Goal: Task Accomplishment & Management: Manage account settings

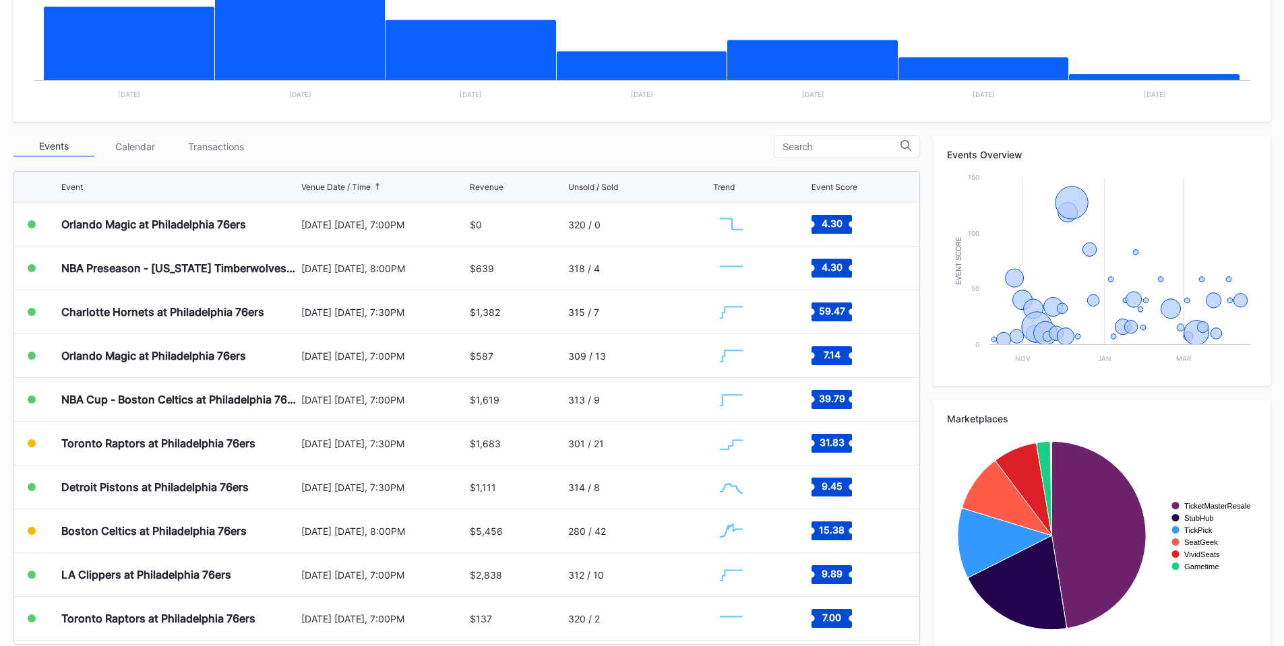
scroll to position [371, 0]
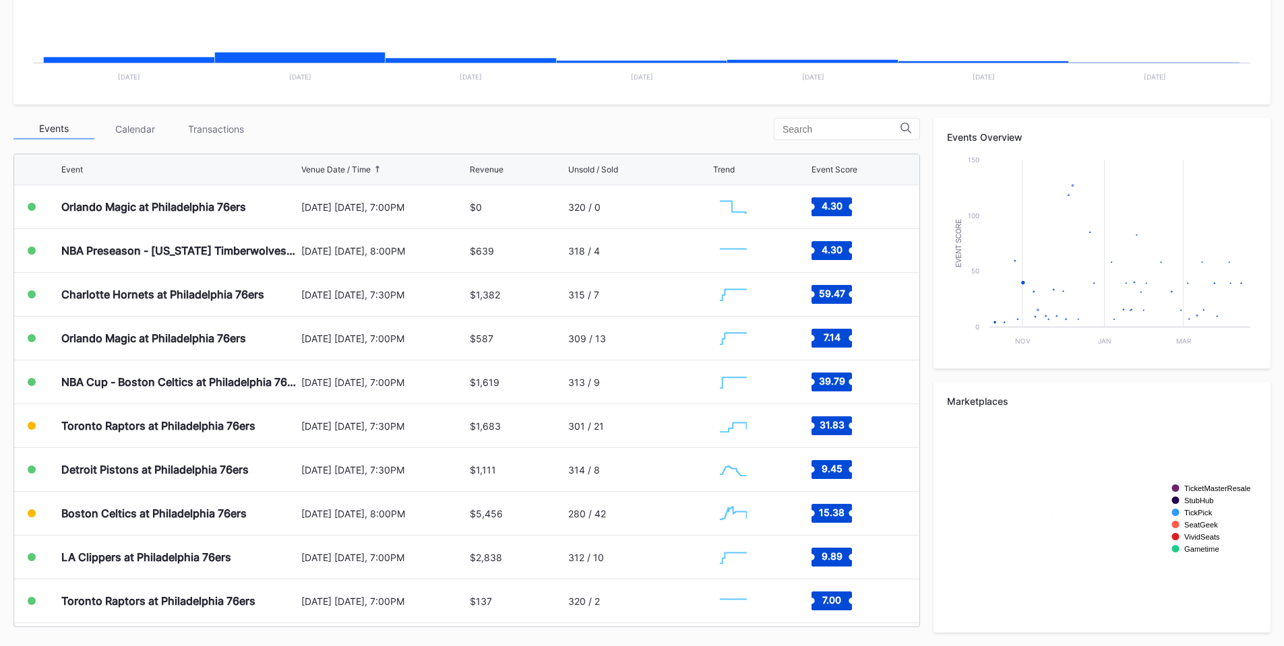
click at [228, 125] on div "Transactions" at bounding box center [215, 129] width 81 height 21
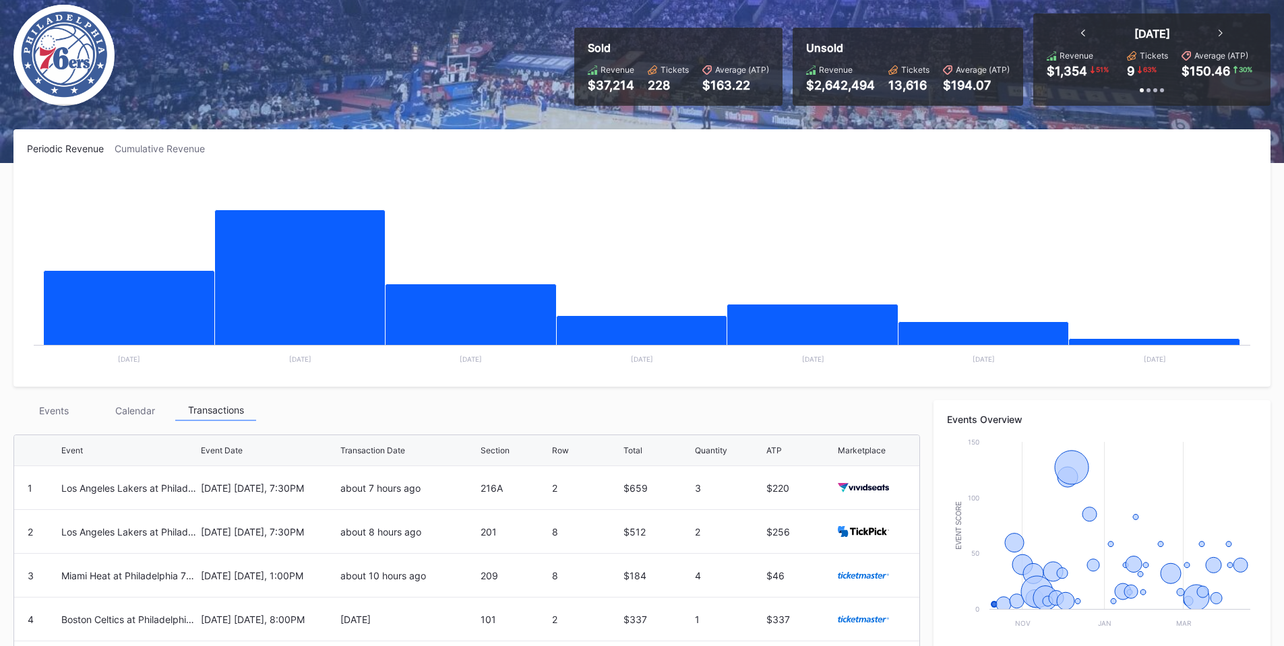
scroll to position [0, 0]
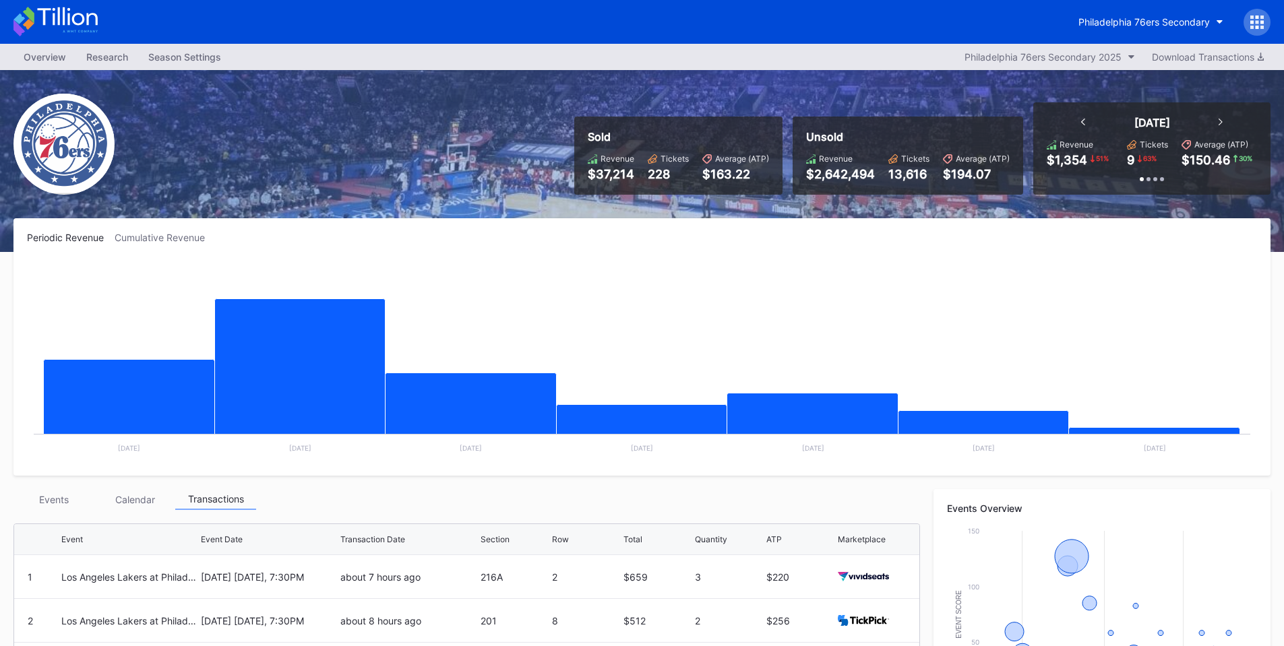
click at [1123, 11] on button "Philadelphia 76ers Secondary" at bounding box center [1150, 21] width 165 height 25
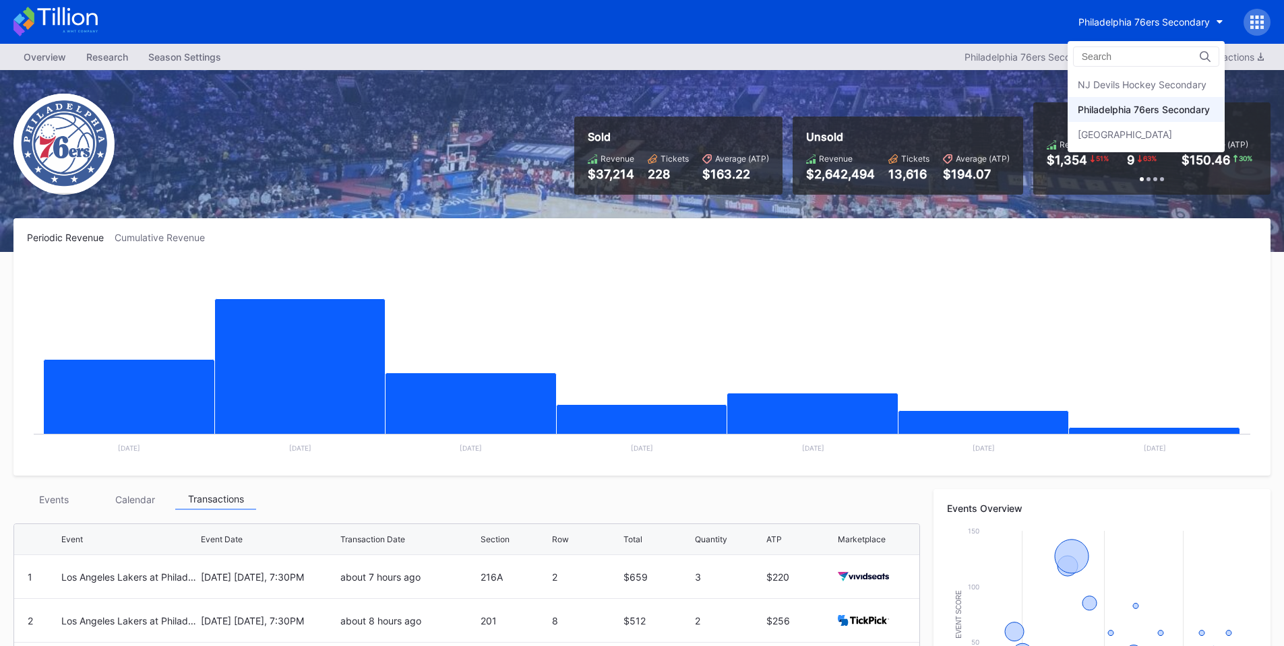
click at [1141, 83] on div "NJ Devils Hockey Secondary" at bounding box center [1141, 84] width 129 height 11
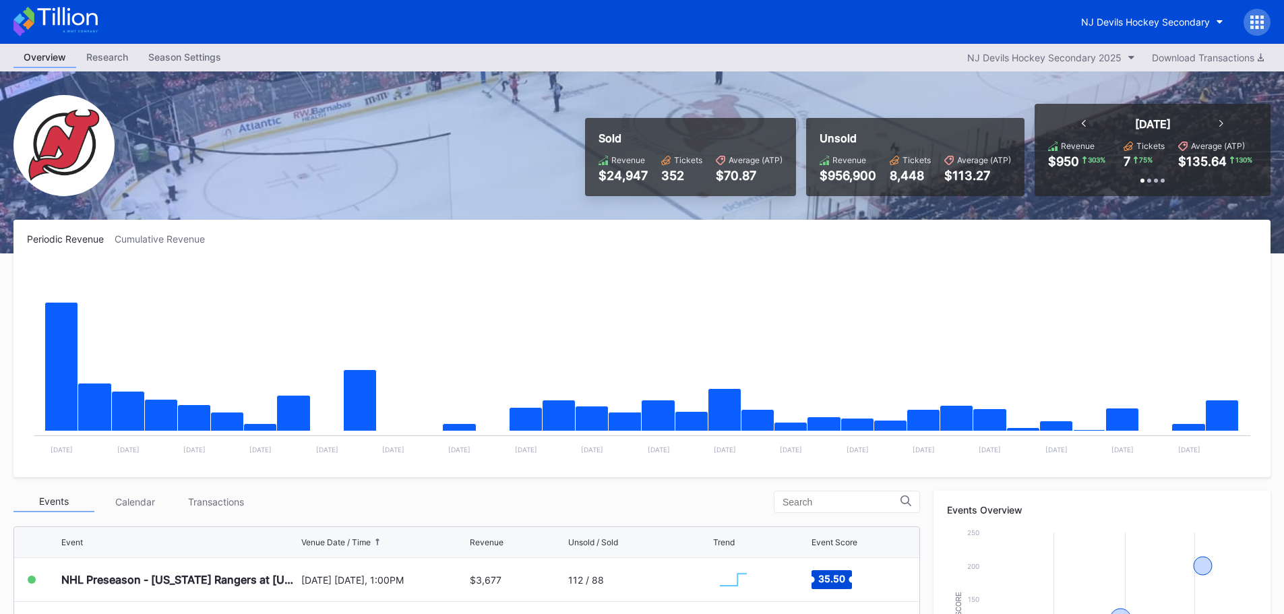
click at [1131, 11] on button "NJ Devils Hockey Secondary" at bounding box center [1152, 21] width 162 height 25
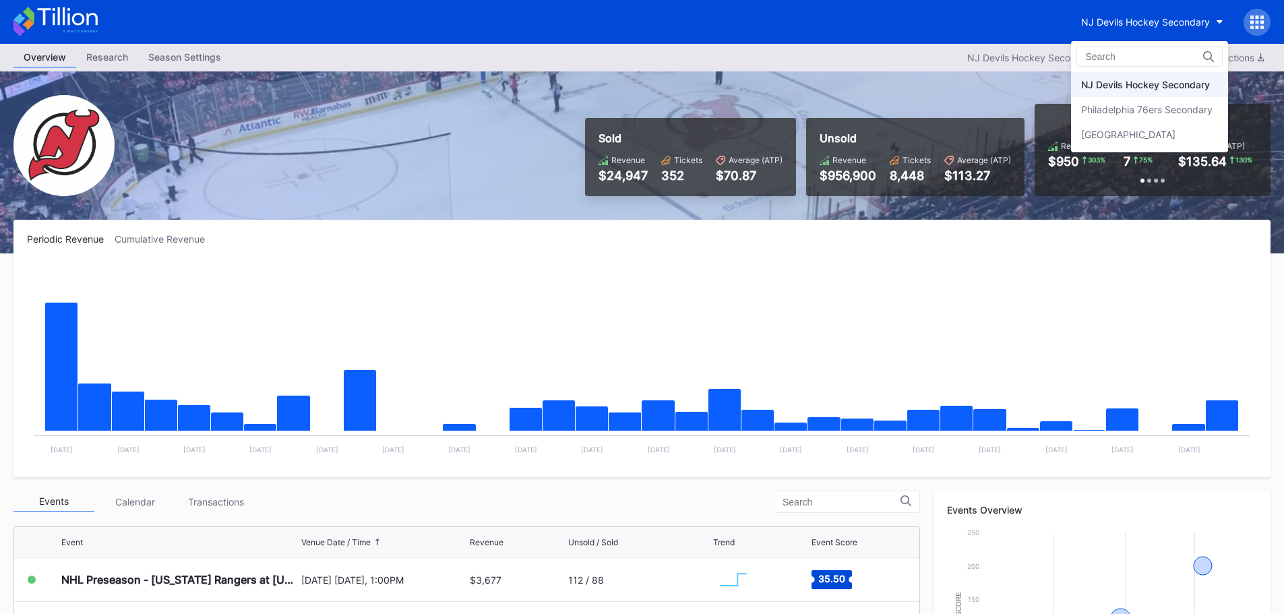
click at [1148, 106] on div "Philadelphia 76ers Secondary" at bounding box center [1146, 109] width 131 height 11
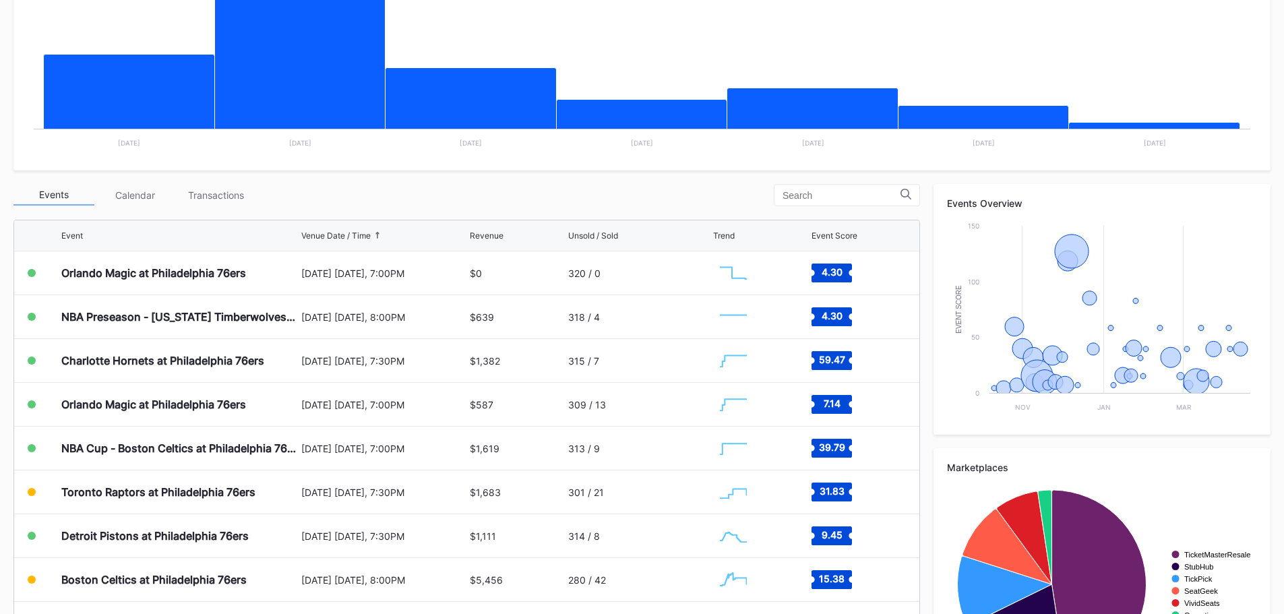
scroll to position [405, 0]
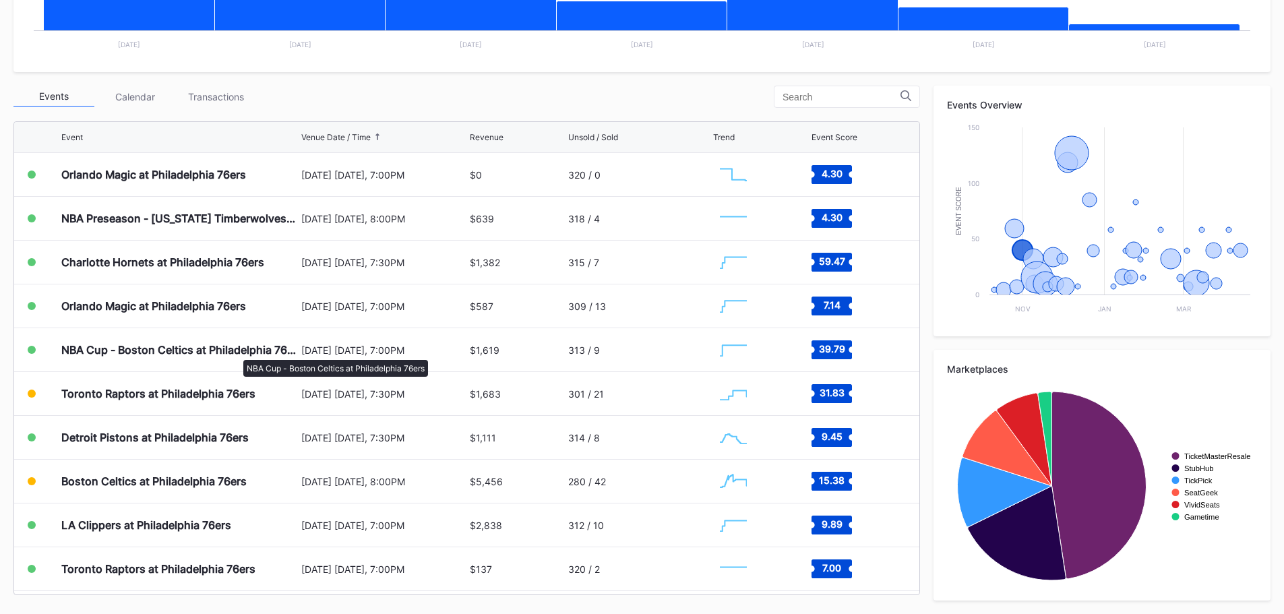
click at [237, 353] on div "NBA Cup - Boston Celtics at Philadelphia 76ers" at bounding box center [179, 349] width 237 height 13
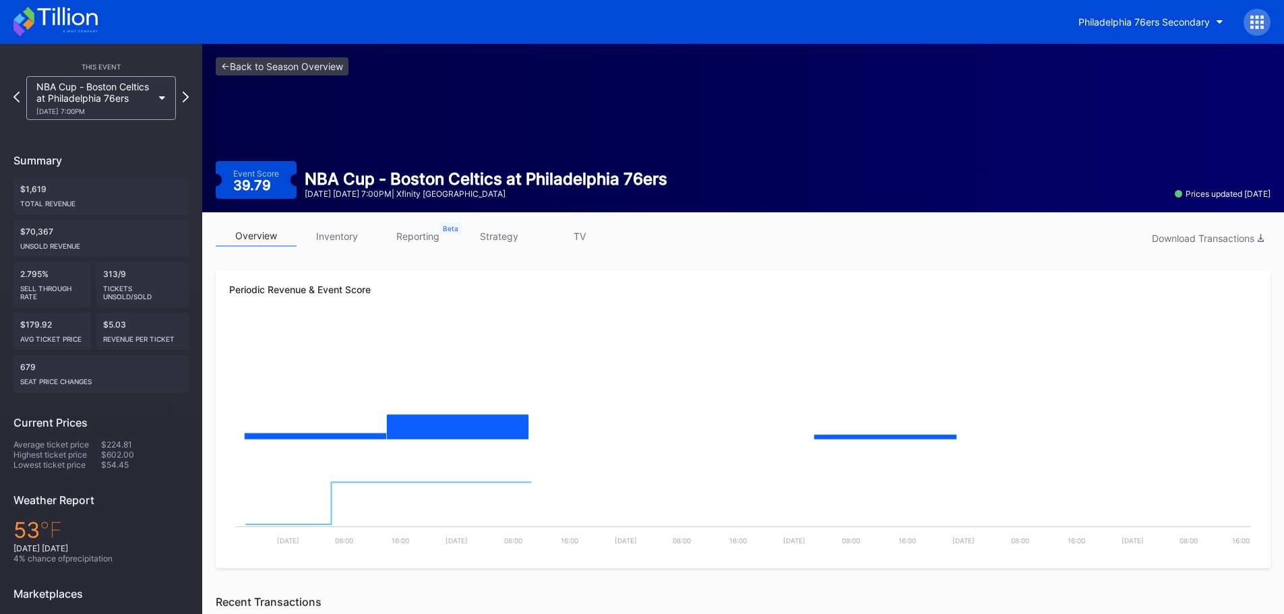
click at [358, 237] on link "inventory" at bounding box center [336, 236] width 81 height 21
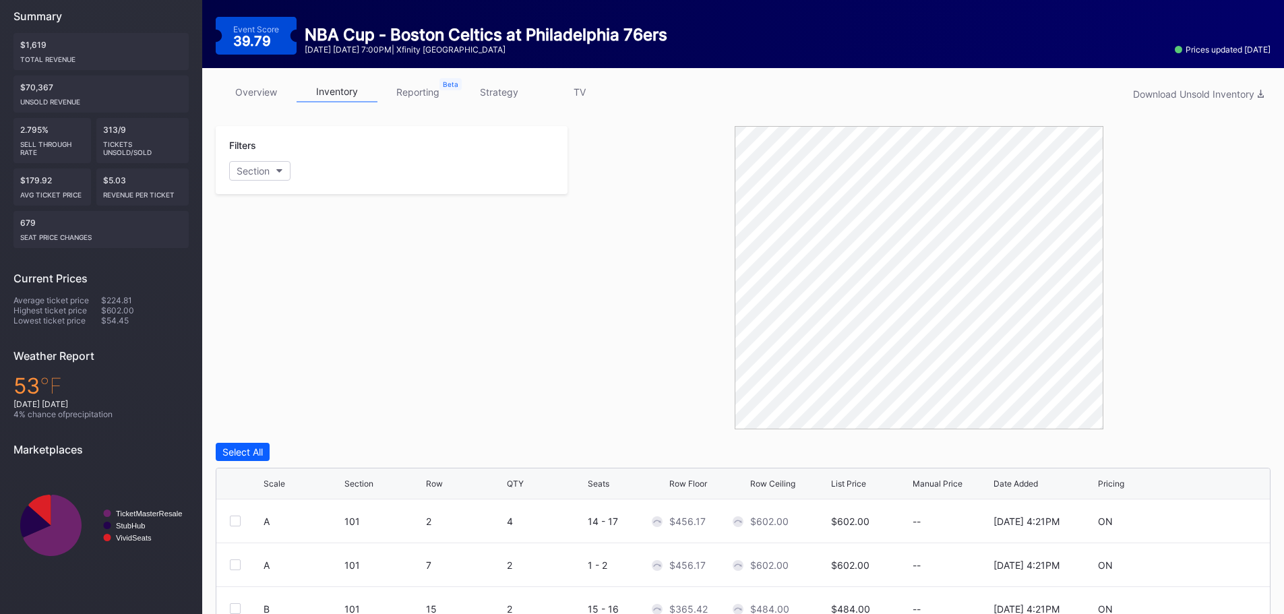
scroll to position [383, 0]
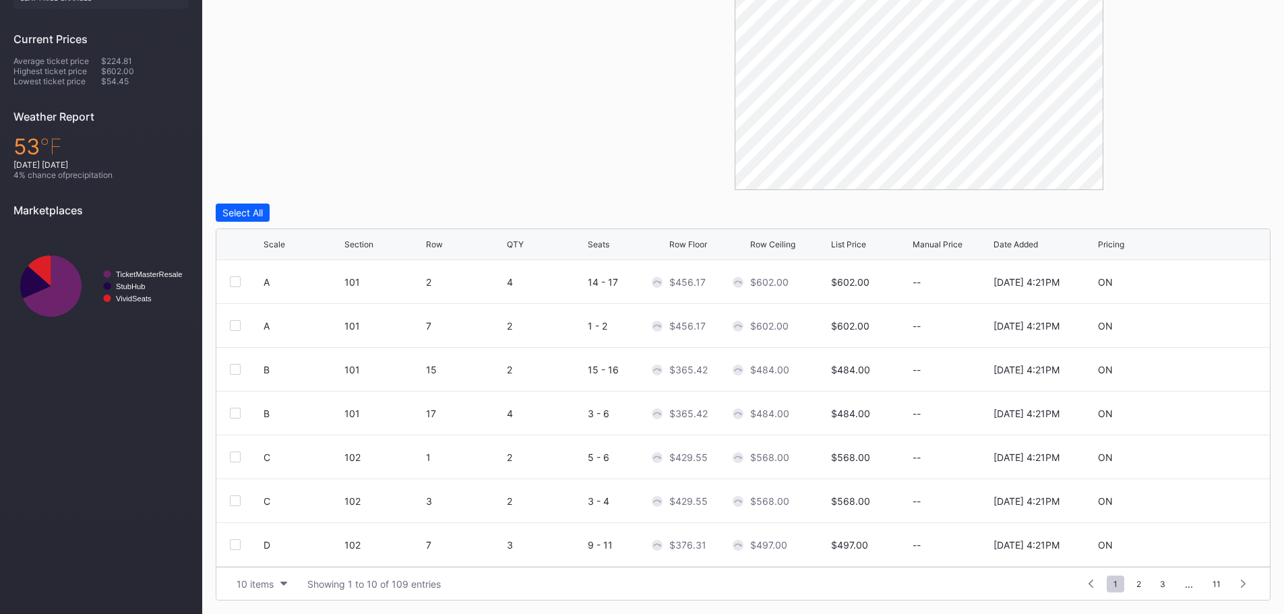
click at [271, 580] on div "10 items" at bounding box center [255, 583] width 37 height 11
click at [269, 551] on div "200 items" at bounding box center [262, 549] width 44 height 11
click at [279, 241] on div "Scale" at bounding box center [274, 244] width 22 height 10
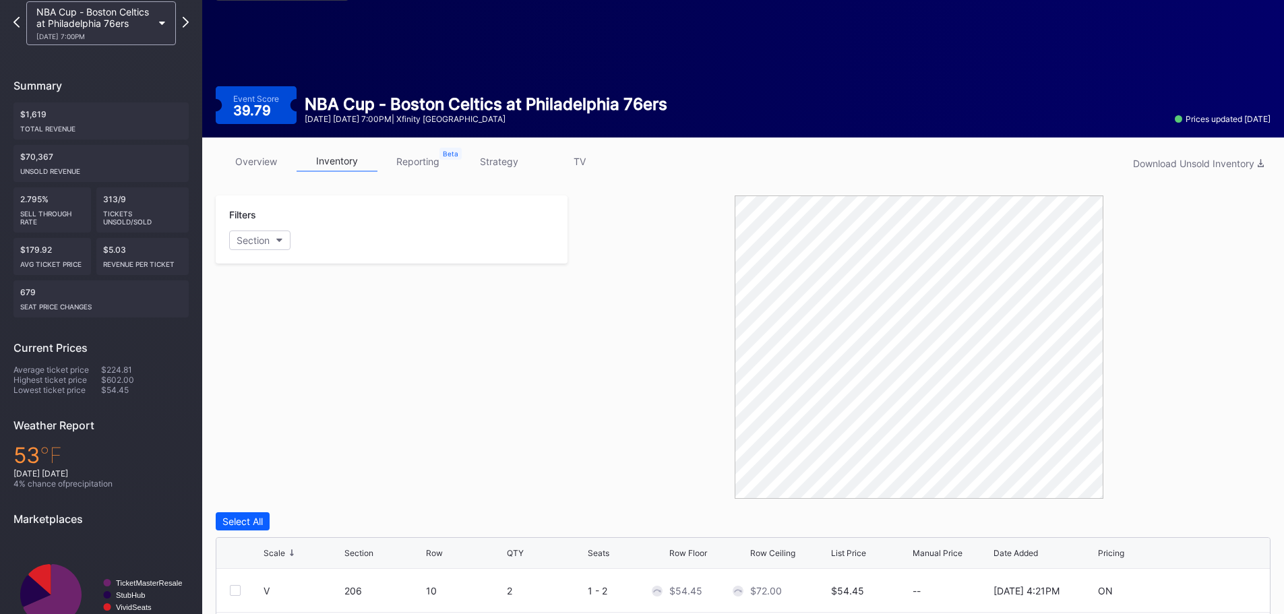
scroll to position [0, 0]
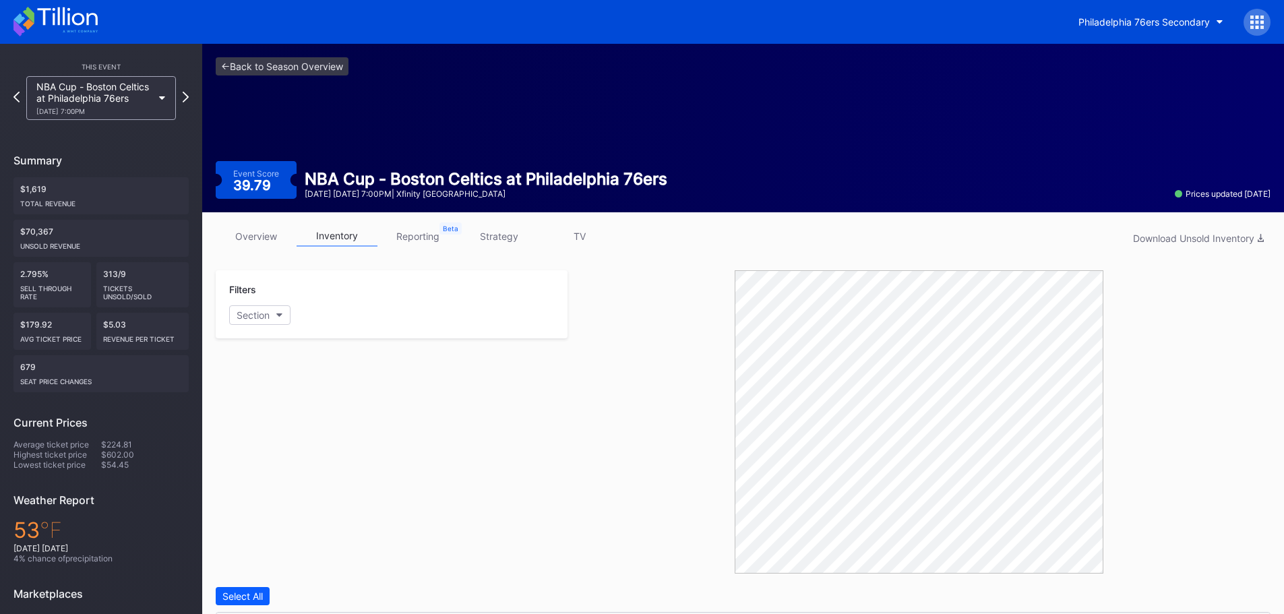
click at [100, 116] on div "NBA Cup - Boston Celtics at Philadelphia 76ers [DATE] 7:00PM" at bounding box center [101, 98] width 150 height 44
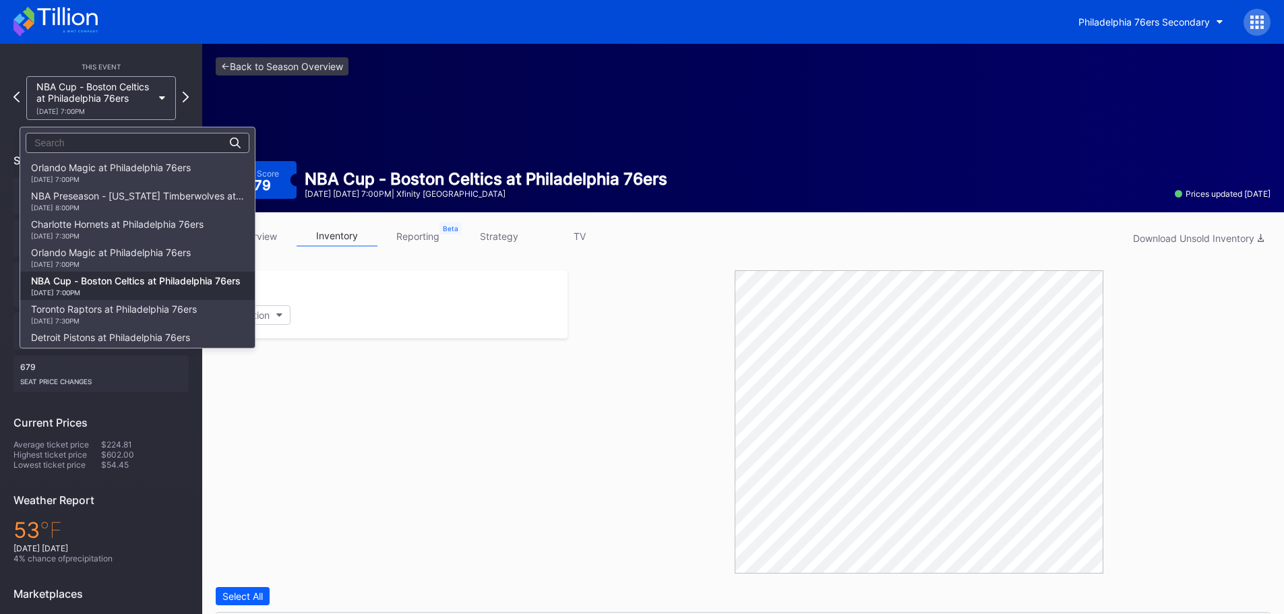
scroll to position [113, 0]
click at [125, 203] on div "[DATE] 7:30PM" at bounding box center [114, 207] width 166 height 8
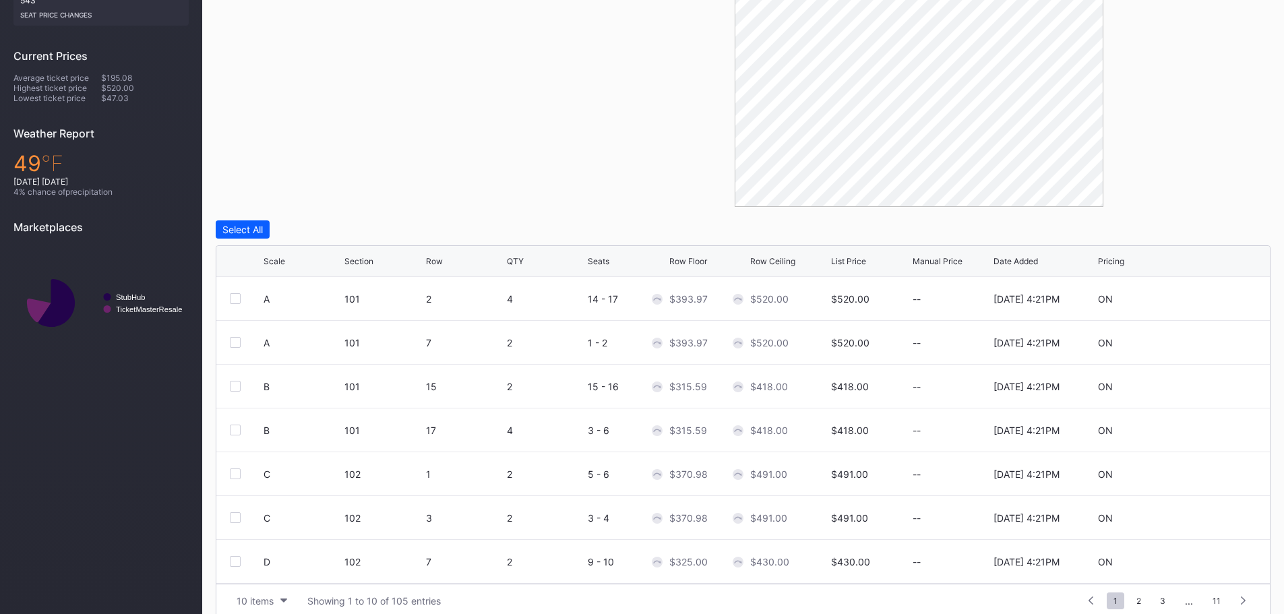
scroll to position [383, 0]
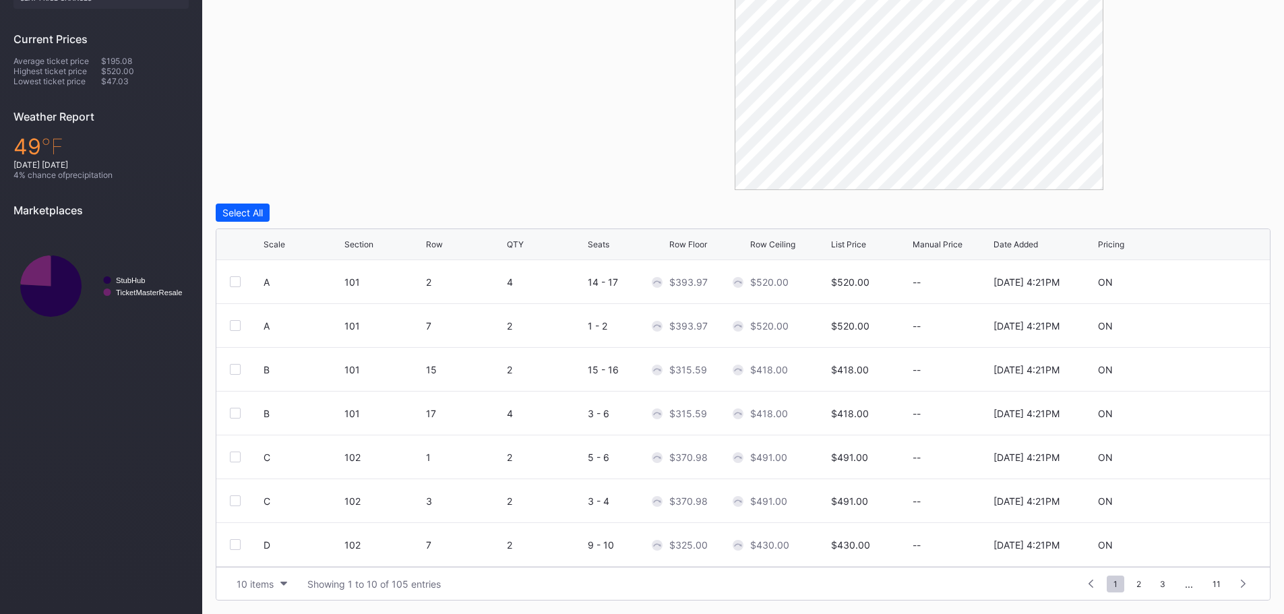
click at [282, 239] on div "Scale" at bounding box center [274, 244] width 22 height 10
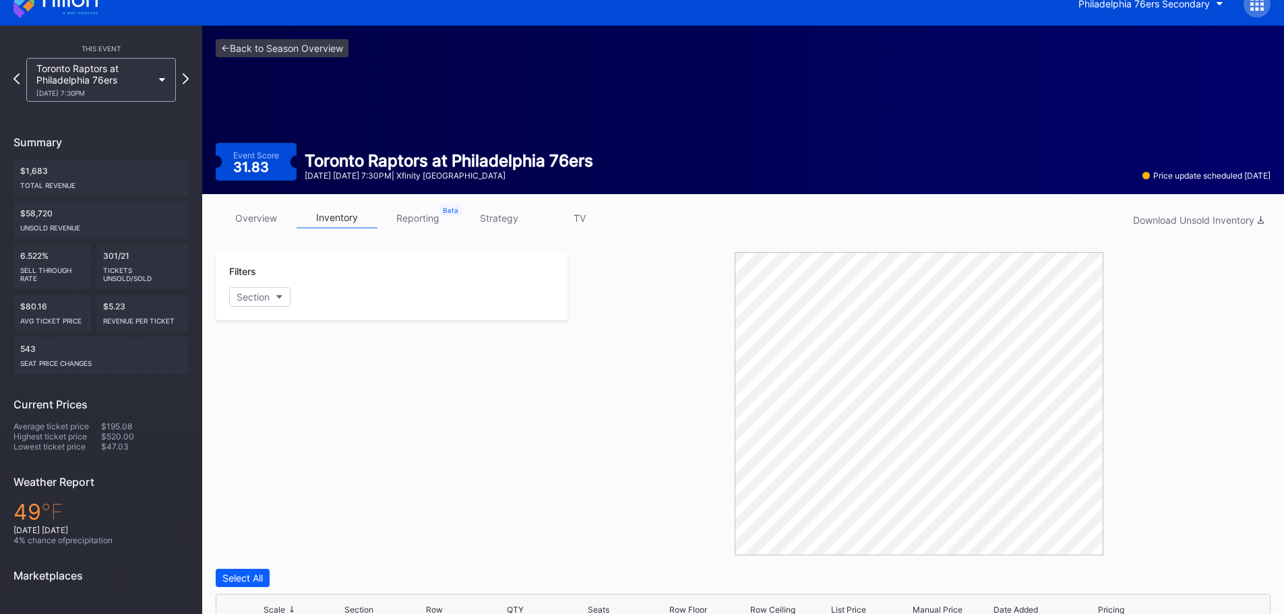
scroll to position [0, 0]
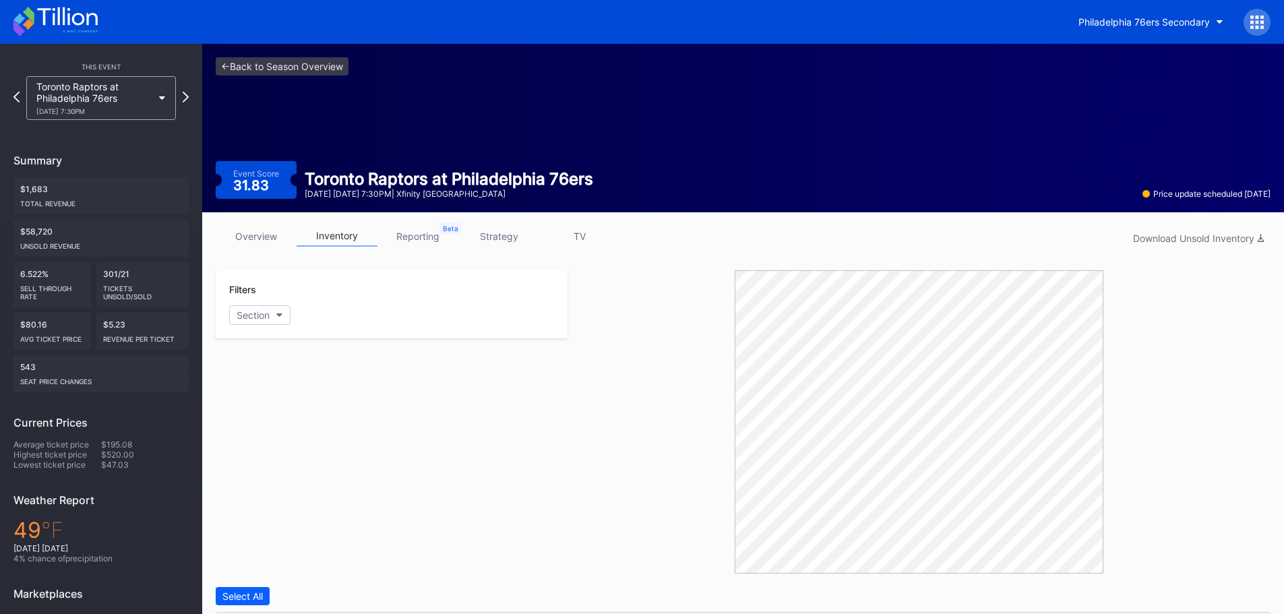
click at [108, 84] on div "Toronto Raptors at Philadelphia 76ers [DATE] 7:30PM" at bounding box center [94, 98] width 116 height 34
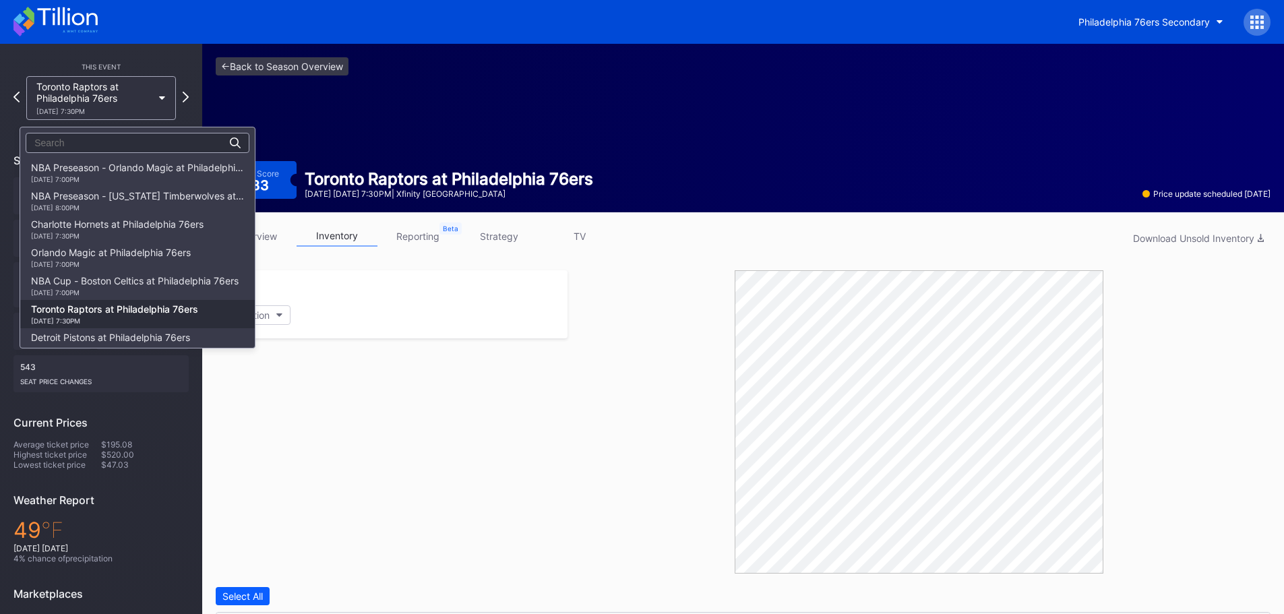
scroll to position [142, 0]
click at [147, 197] on div "Detroit Pistons at Philadelphia 76ers [DATE] 7:30PM" at bounding box center [110, 201] width 159 height 22
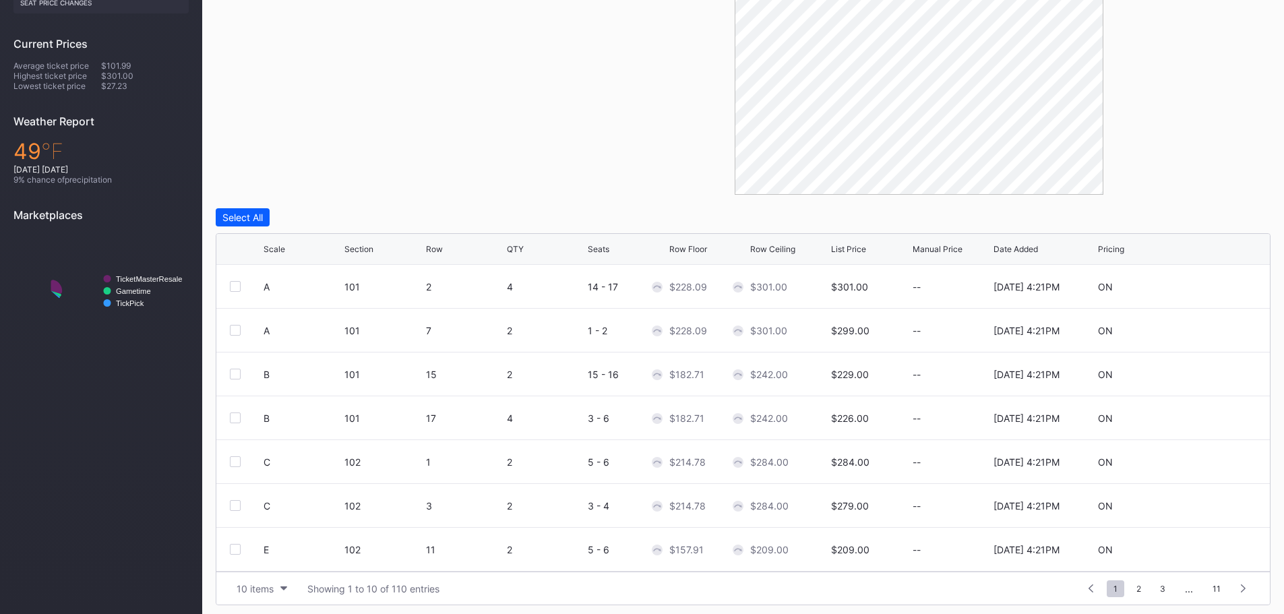
scroll to position [383, 0]
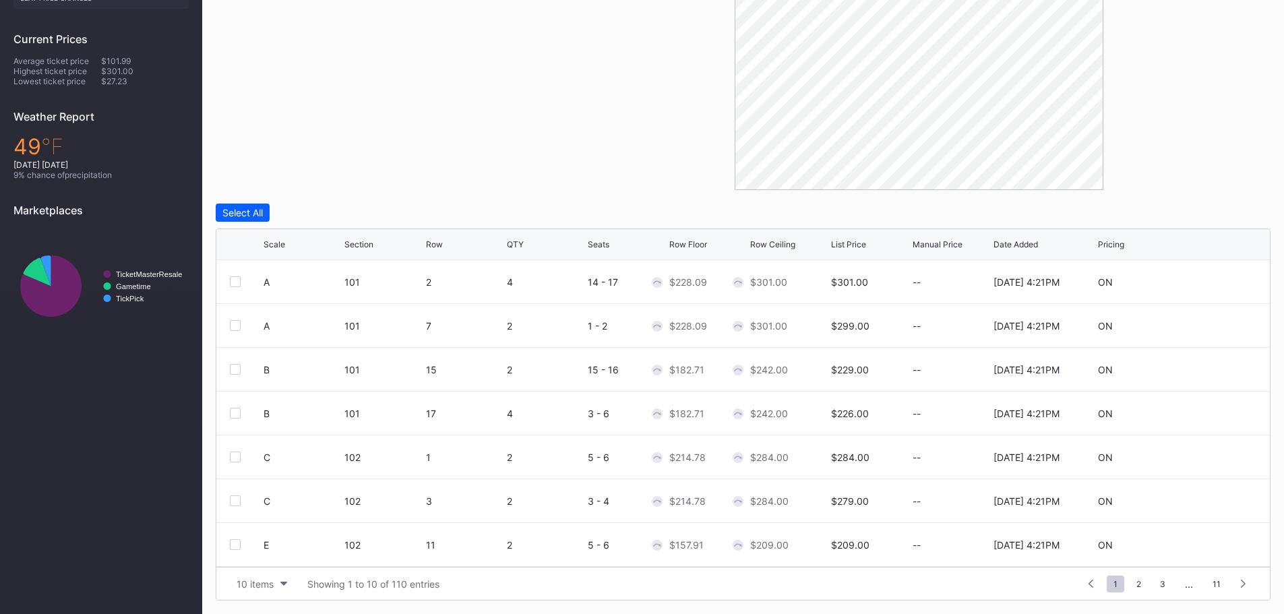
click at [276, 247] on div "Scale" at bounding box center [274, 244] width 22 height 10
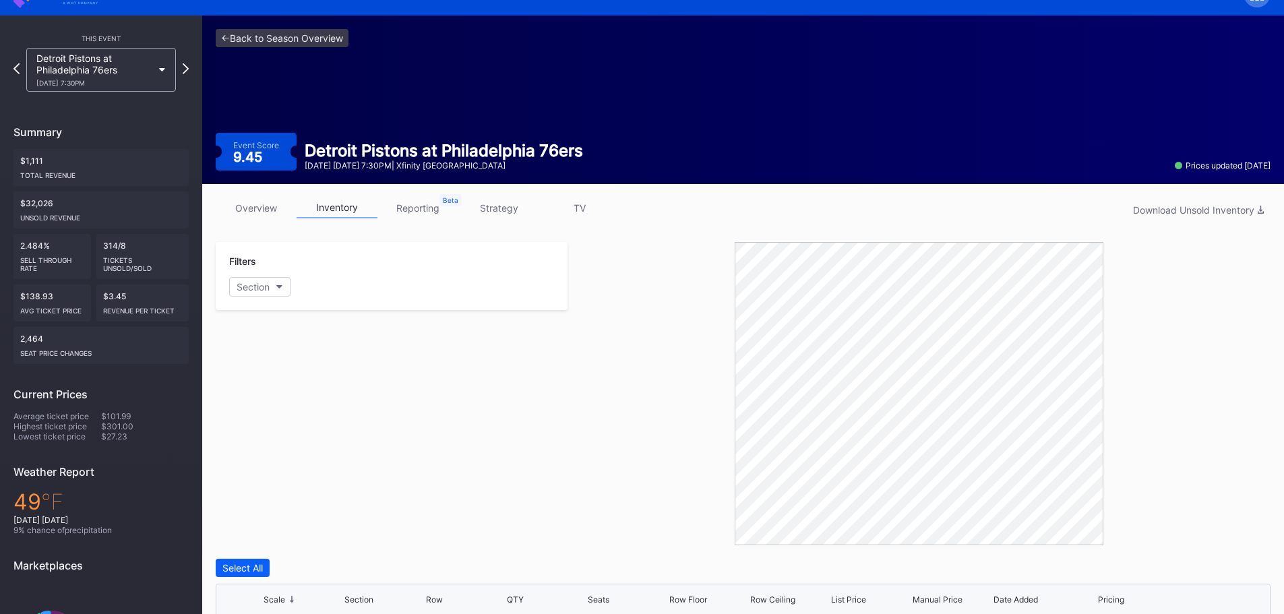
scroll to position [0, 0]
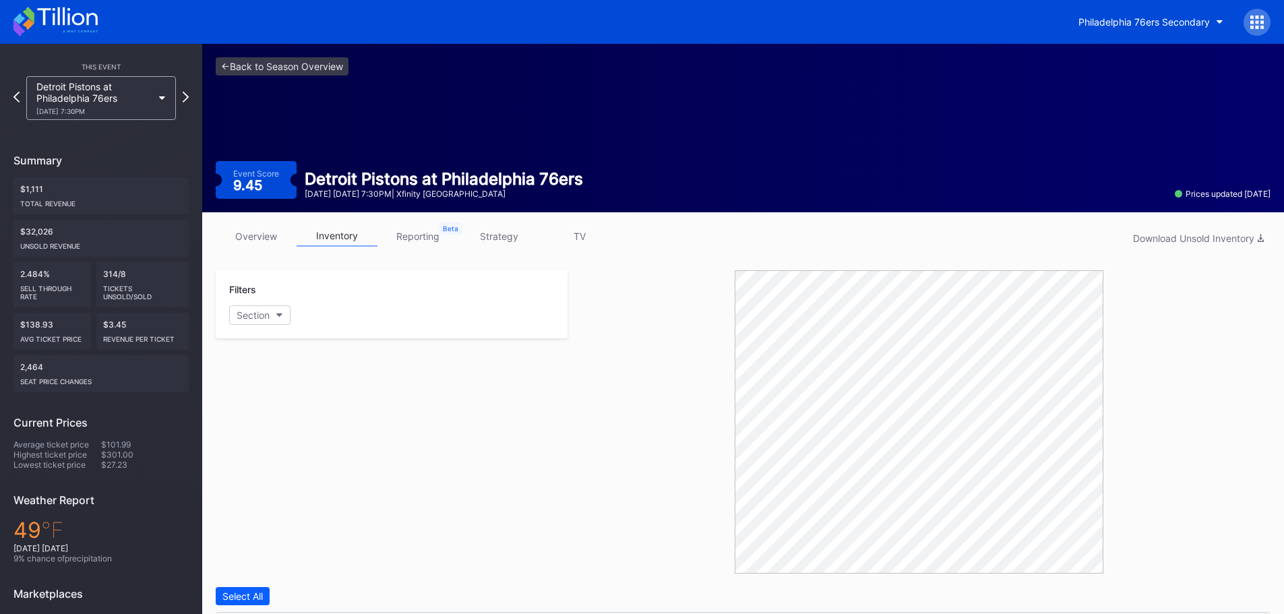
click at [137, 108] on div "Detroit Pistons at Philadelphia 76ers [DATE] 7:30PM" at bounding box center [94, 98] width 116 height 34
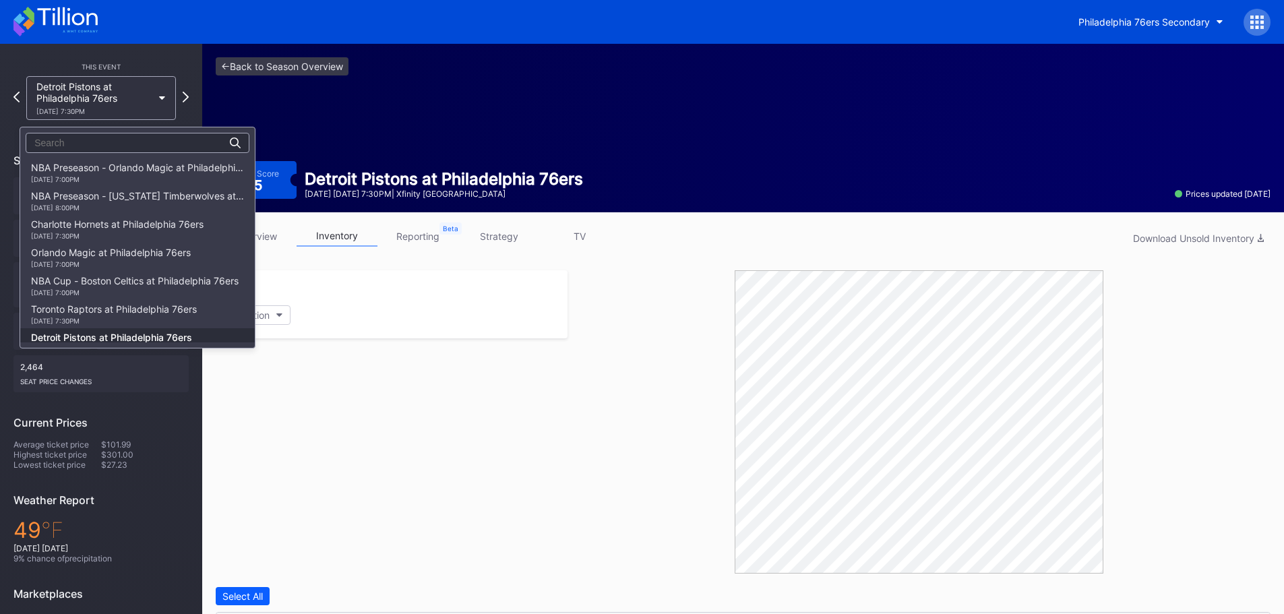
scroll to position [170, 0]
click at [156, 199] on div "Boston Celtics at Philadelphia 76ers [DATE] 8:00PM" at bounding box center [110, 201] width 158 height 22
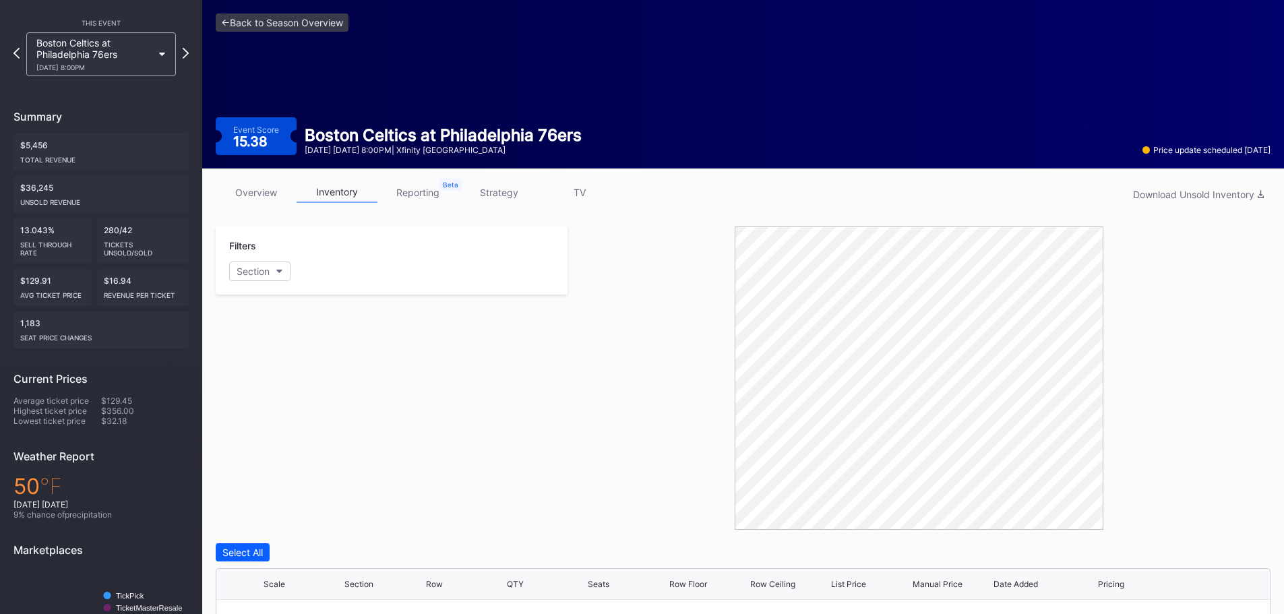
scroll to position [383, 0]
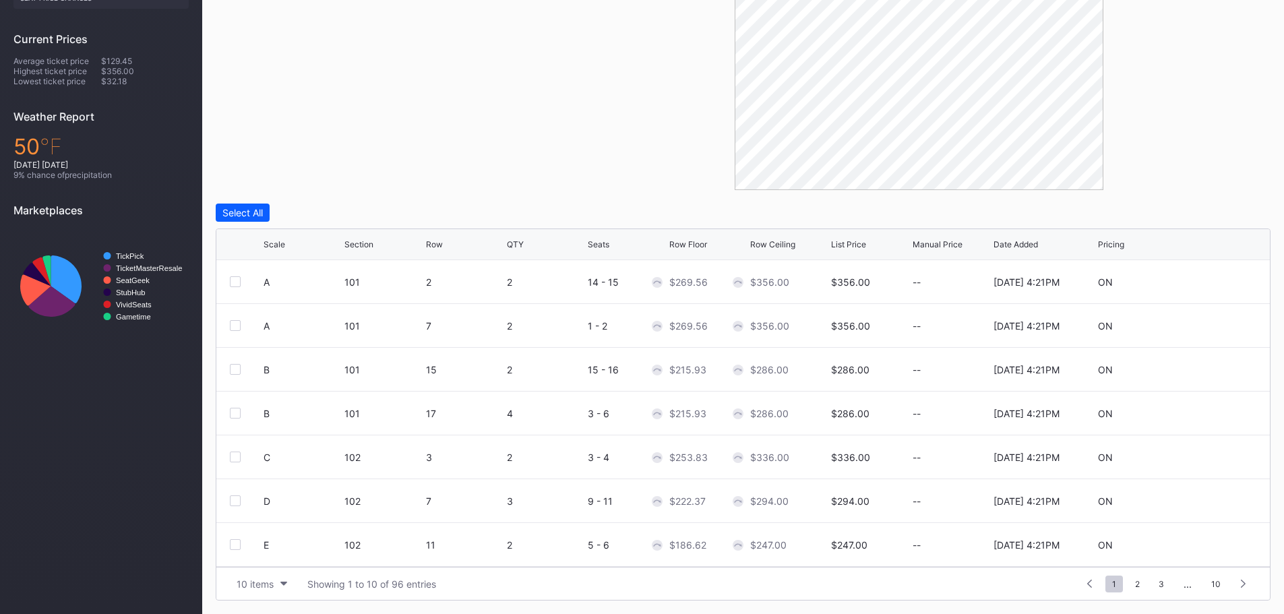
click at [261, 243] on div "Scale Section Row QTY Seats Row Floor Row Ceiling List Price Manual Price Date …" at bounding box center [742, 244] width 1053 height 31
click at [270, 243] on div "Scale" at bounding box center [274, 244] width 22 height 10
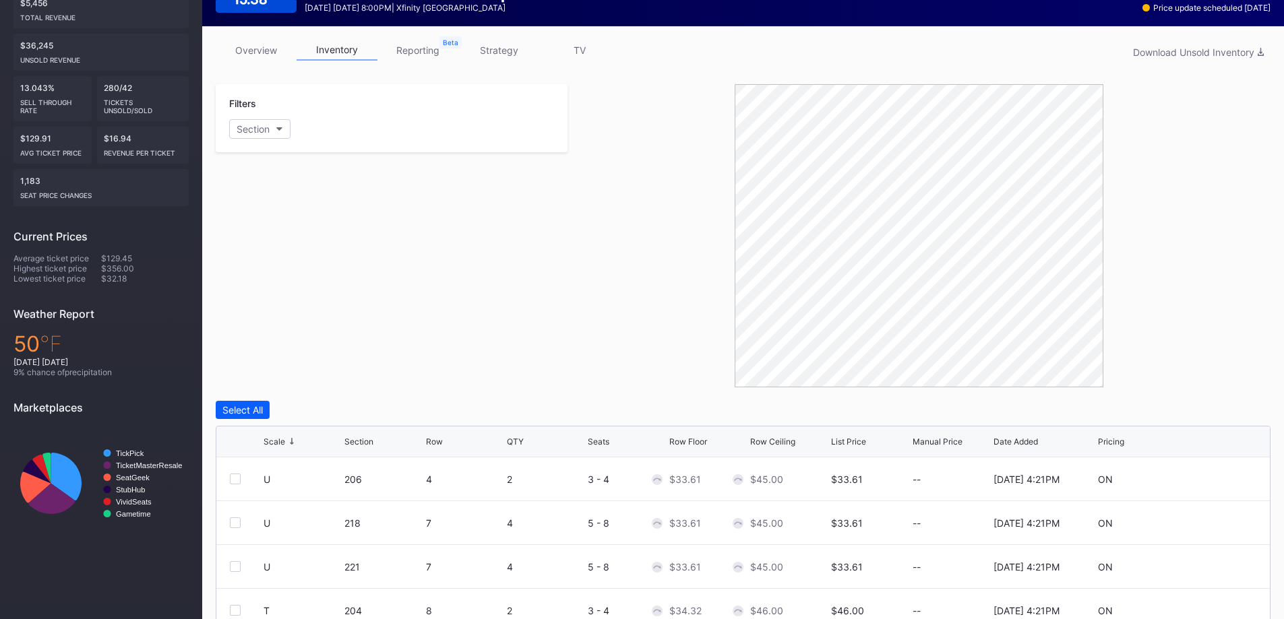
scroll to position [0, 0]
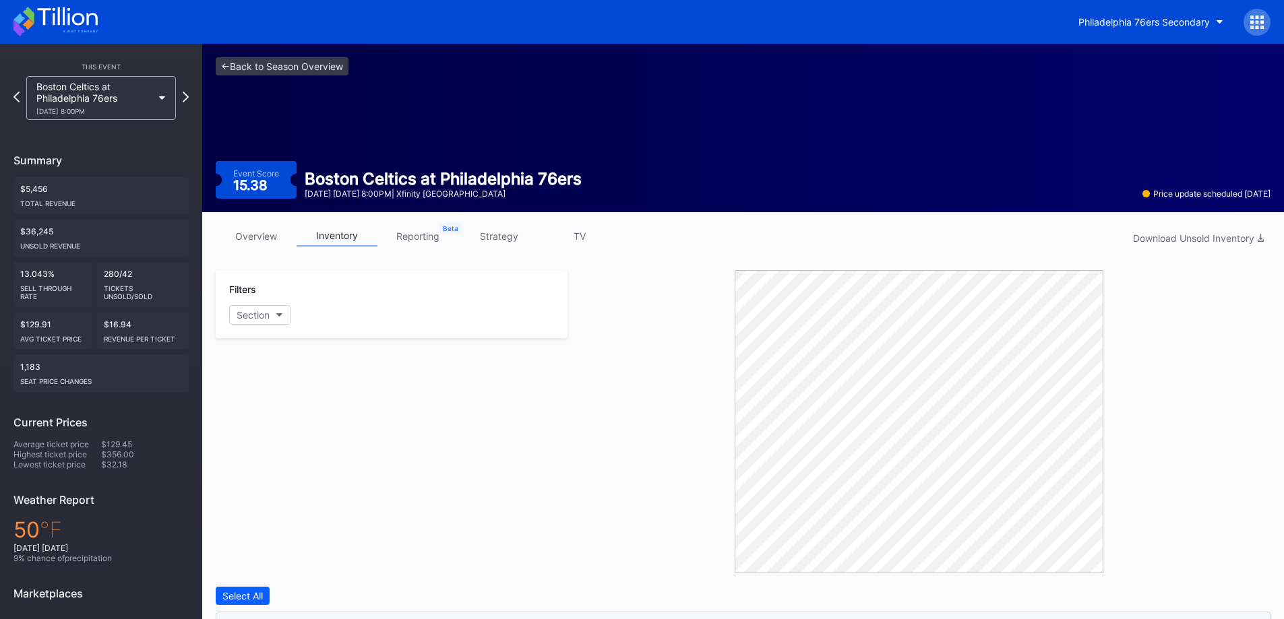
click at [501, 239] on link "strategy" at bounding box center [498, 236] width 81 height 21
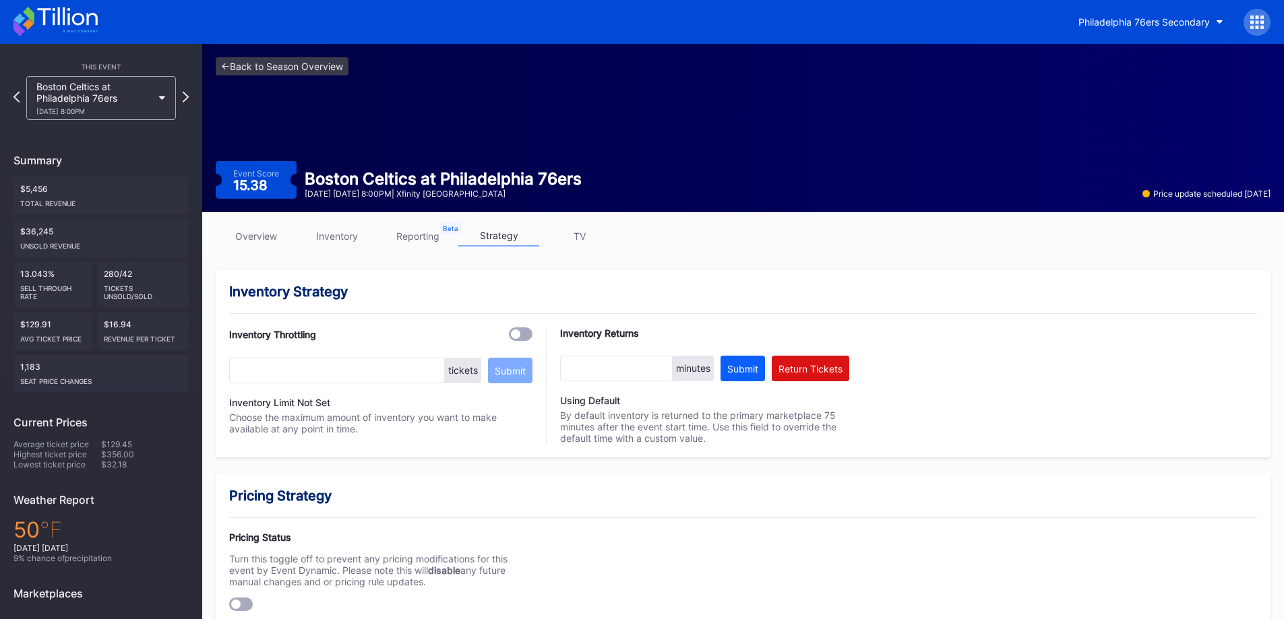
scroll to position [494, 0]
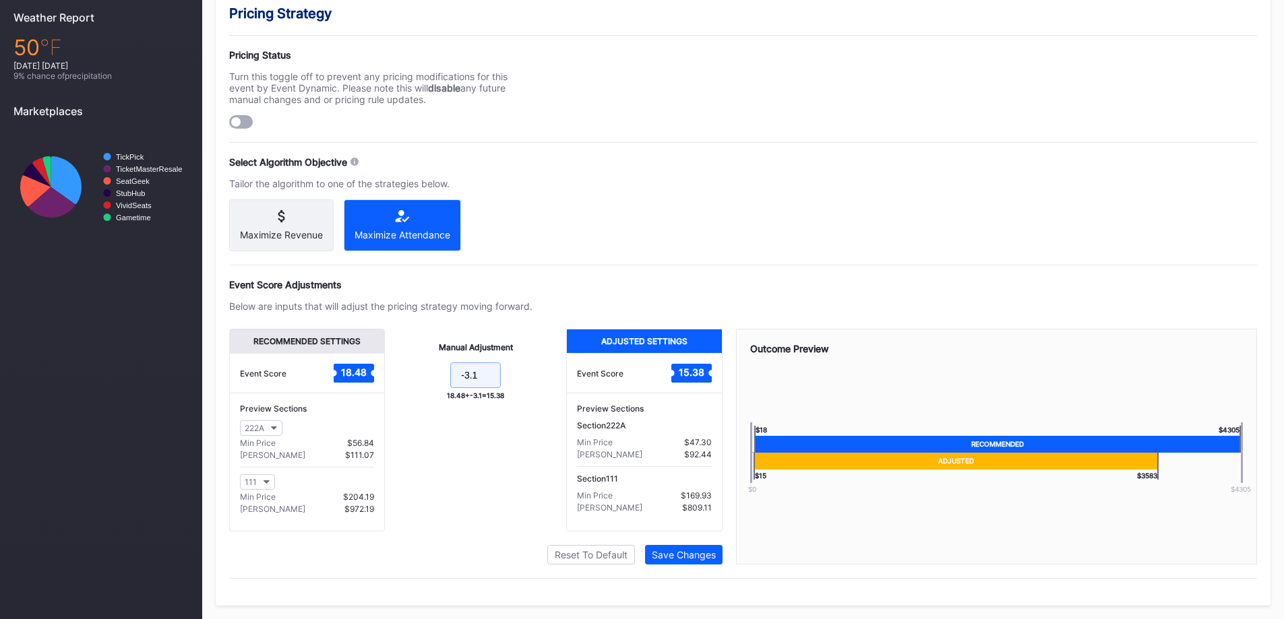
click at [492, 371] on input "-3.1" at bounding box center [475, 376] width 51 height 26
type input "-3.2"
click at [674, 547] on div "Recommended Settings Event Score 18.48 Preview Sections 222A Min Price $56.88 M…" at bounding box center [475, 447] width 493 height 236
click at [677, 553] on div "Save Changes" at bounding box center [684, 554] width 64 height 11
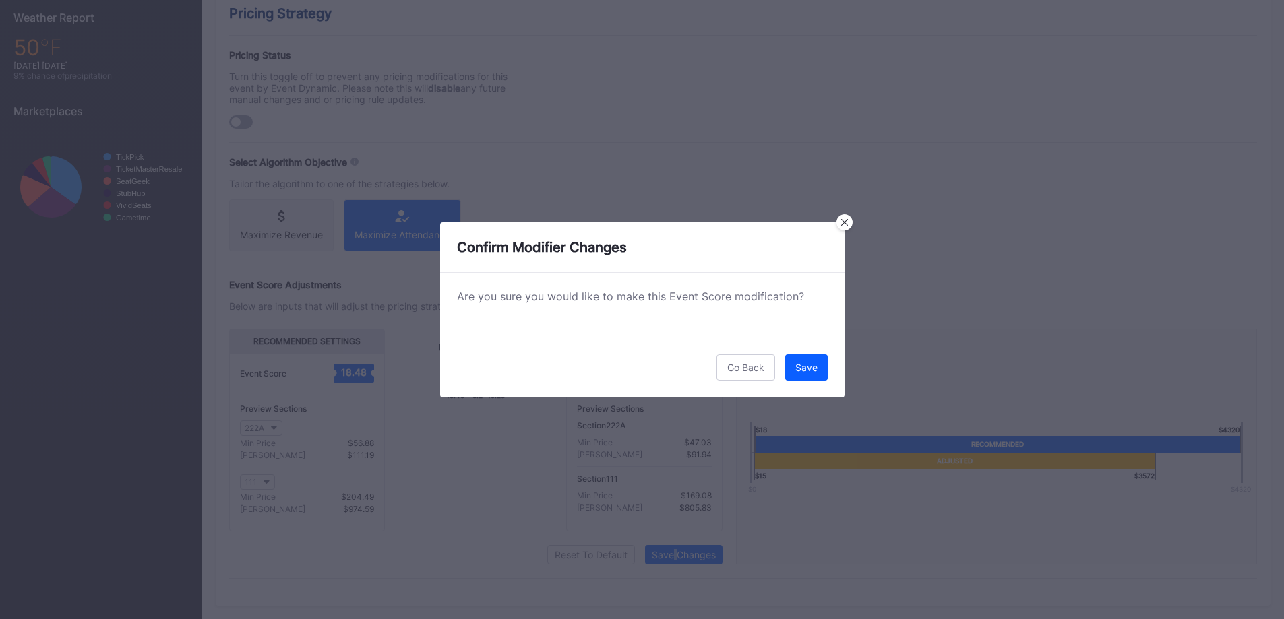
click at [804, 374] on button "Save" at bounding box center [806, 367] width 42 height 26
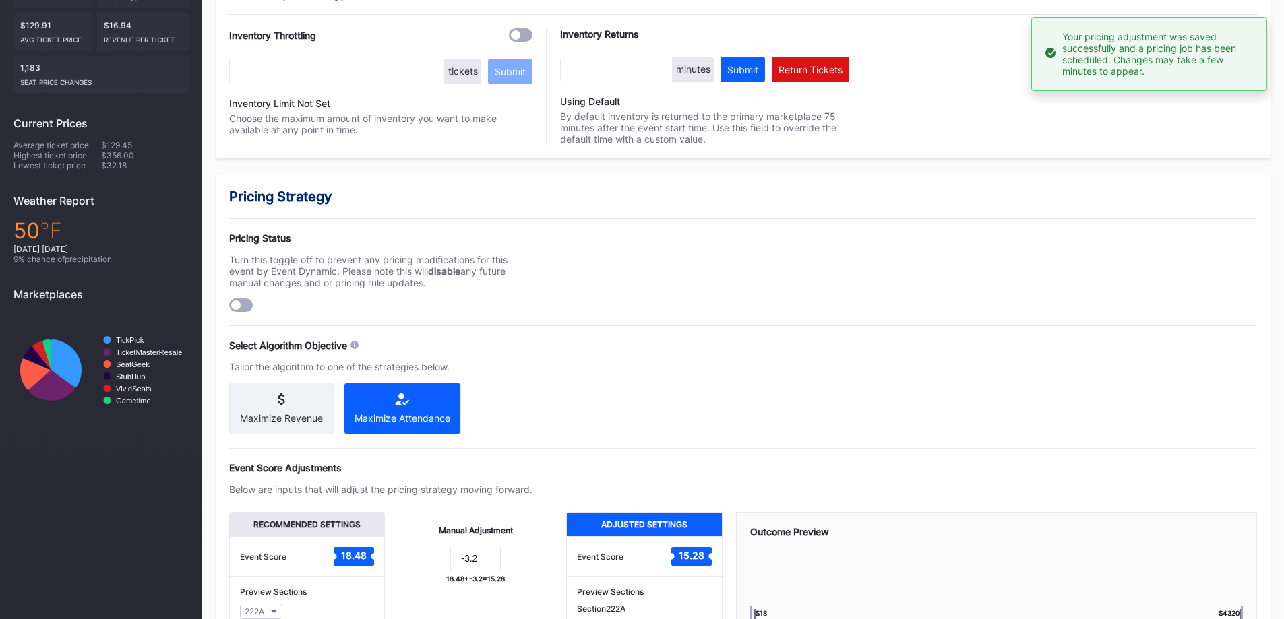
scroll to position [90, 0]
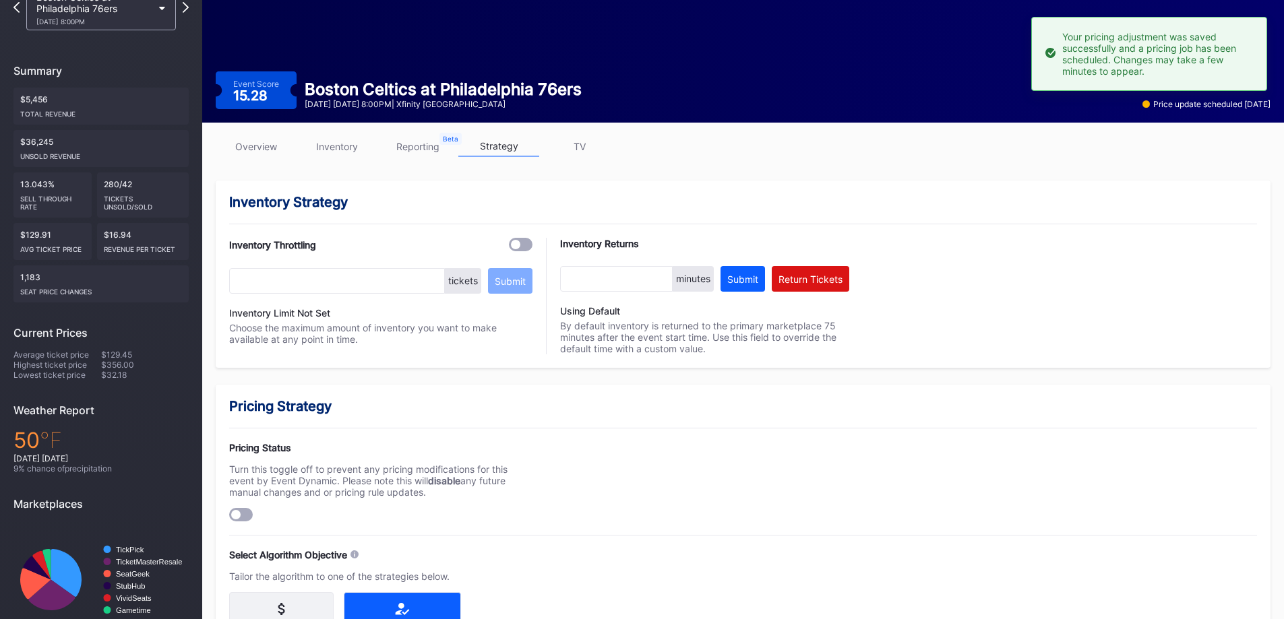
click at [140, 13] on div "Boston Celtics at Philadelphia 76ers [DATE] 8:00PM" at bounding box center [94, 8] width 116 height 34
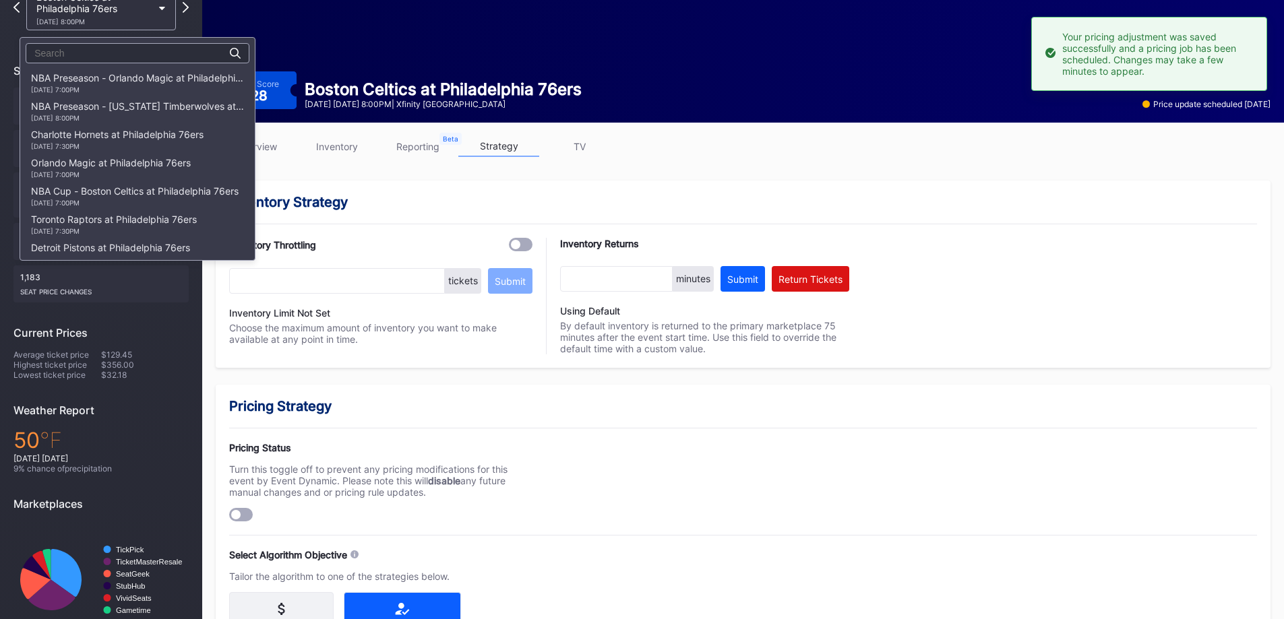
scroll to position [198, 0]
click at [115, 117] on div "[DATE] 7:00PM" at bounding box center [104, 118] width 146 height 8
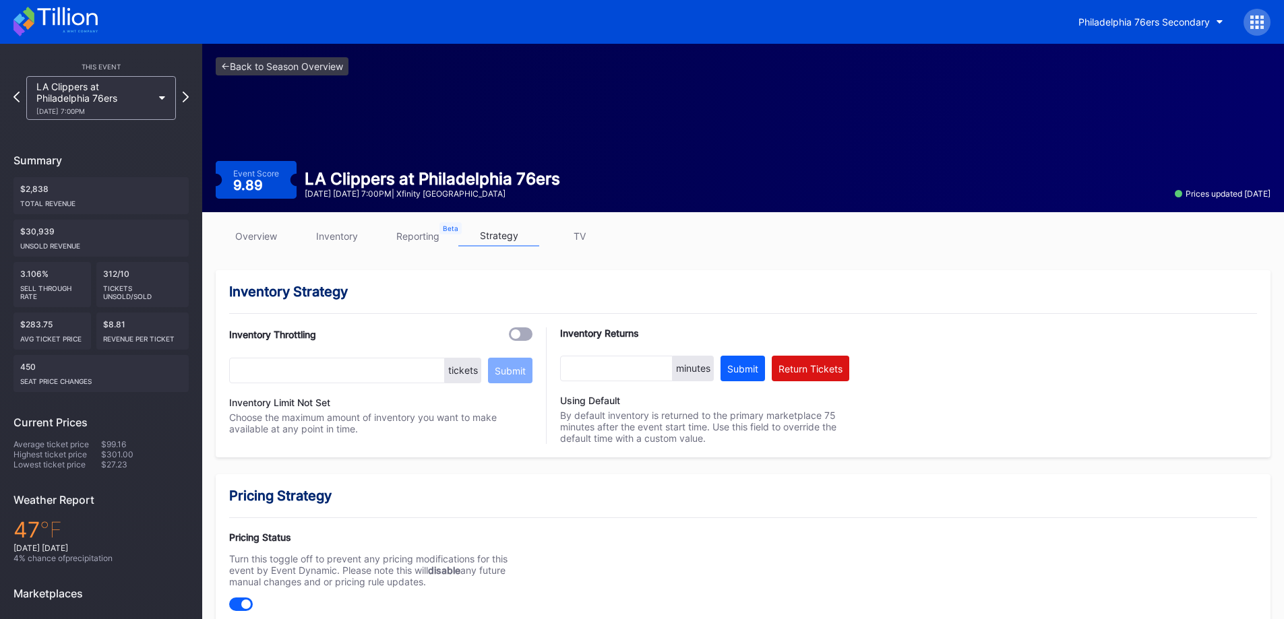
click at [366, 243] on link "inventory" at bounding box center [336, 236] width 81 height 21
click at [338, 233] on link "inventory" at bounding box center [336, 236] width 81 height 21
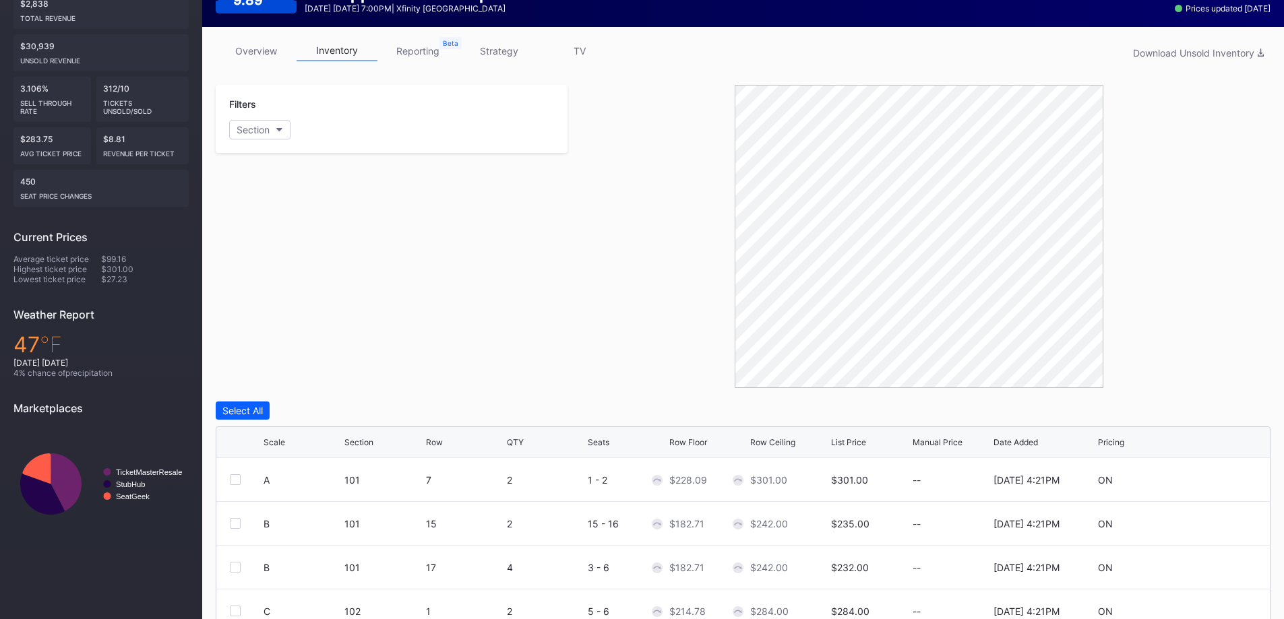
scroll to position [378, 0]
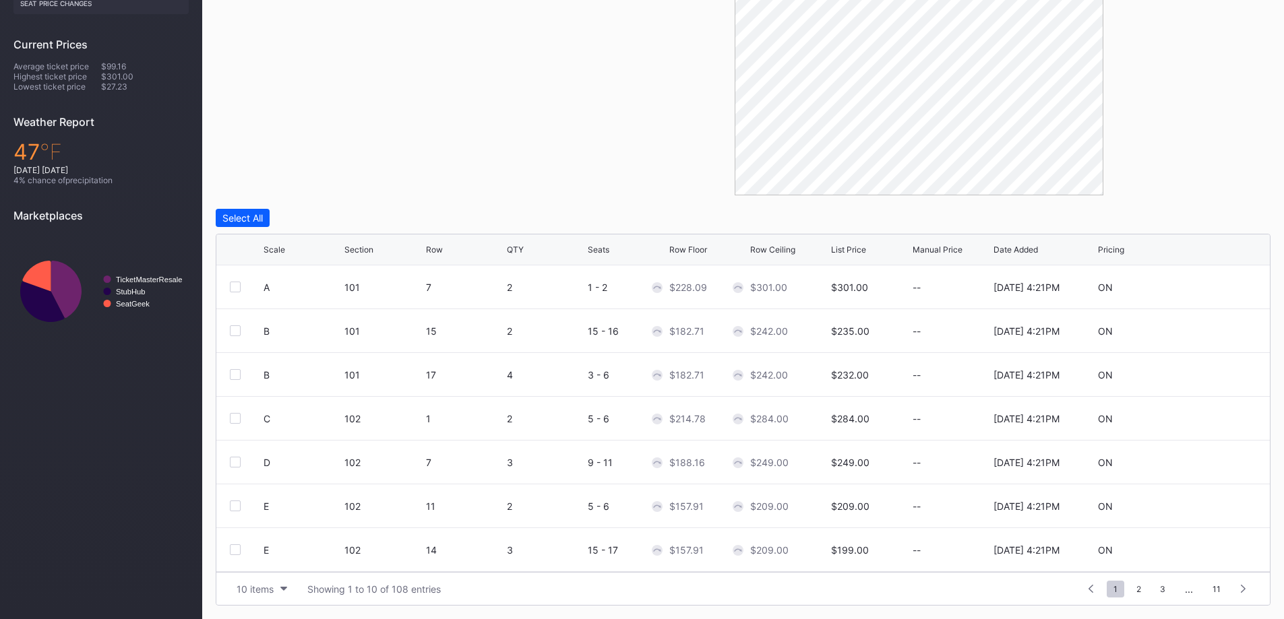
click at [362, 253] on div "Section" at bounding box center [358, 250] width 29 height 10
click at [283, 248] on div "Scale" at bounding box center [274, 250] width 22 height 10
click at [284, 248] on div "Scale" at bounding box center [274, 250] width 22 height 10
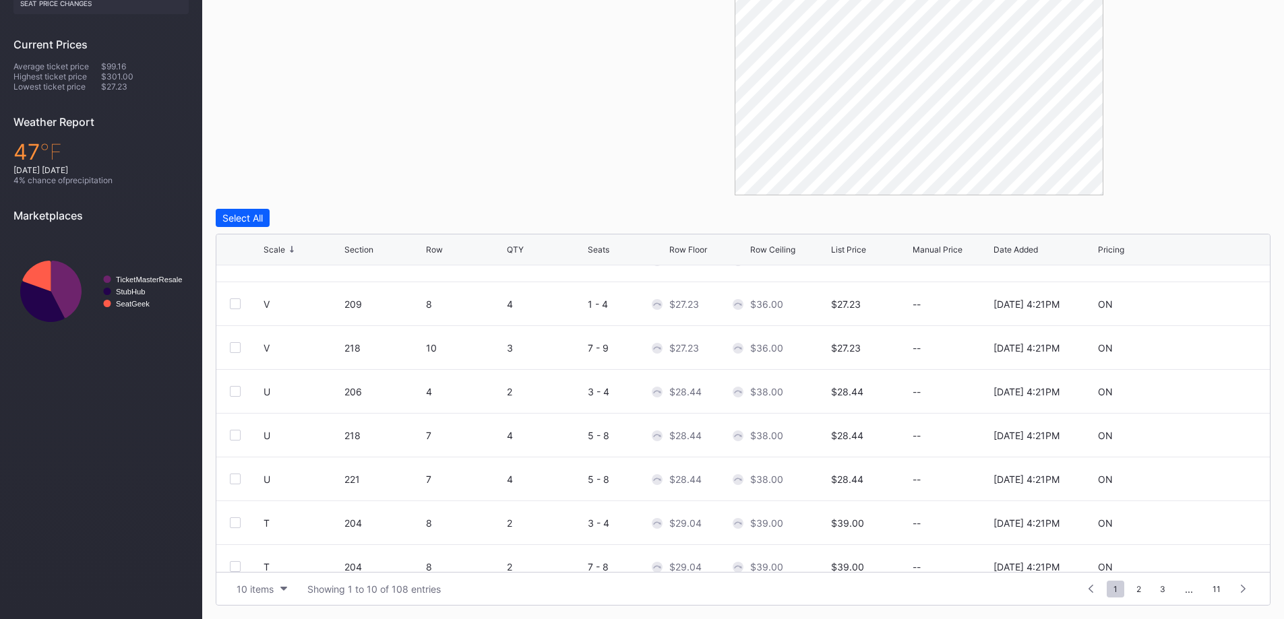
scroll to position [131, 0]
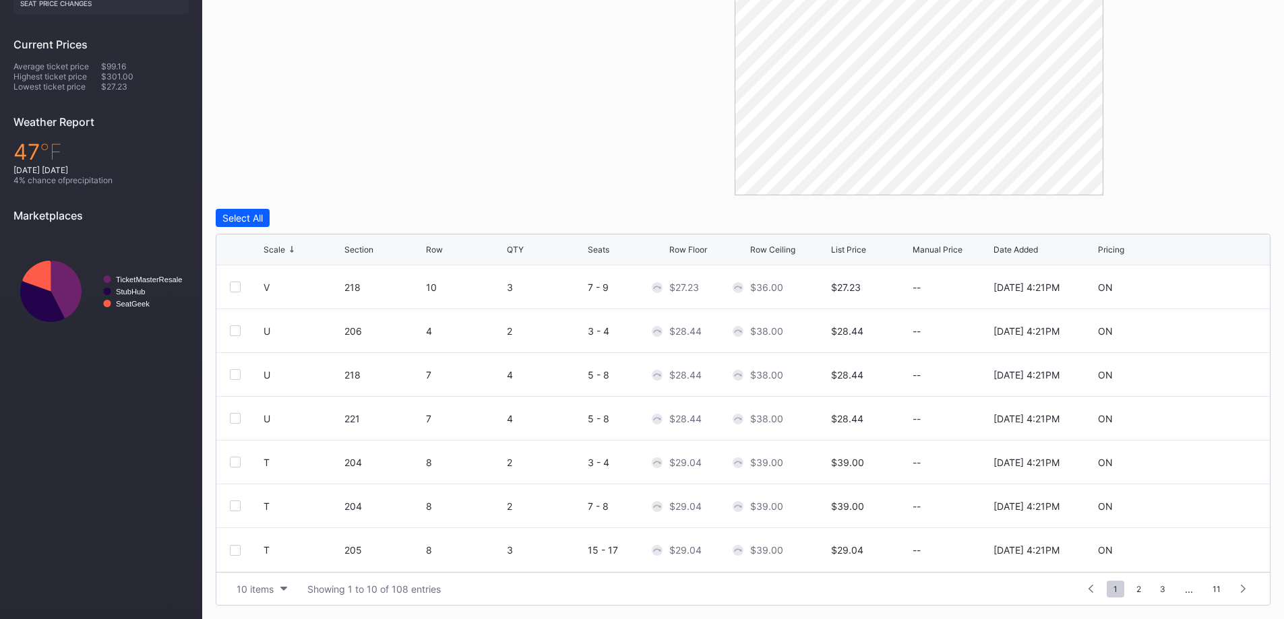
click at [284, 592] on button "10 items" at bounding box center [262, 589] width 64 height 18
click at [283, 561] on div "200 items" at bounding box center [262, 555] width 64 height 25
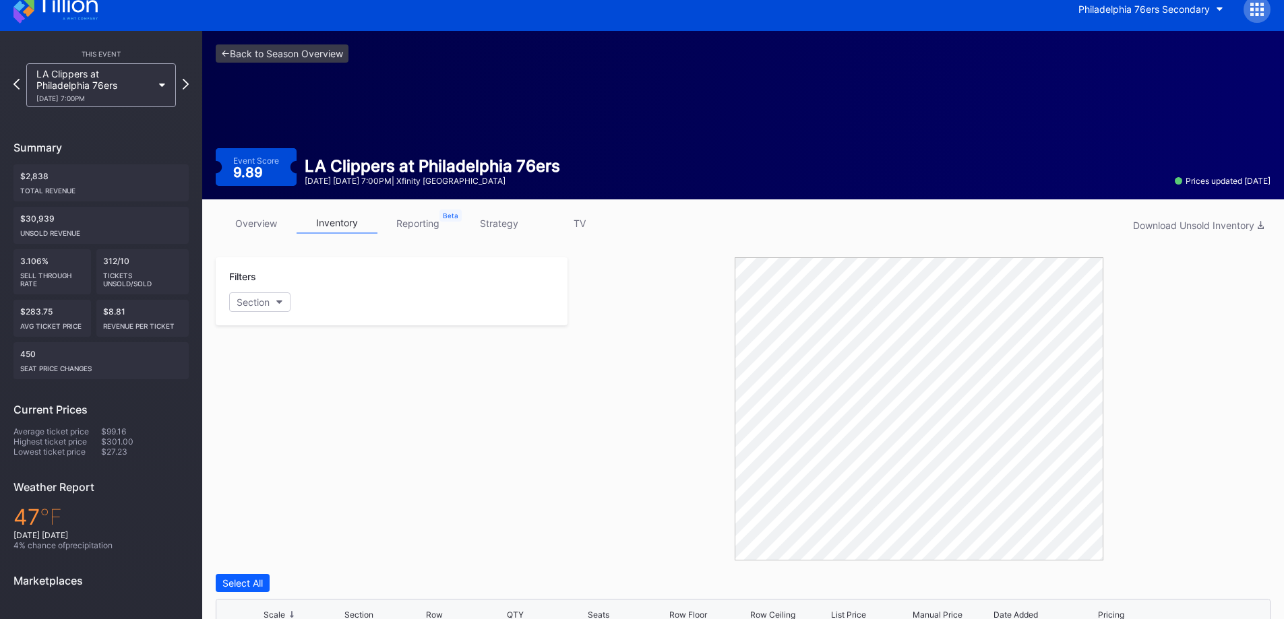
scroll to position [0, 0]
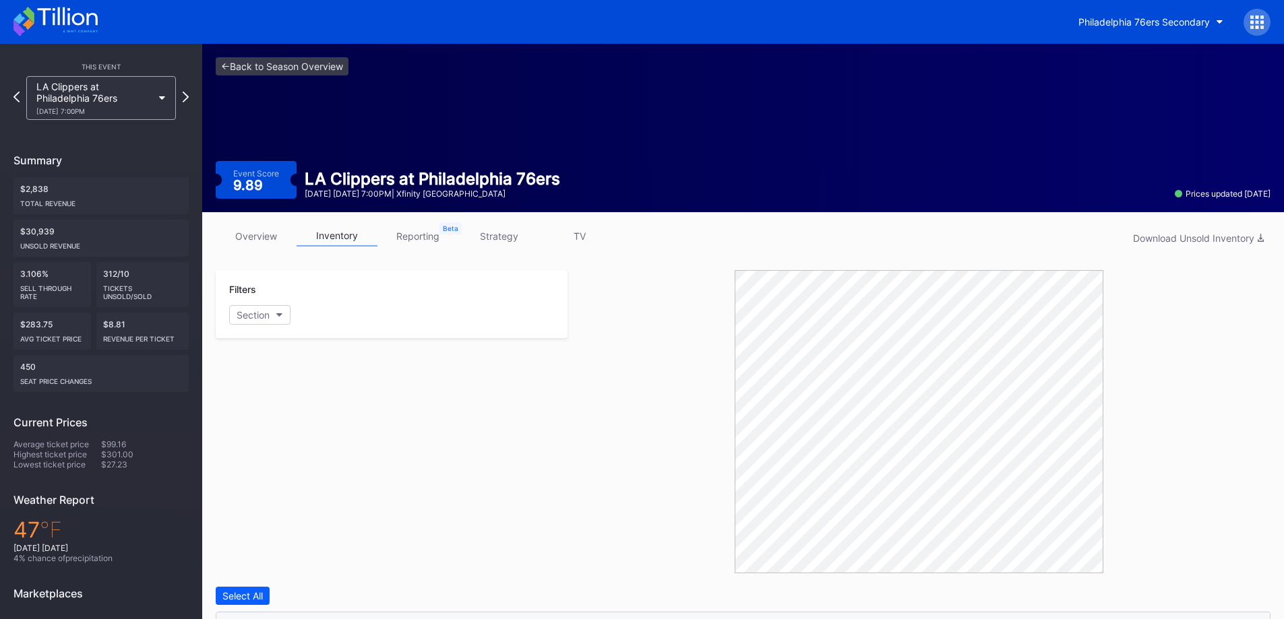
click at [482, 233] on link "strategy" at bounding box center [498, 236] width 81 height 21
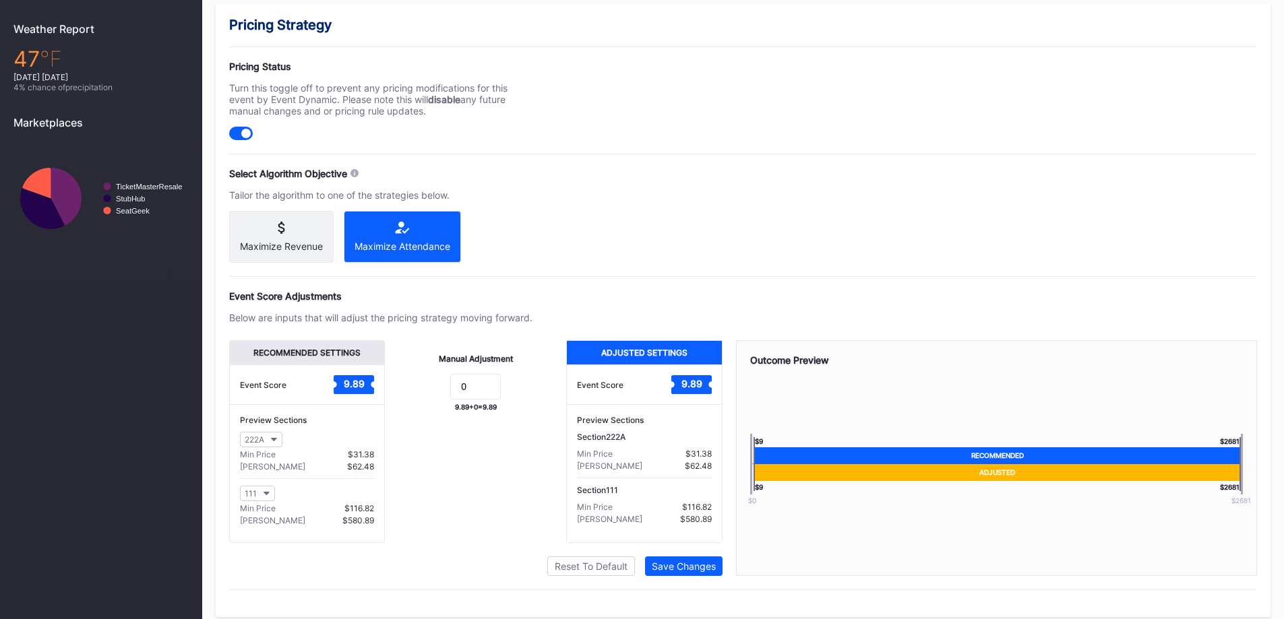
scroll to position [472, 0]
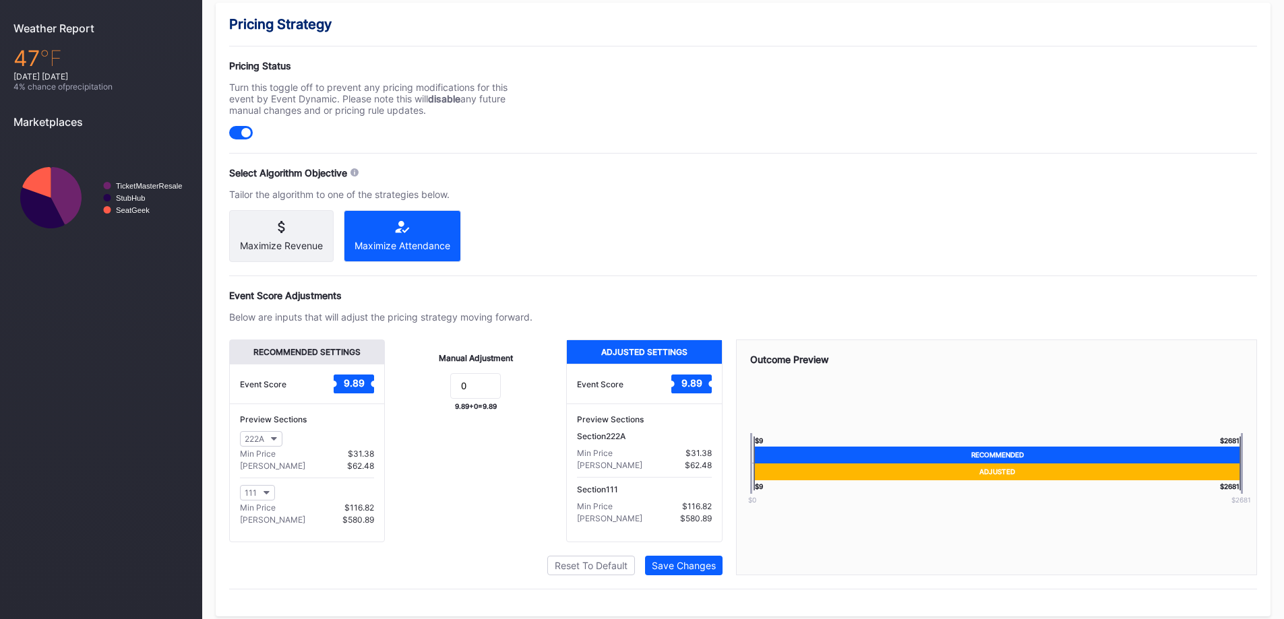
click at [247, 128] on div at bounding box center [245, 132] width 9 height 9
drag, startPoint x: 482, startPoint y: 393, endPoint x: 426, endPoint y: 389, distance: 56.1
click at [398, 395] on div "Manual Adjustment 0 9.89 + 0 = 9.89" at bounding box center [475, 441] width 181 height 203
type input "-.2"
click at [715, 571] on div "Save Changes" at bounding box center [684, 565] width 64 height 11
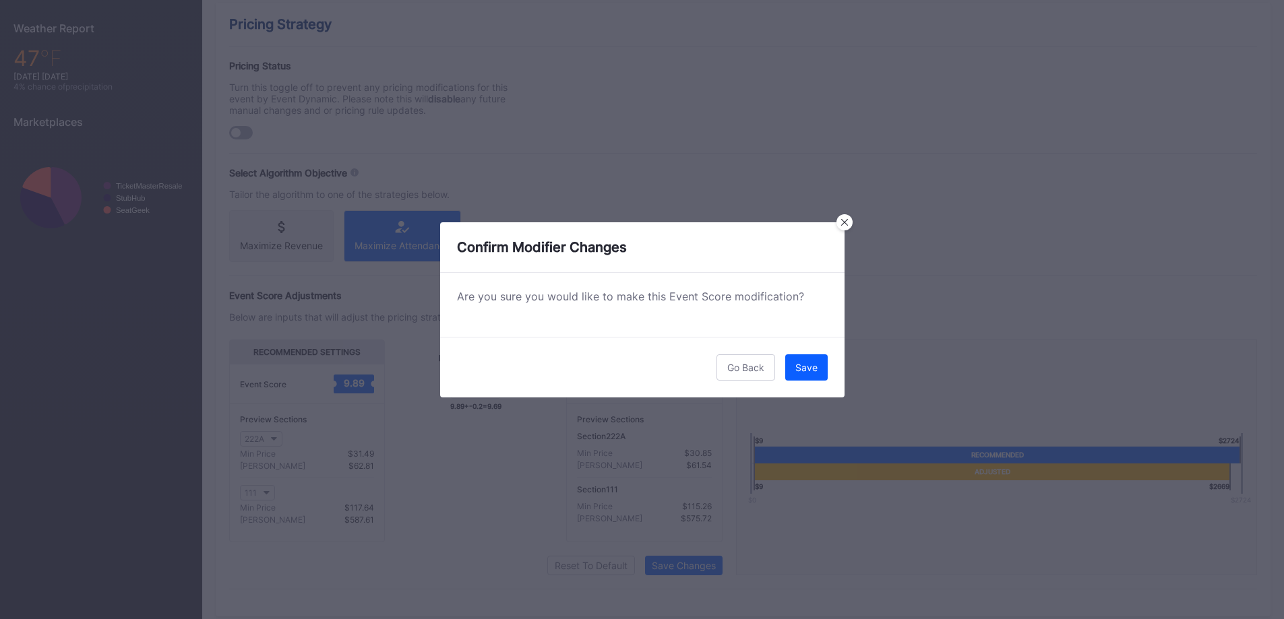
click at [811, 368] on div "Save" at bounding box center [806, 367] width 22 height 11
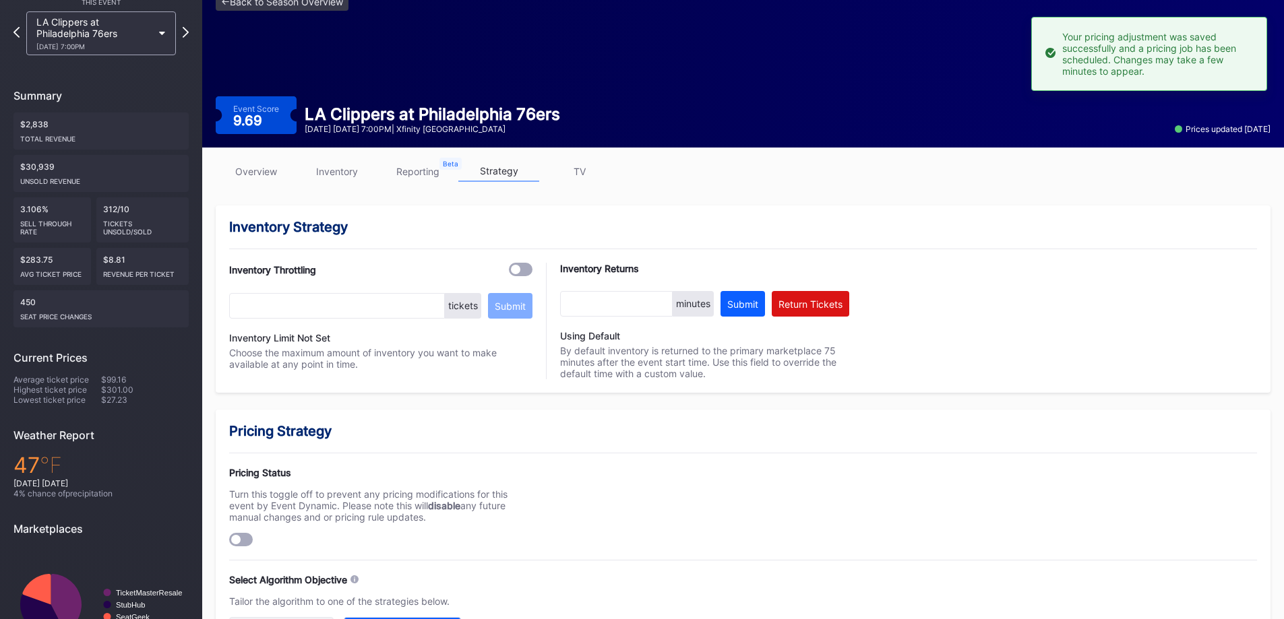
scroll to position [0, 0]
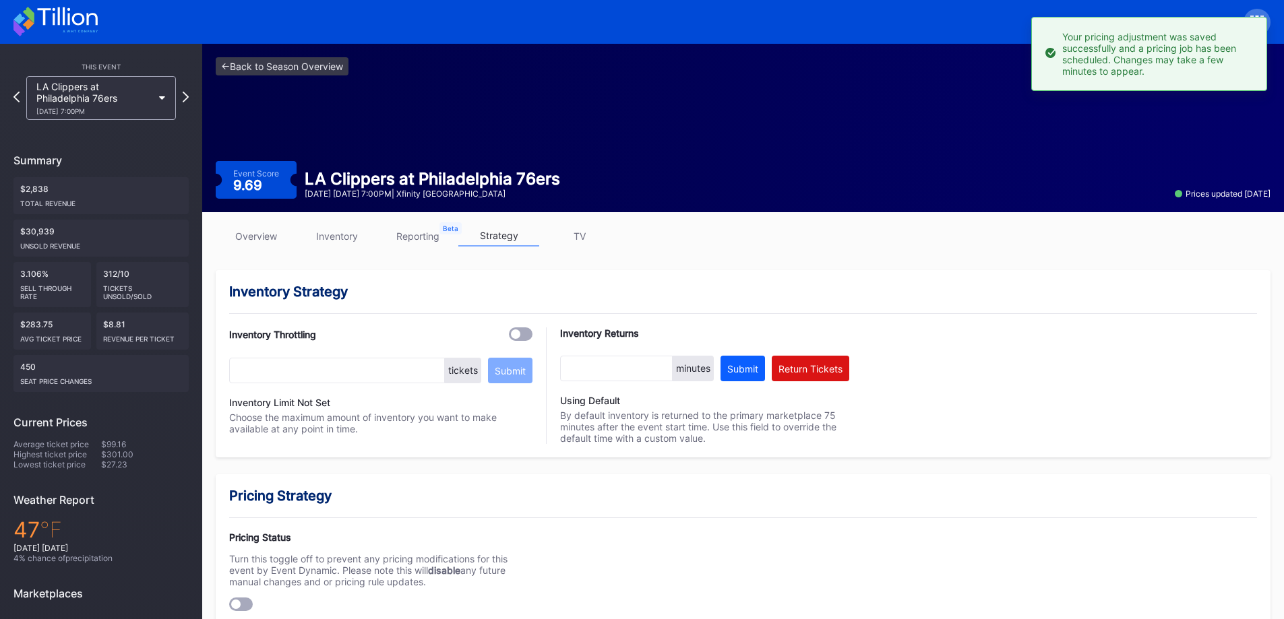
click at [113, 106] on div "LA Clippers at Philadelphia 76ers [DATE] 7:00PM" at bounding box center [94, 98] width 116 height 34
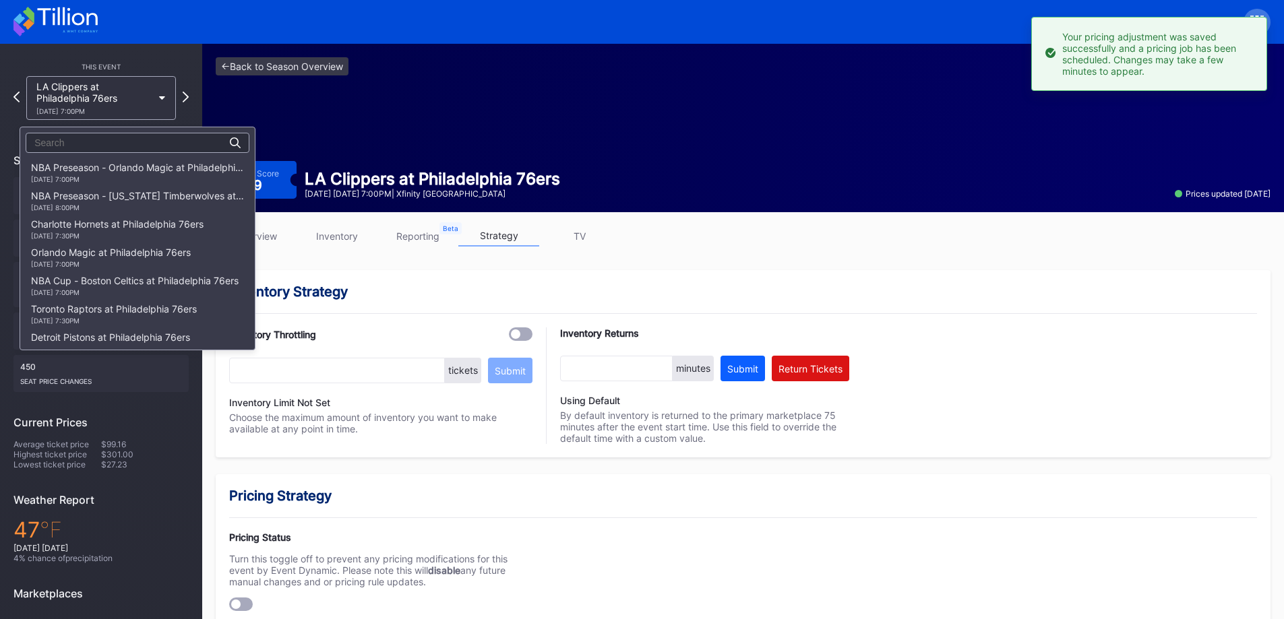
scroll to position [226, 0]
click at [127, 215] on div "Miami Heat at Philadelphia 76ers [DATE] 1:00PM" at bounding box center [137, 229] width 234 height 28
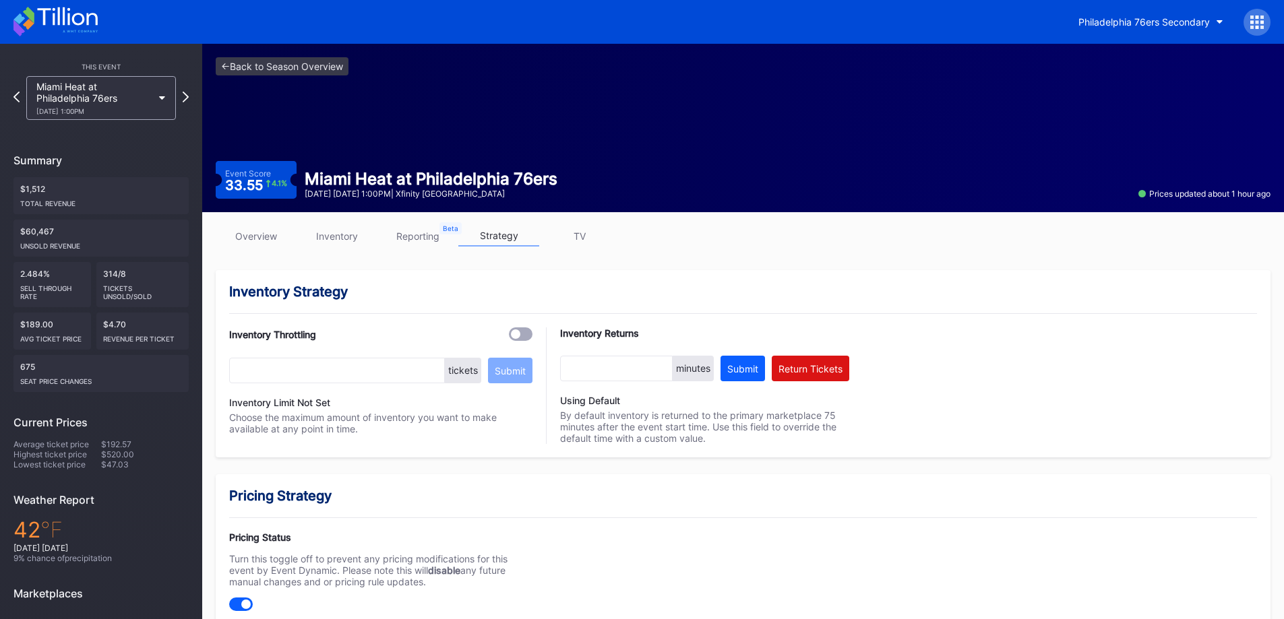
click at [122, 100] on div "Miami Heat at Philadelphia 76ers [DATE] 1:00PM" at bounding box center [94, 98] width 116 height 34
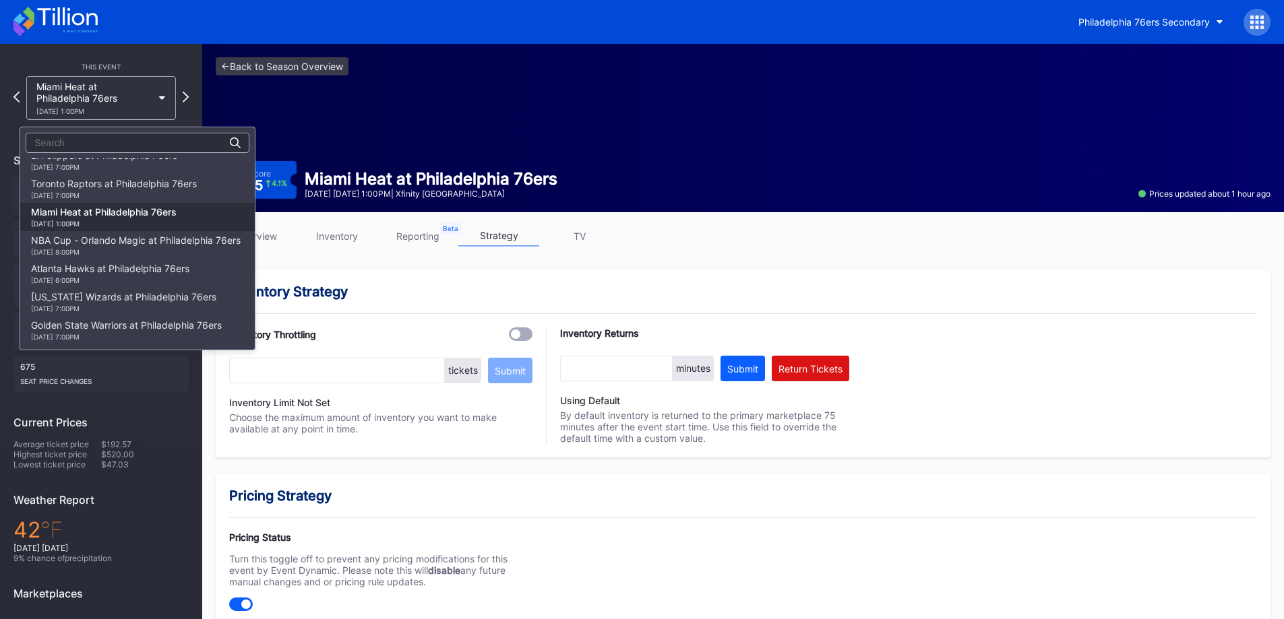
scroll to position [216, 0]
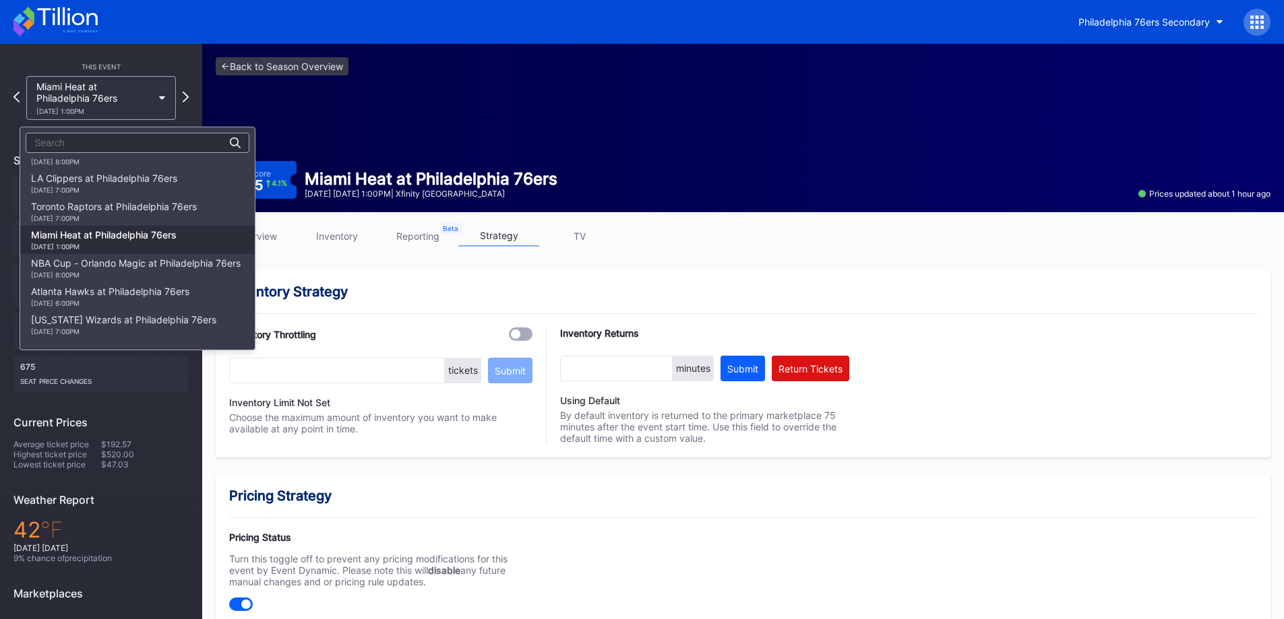
click at [124, 216] on div "[DATE] 7:00PM" at bounding box center [114, 218] width 166 height 8
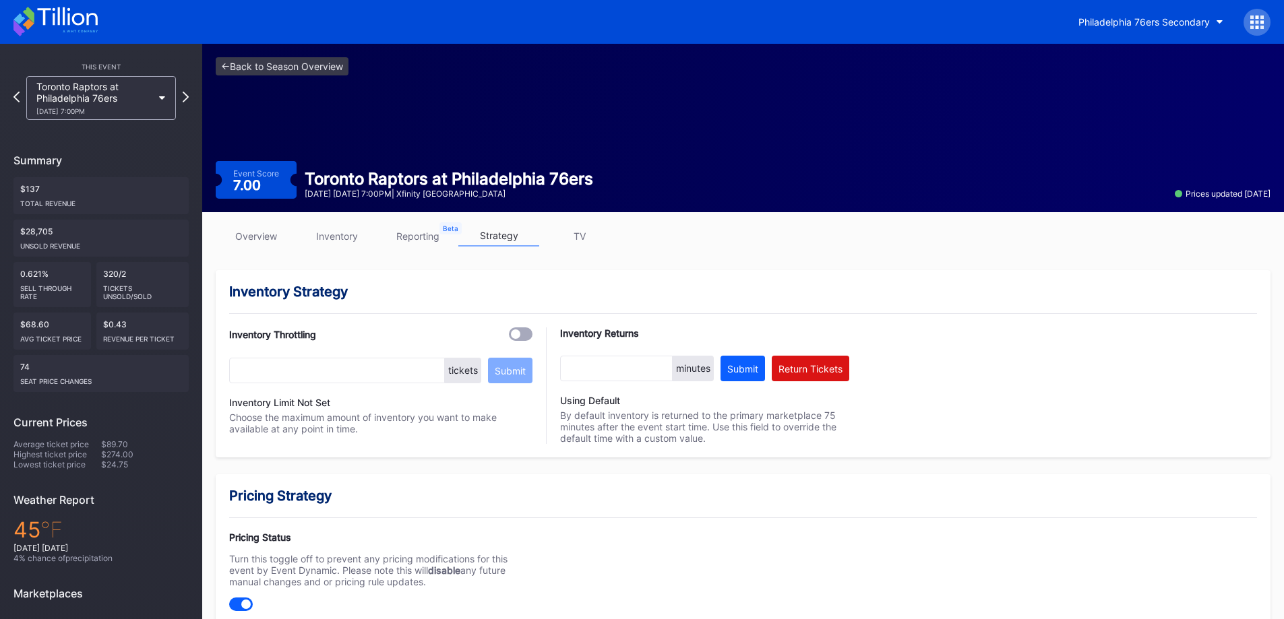
click at [311, 231] on link "inventory" at bounding box center [336, 236] width 81 height 21
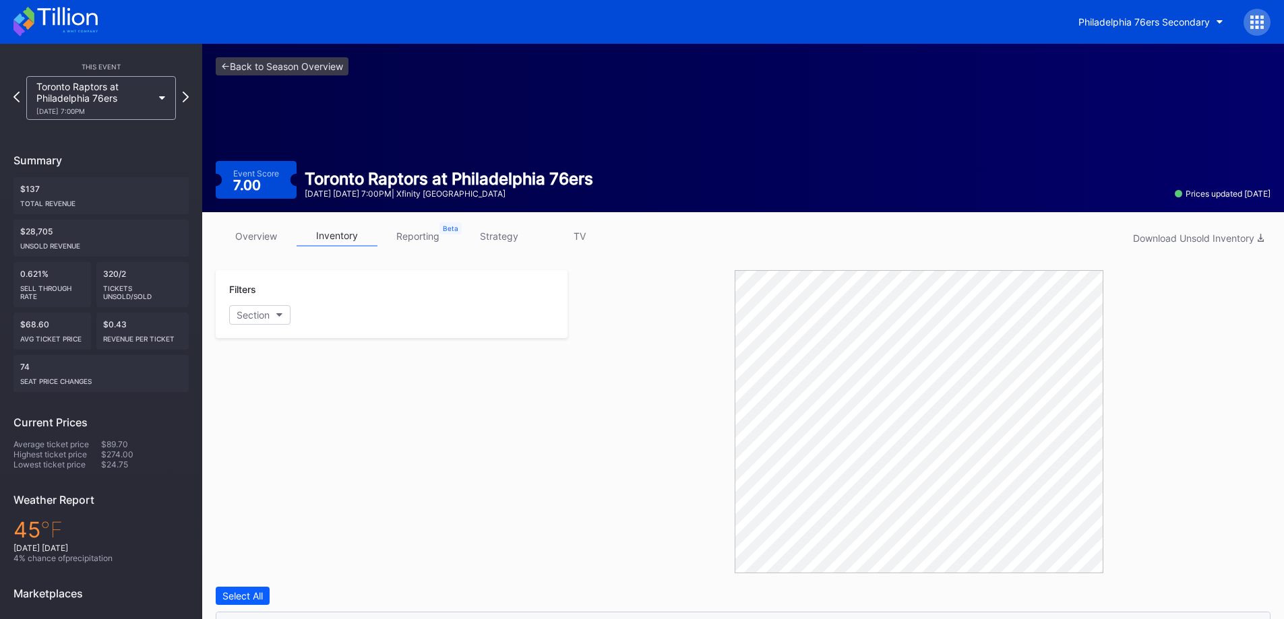
click at [330, 233] on link "inventory" at bounding box center [336, 236] width 81 height 21
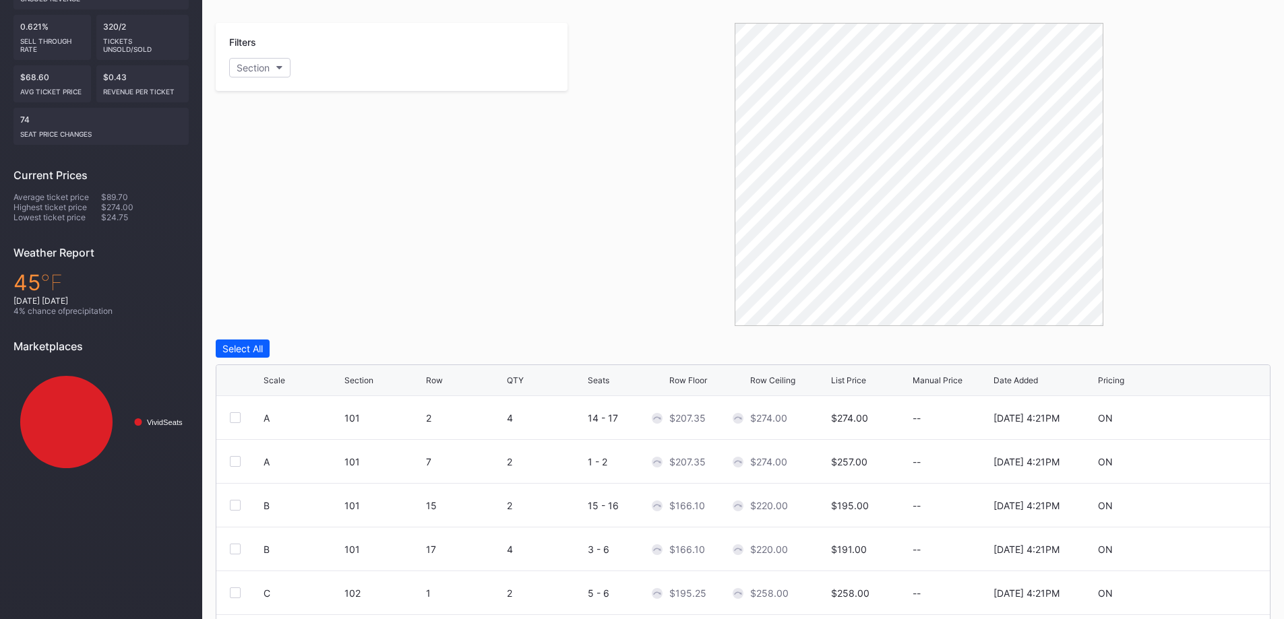
scroll to position [378, 0]
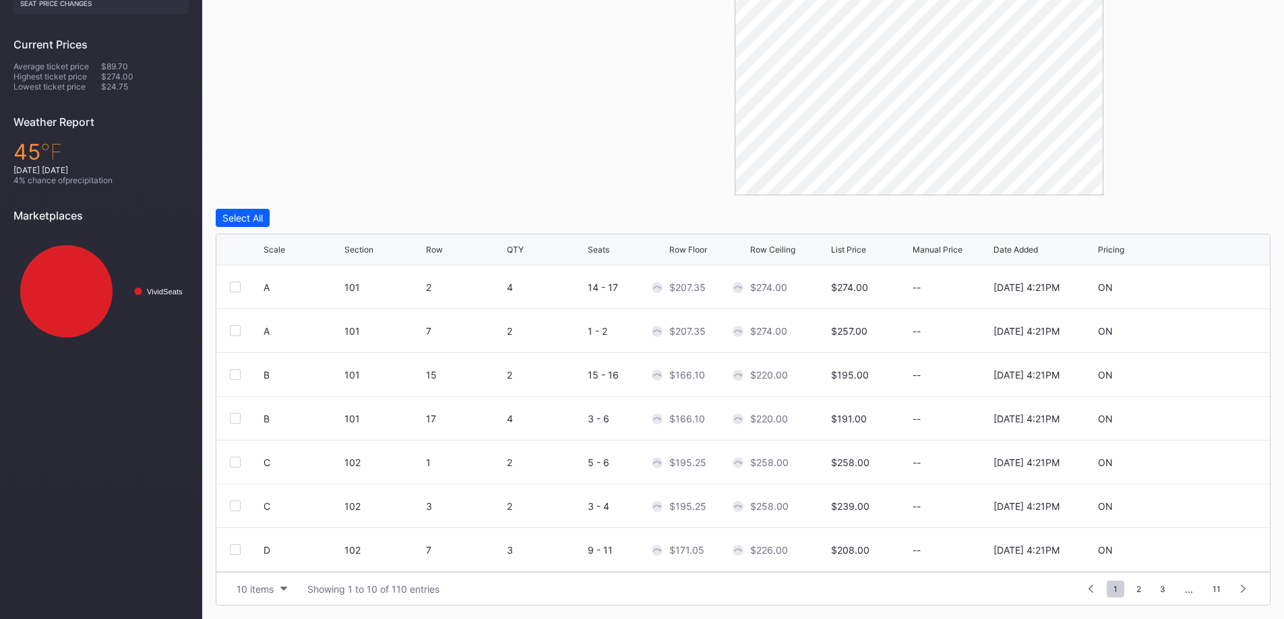
click at [280, 253] on div "Scale" at bounding box center [274, 250] width 22 height 10
click at [280, 249] on div "Scale" at bounding box center [274, 250] width 22 height 10
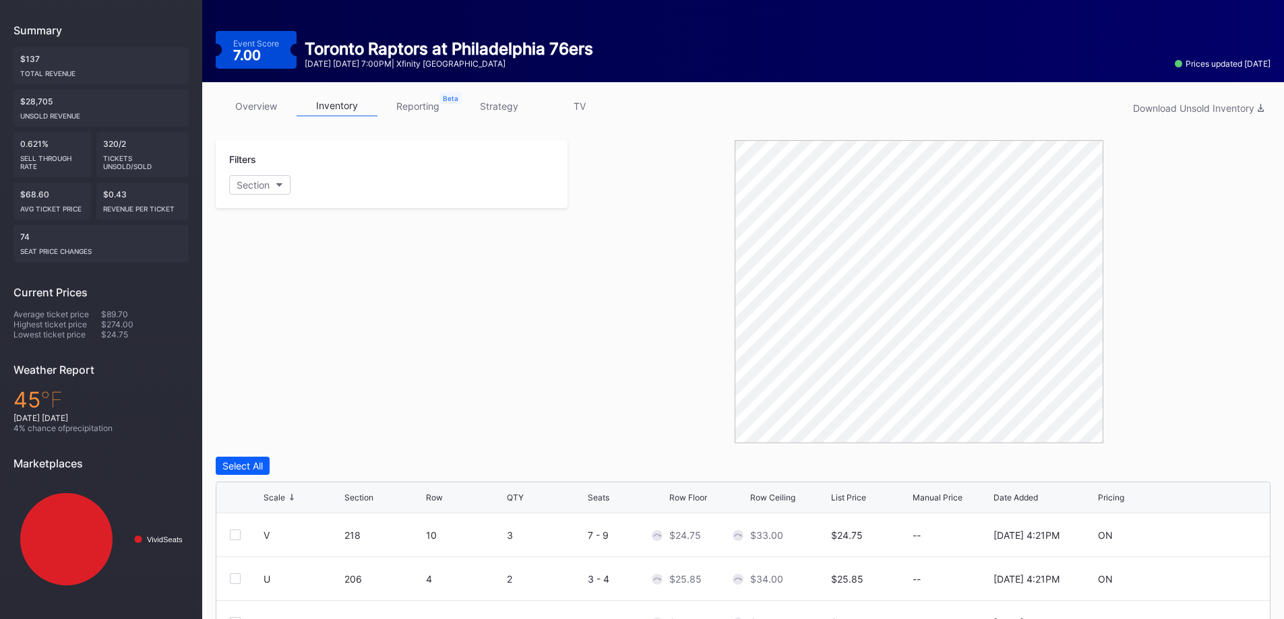
scroll to position [0, 0]
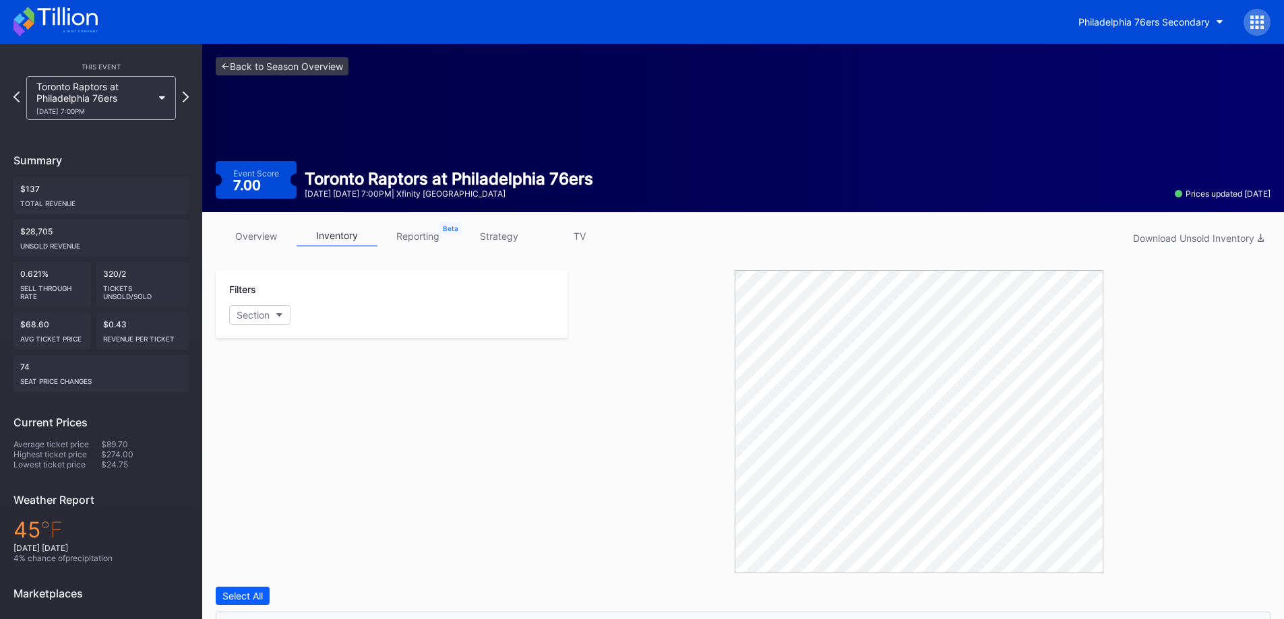
click at [147, 112] on div "[DATE] 7:00PM" at bounding box center [94, 111] width 116 height 8
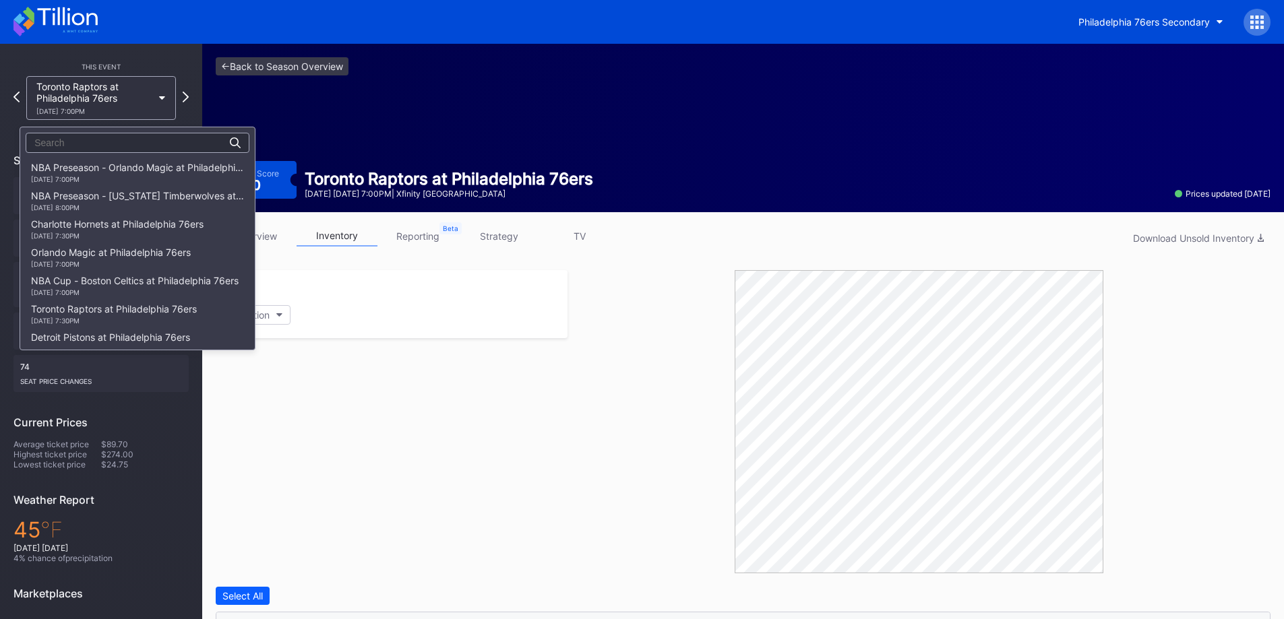
scroll to position [255, 0]
drag, startPoint x: 146, startPoint y: 202, endPoint x: 145, endPoint y: 242, distance: 39.8
click at [145, 242] on div "NBA Preseason - Orlando Magic at Philadelphia 76ers [DATE] 7:00PM NBA Preseason…" at bounding box center [137, 251] width 234 height 186
click at [147, 313] on div "Golden State Warriors at Philadelphia 76ers [DATE] 7:00PM" at bounding box center [126, 314] width 191 height 22
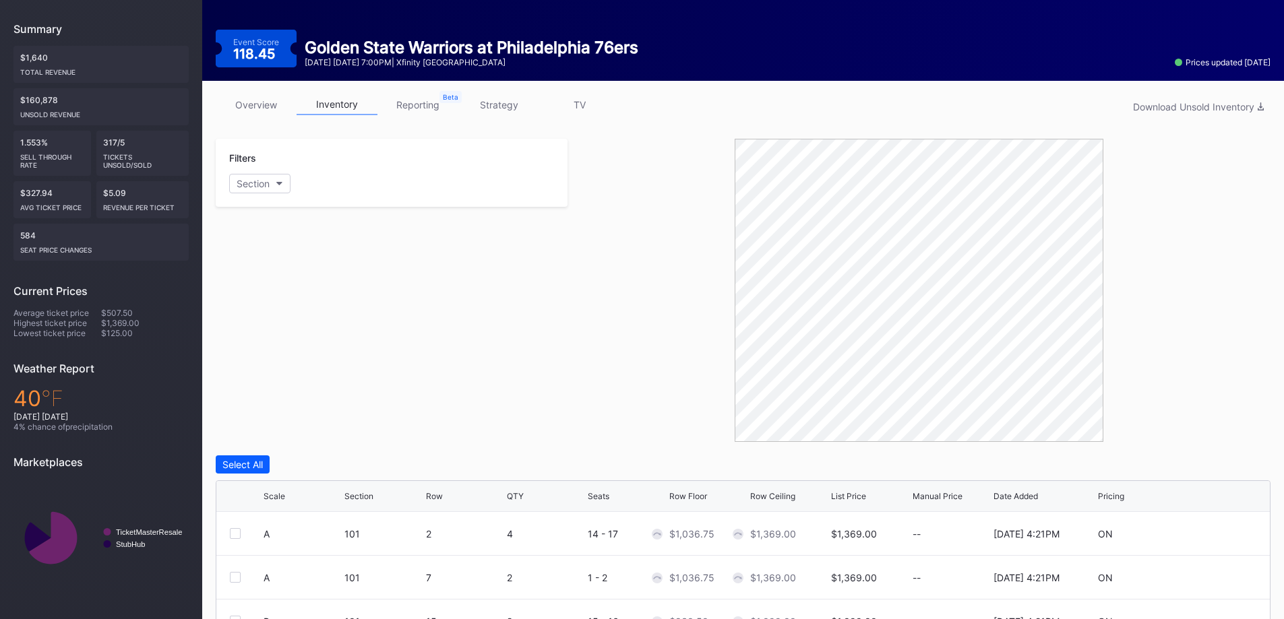
scroll to position [378, 0]
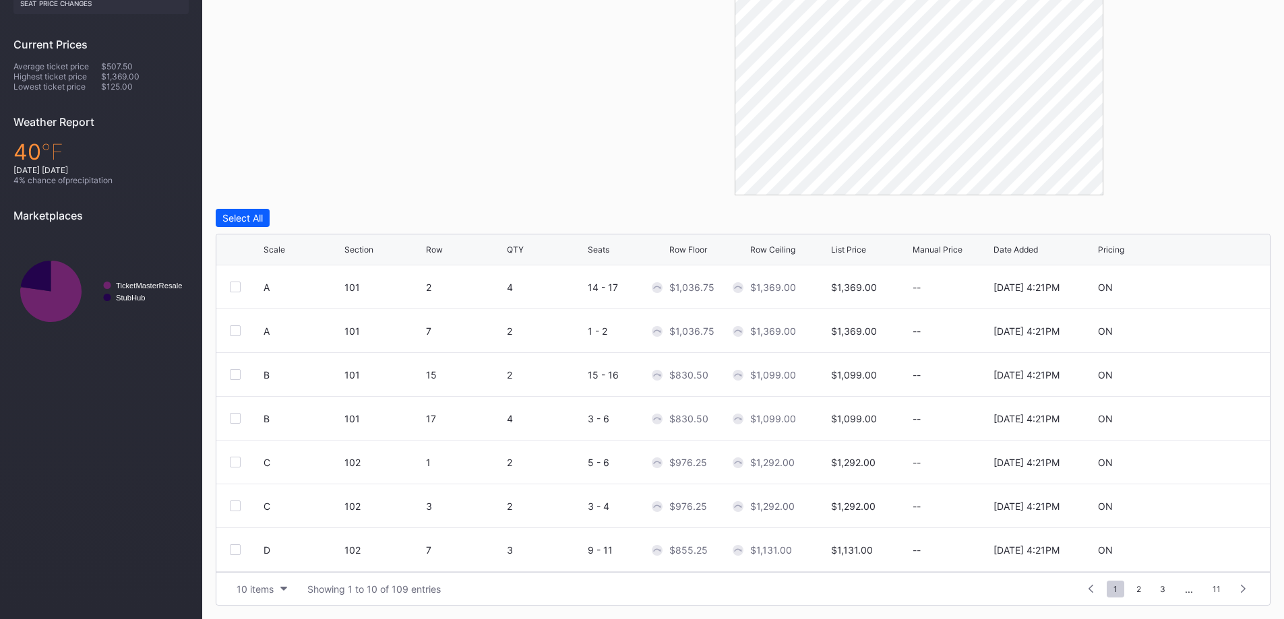
click at [280, 248] on div "Scale" at bounding box center [274, 250] width 22 height 10
click at [282, 246] on div "Scale" at bounding box center [274, 250] width 22 height 10
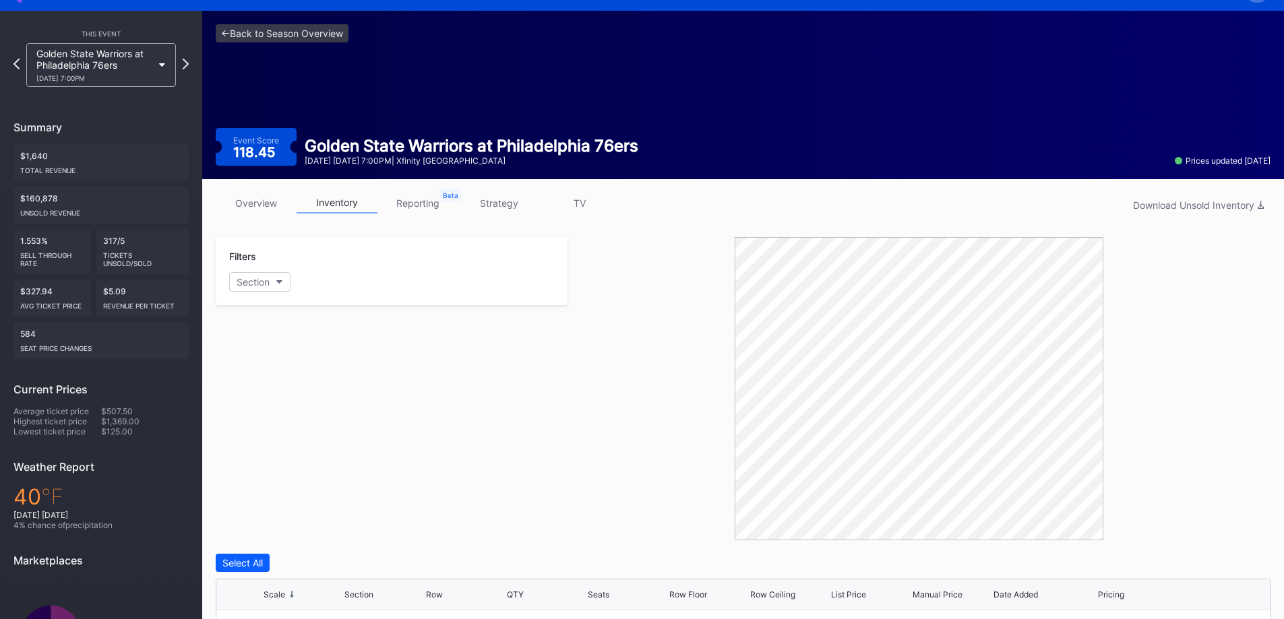
scroll to position [0, 0]
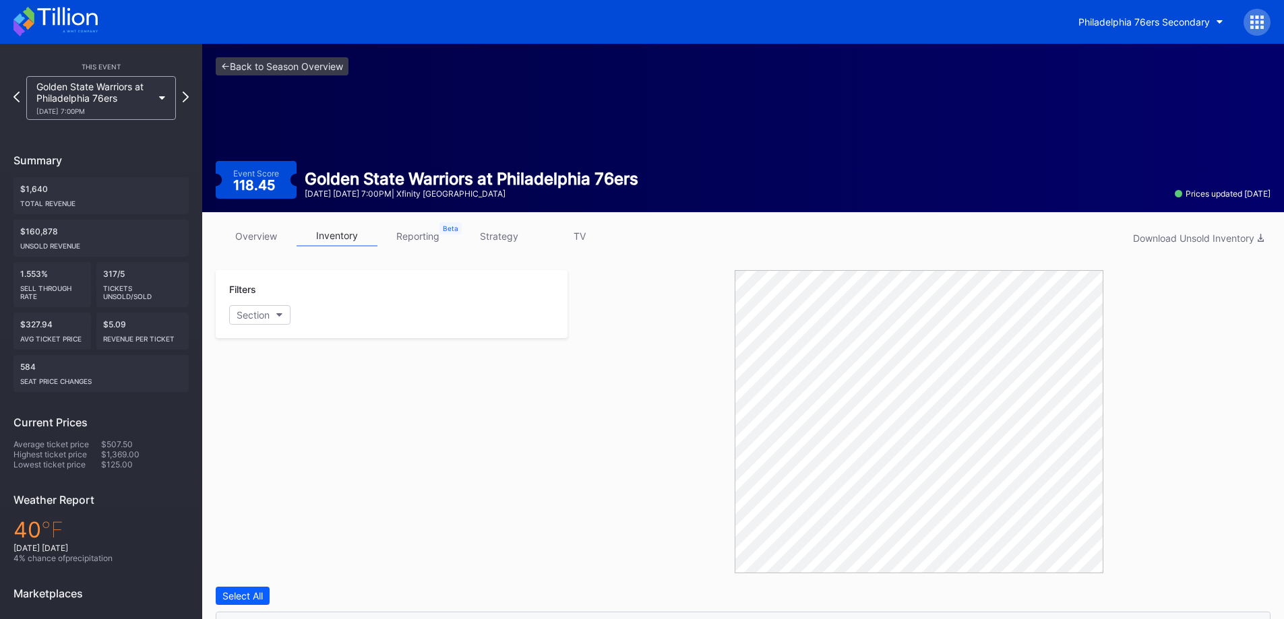
click at [515, 234] on link "strategy" at bounding box center [498, 236] width 81 height 21
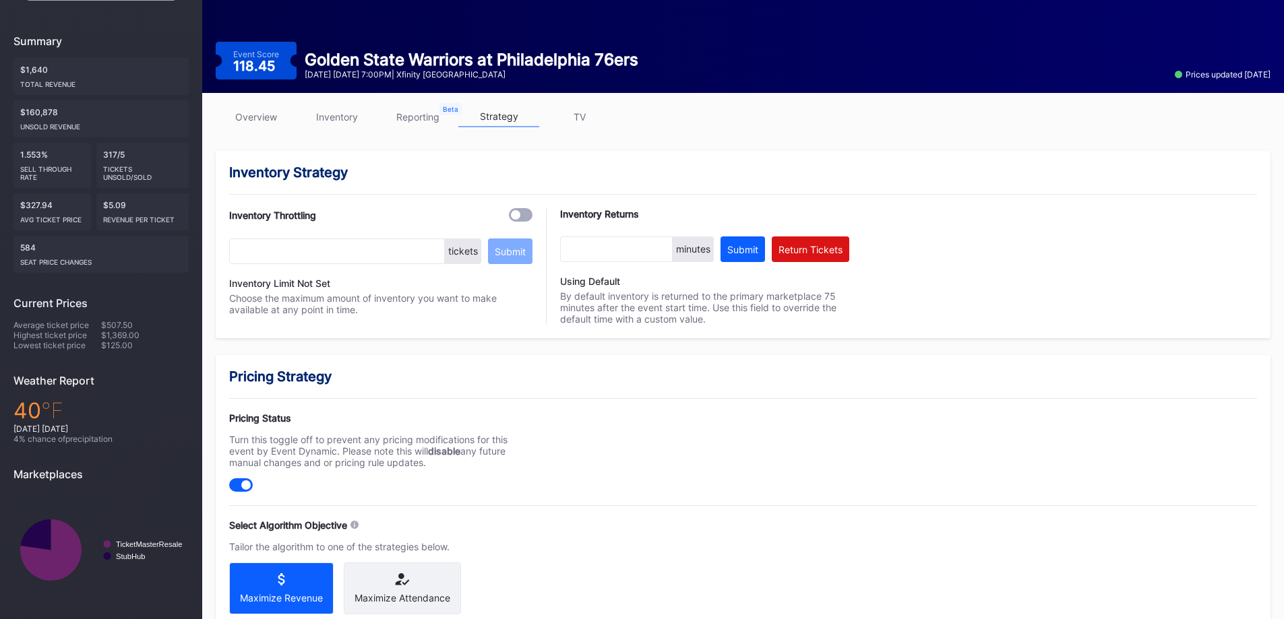
scroll to position [135, 0]
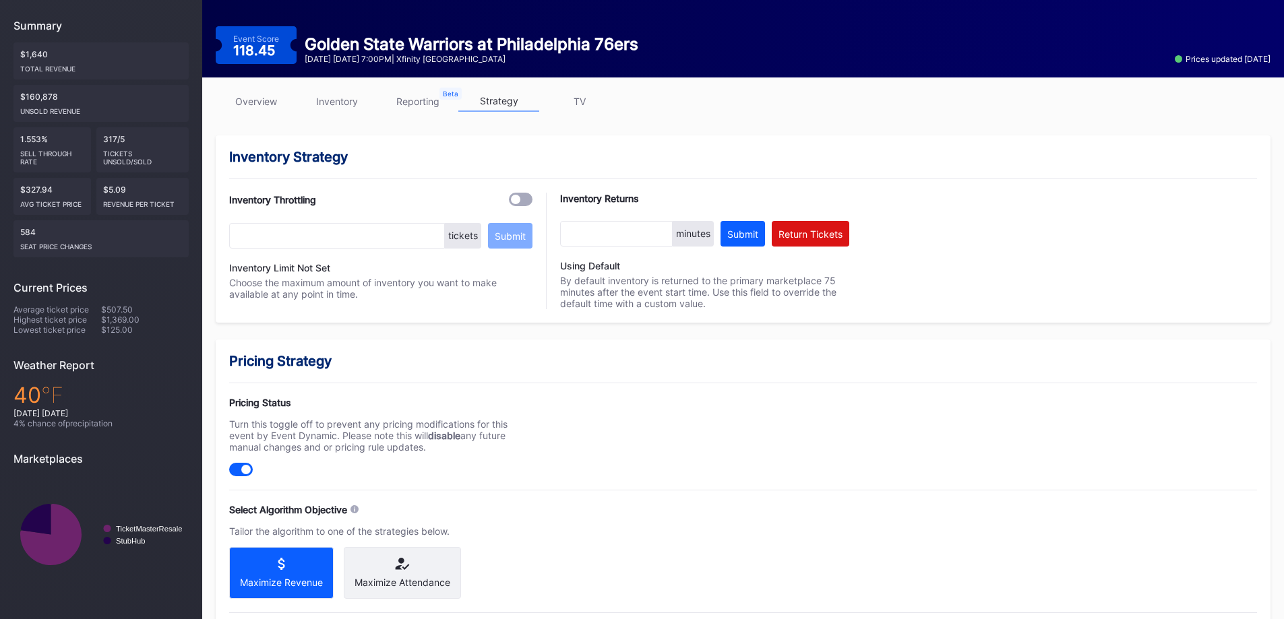
click at [406, 555] on div "Maximize Attendance" at bounding box center [402, 573] width 117 height 52
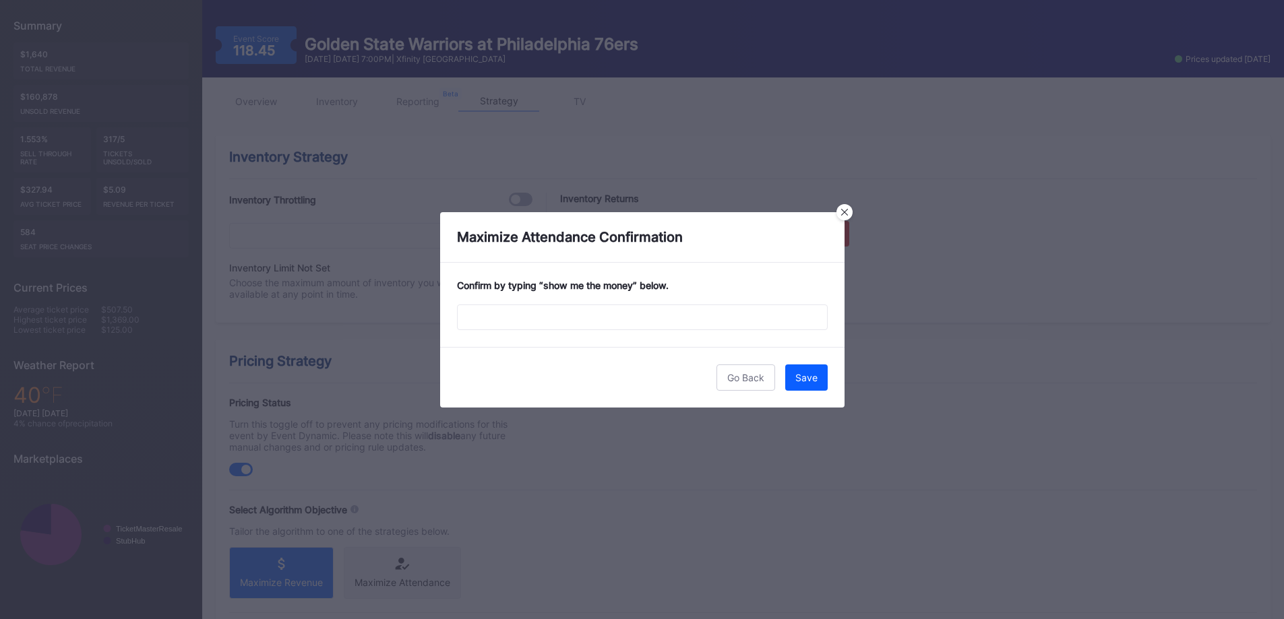
click at [679, 304] on div "Confirm by typing “ show me the money ” below." at bounding box center [642, 305] width 404 height 84
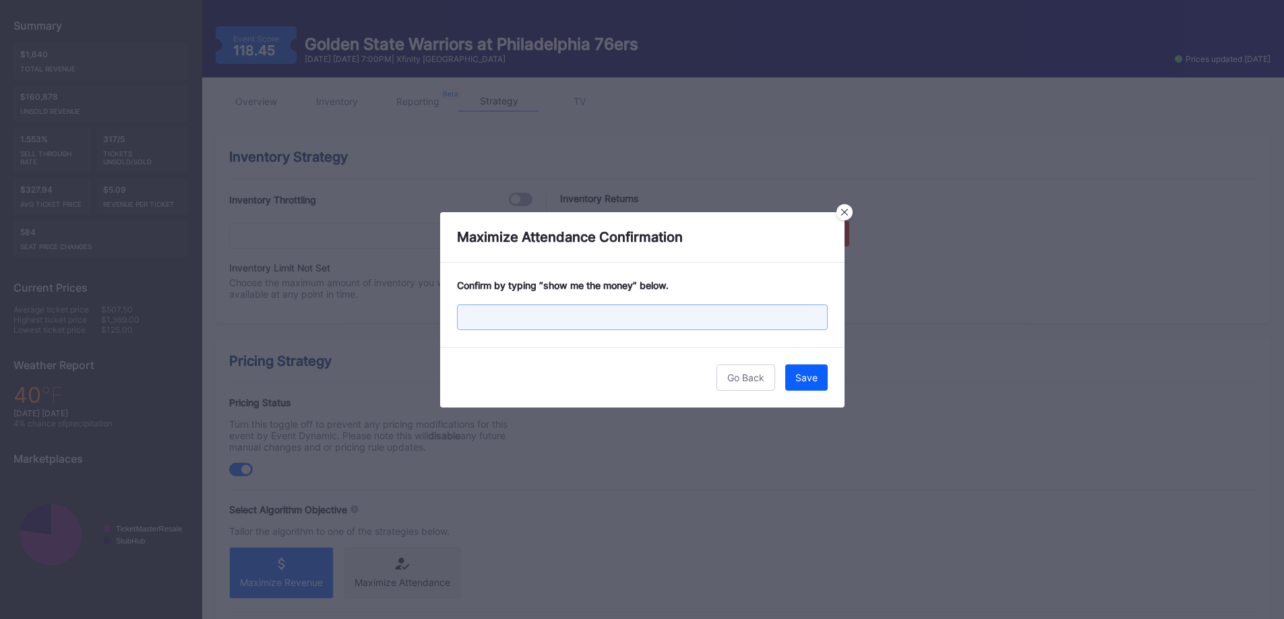
click at [683, 309] on input "text" at bounding box center [642, 318] width 371 height 26
type input "show me the money"
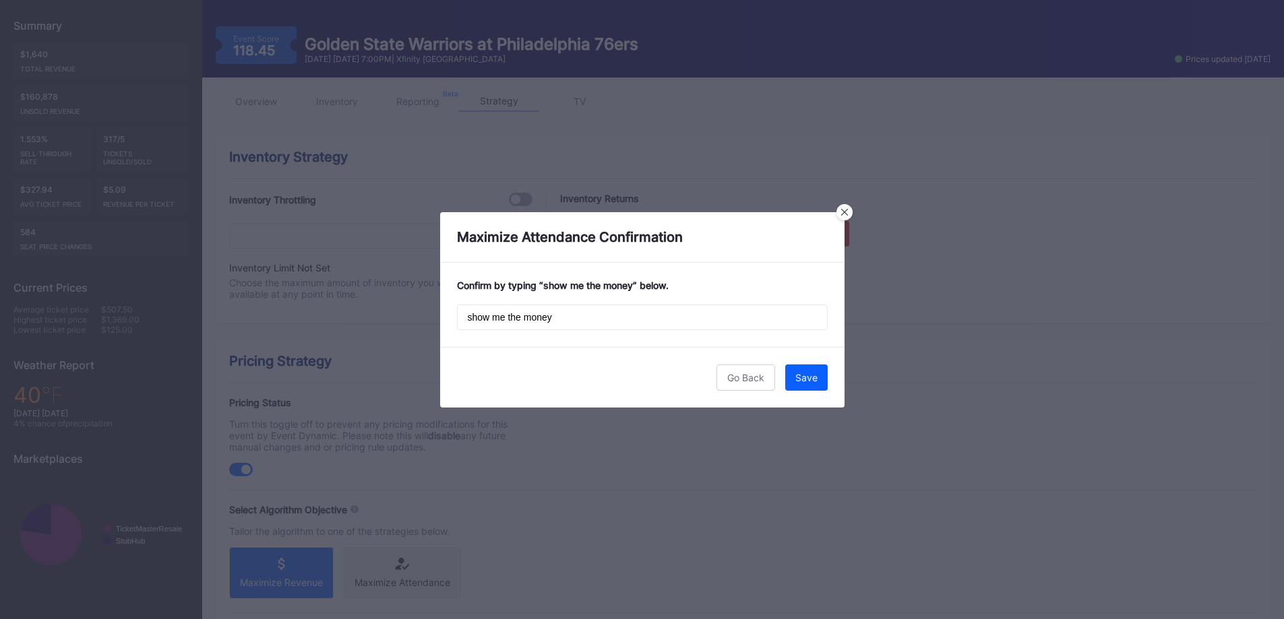
click at [809, 375] on div "Save" at bounding box center [806, 377] width 22 height 11
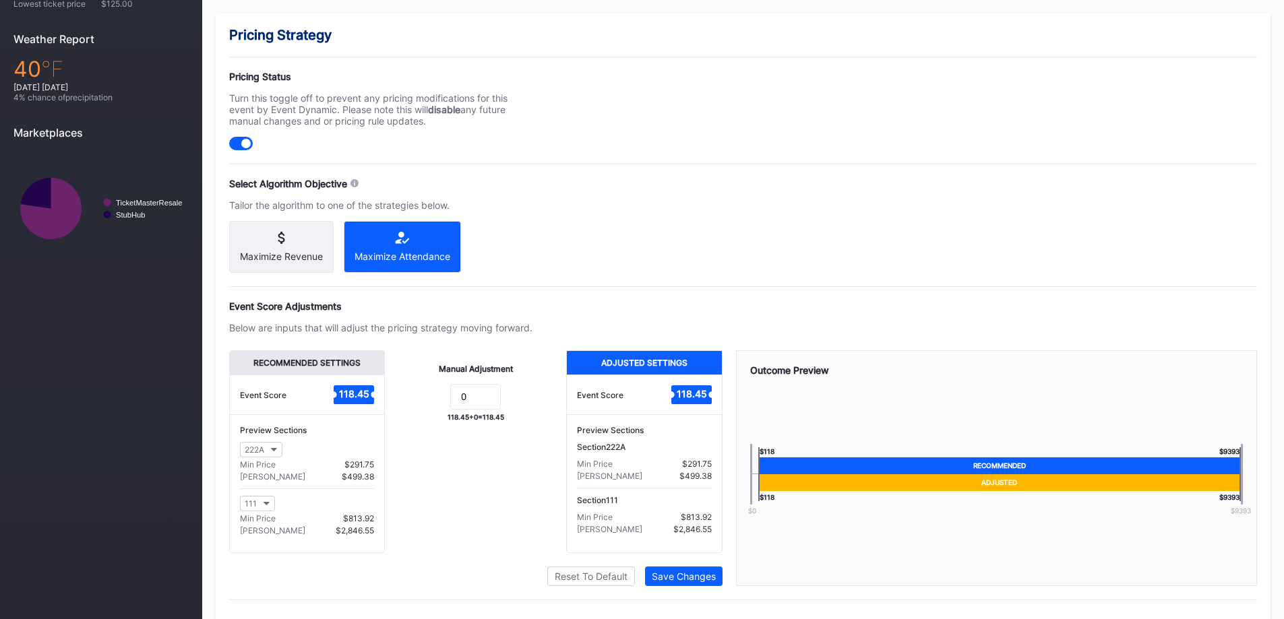
scroll to position [472, 0]
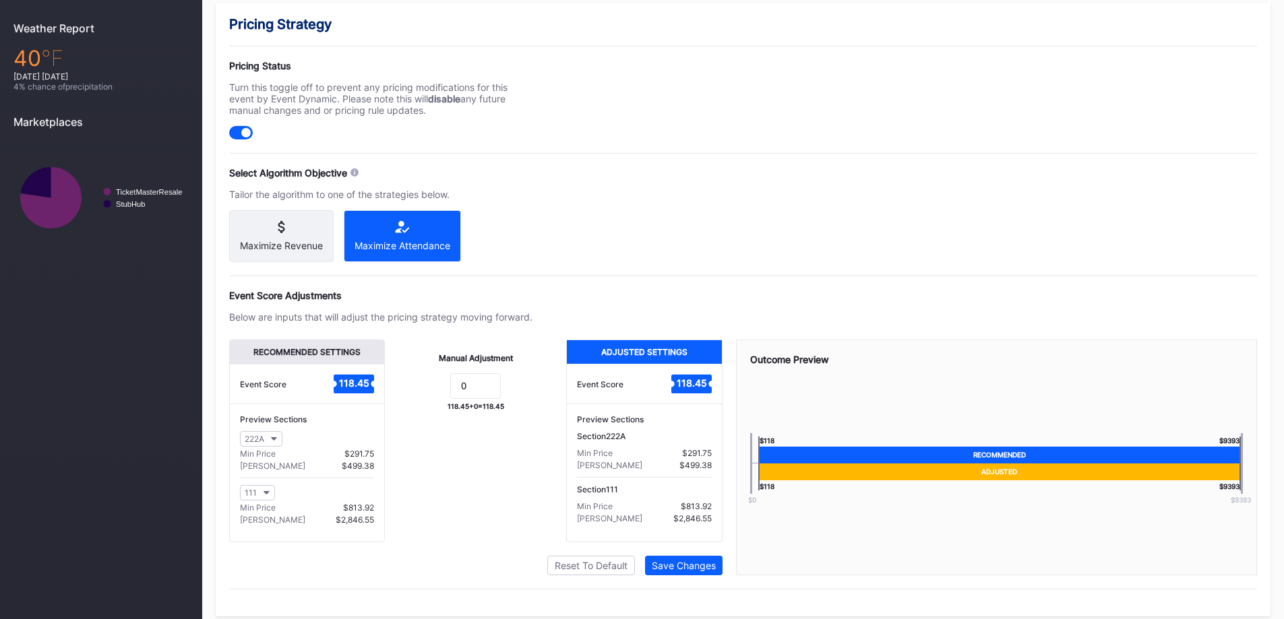
click at [244, 135] on div at bounding box center [245, 132] width 9 height 9
click at [495, 398] on input "0" at bounding box center [475, 386] width 51 height 26
type input "-1"
click at [586, 256] on div "Pricing Strategy Pricing Status Turn this toggle off to prevent any pricing mod…" at bounding box center [743, 310] width 1055 height 614
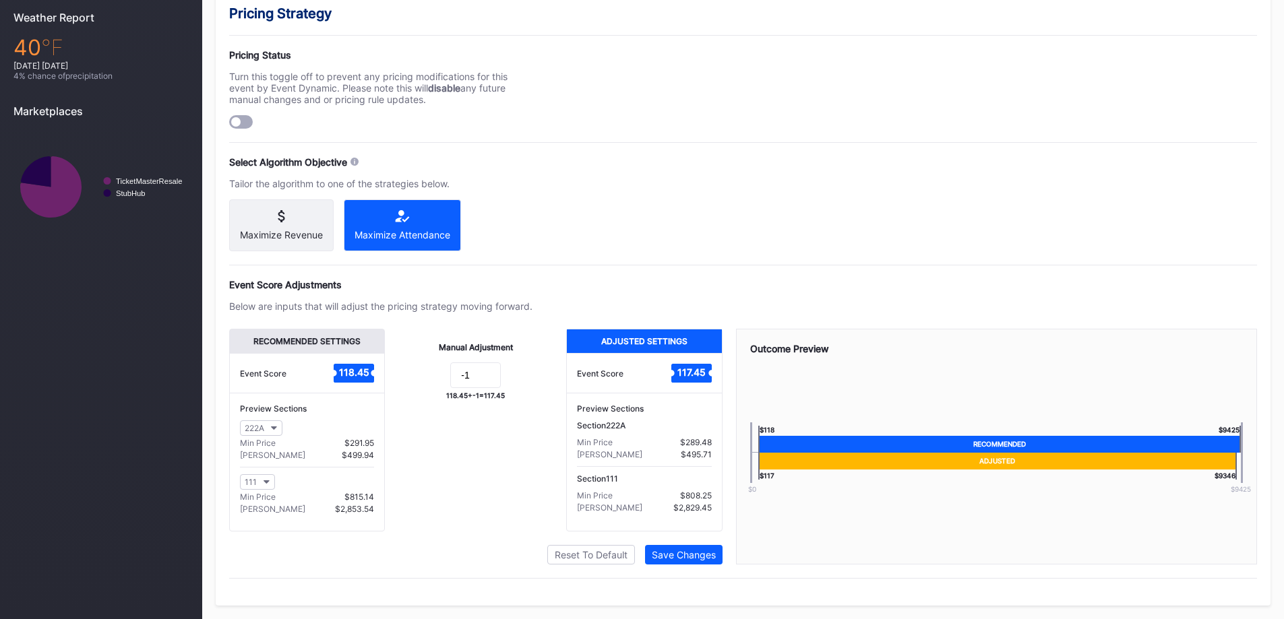
scroll to position [494, 0]
click at [687, 586] on div "Pricing Strategy Pricing Status Turn this toggle off to prevent any pricing mod…" at bounding box center [743, 299] width 1055 height 614
click at [699, 557] on div "Save Changes" at bounding box center [684, 554] width 64 height 11
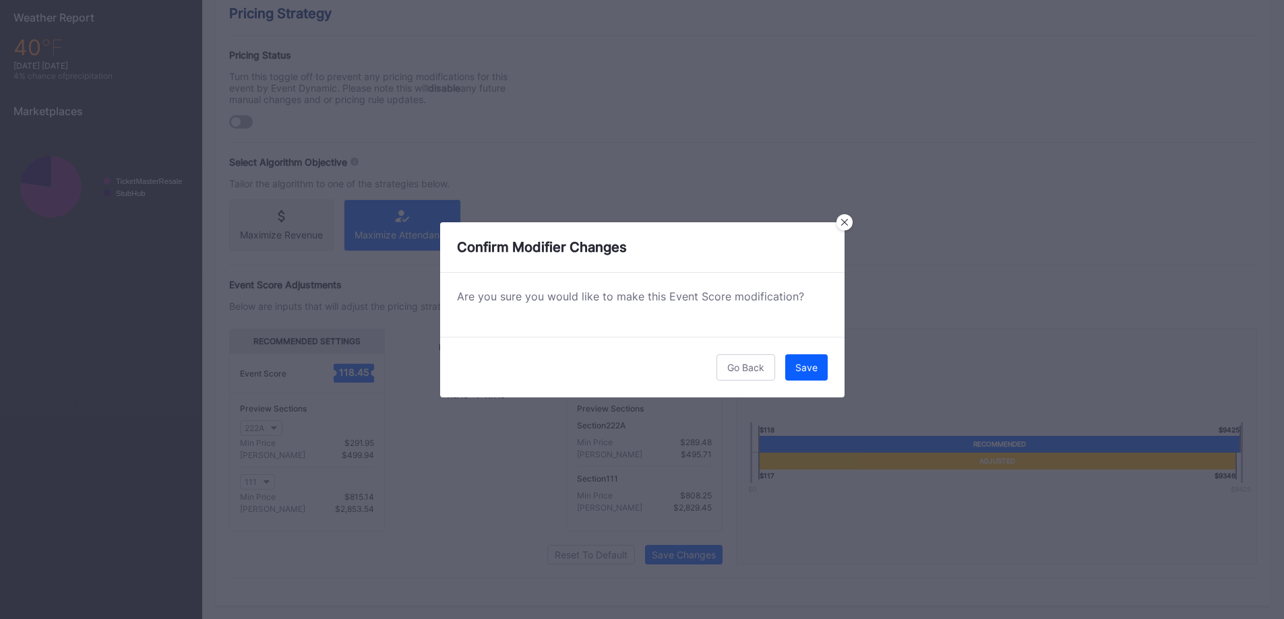
click at [798, 362] on div "Save" at bounding box center [806, 367] width 22 height 11
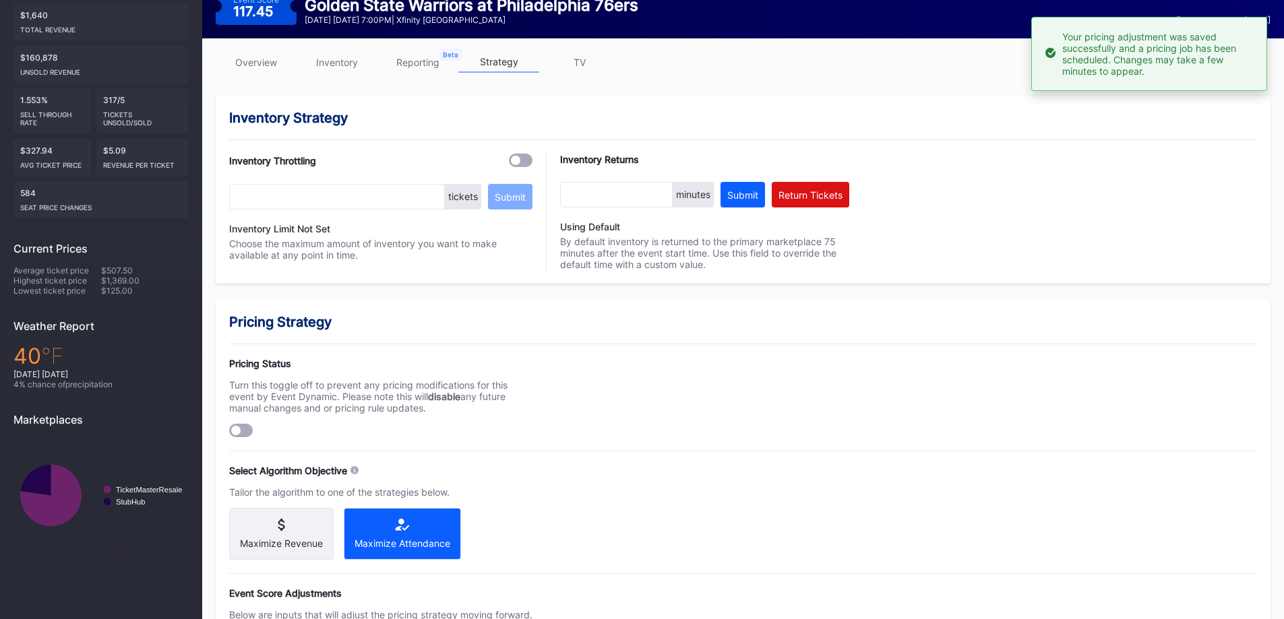
scroll to position [0, 0]
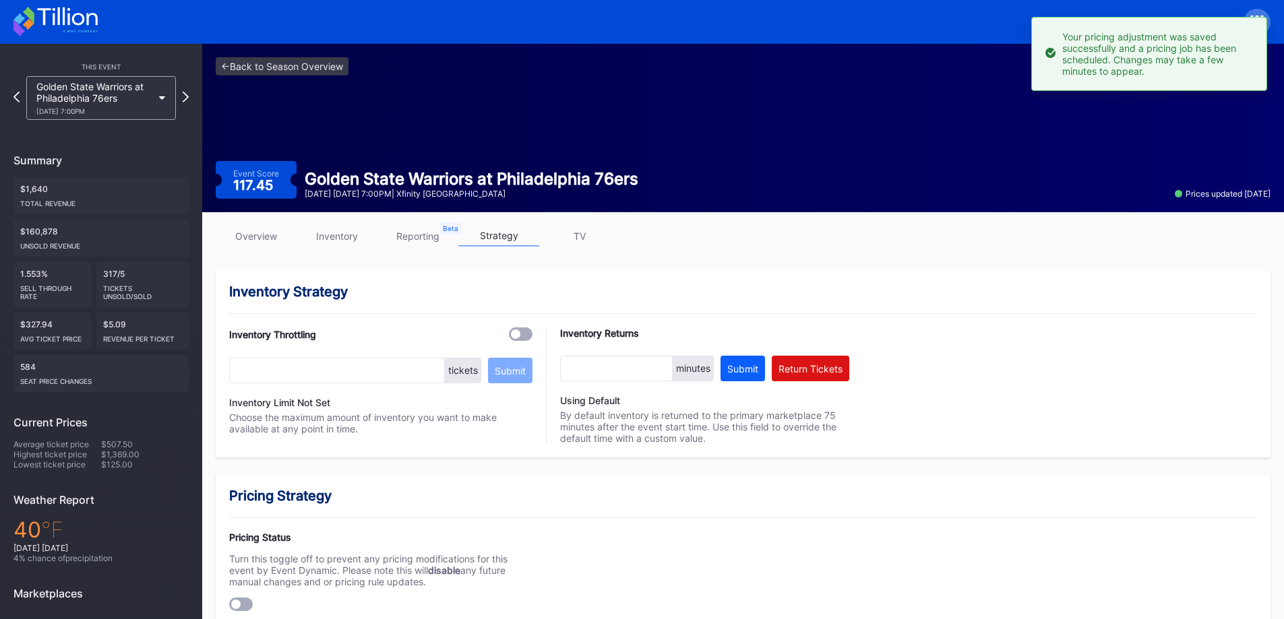
click at [36, 27] on icon at bounding box center [55, 22] width 84 height 30
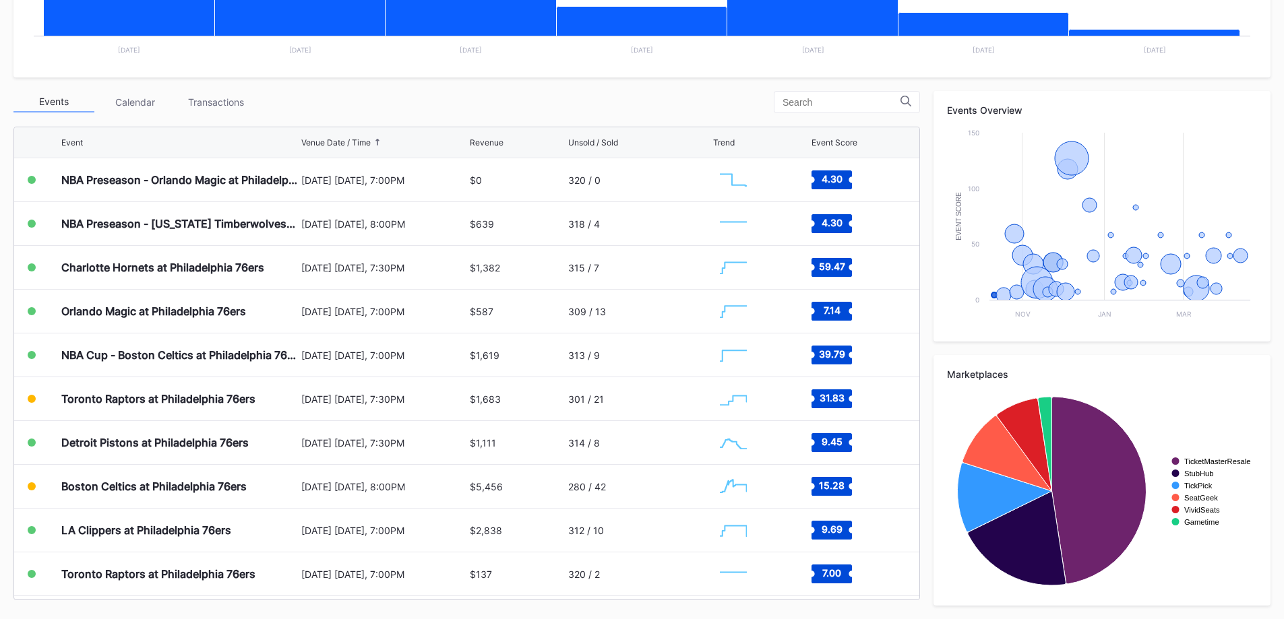
click at [181, 106] on div "Transactions" at bounding box center [215, 102] width 81 height 21
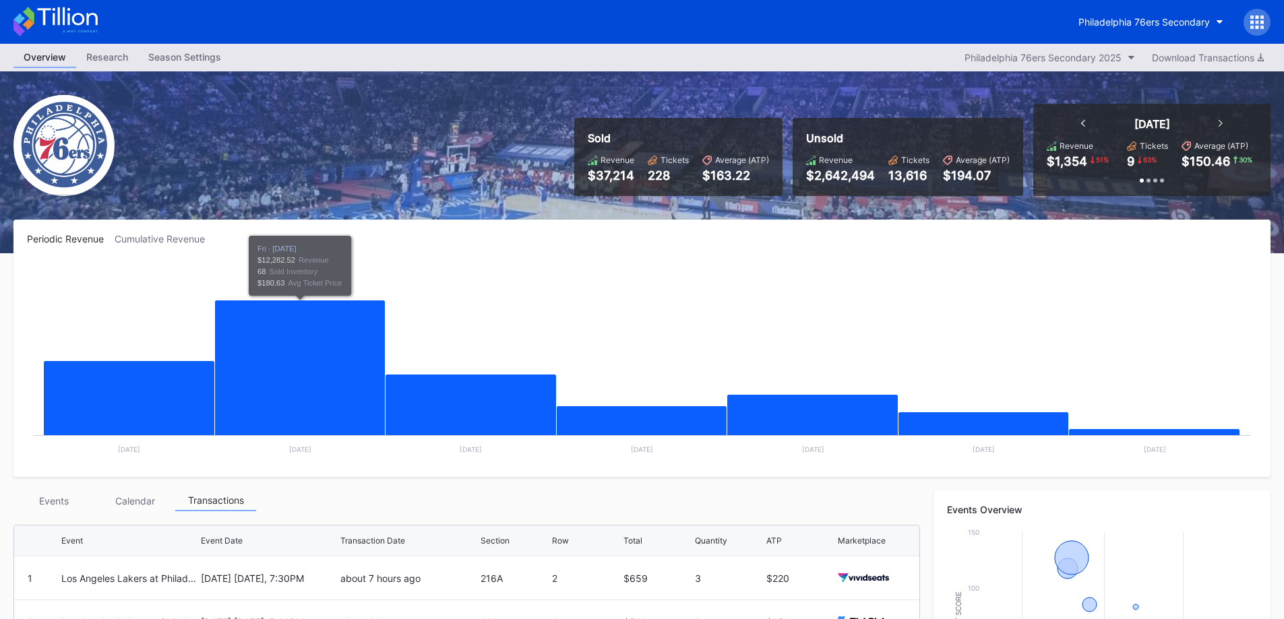
click at [1111, 11] on button "Philadelphia 76ers Secondary" at bounding box center [1150, 21] width 165 height 25
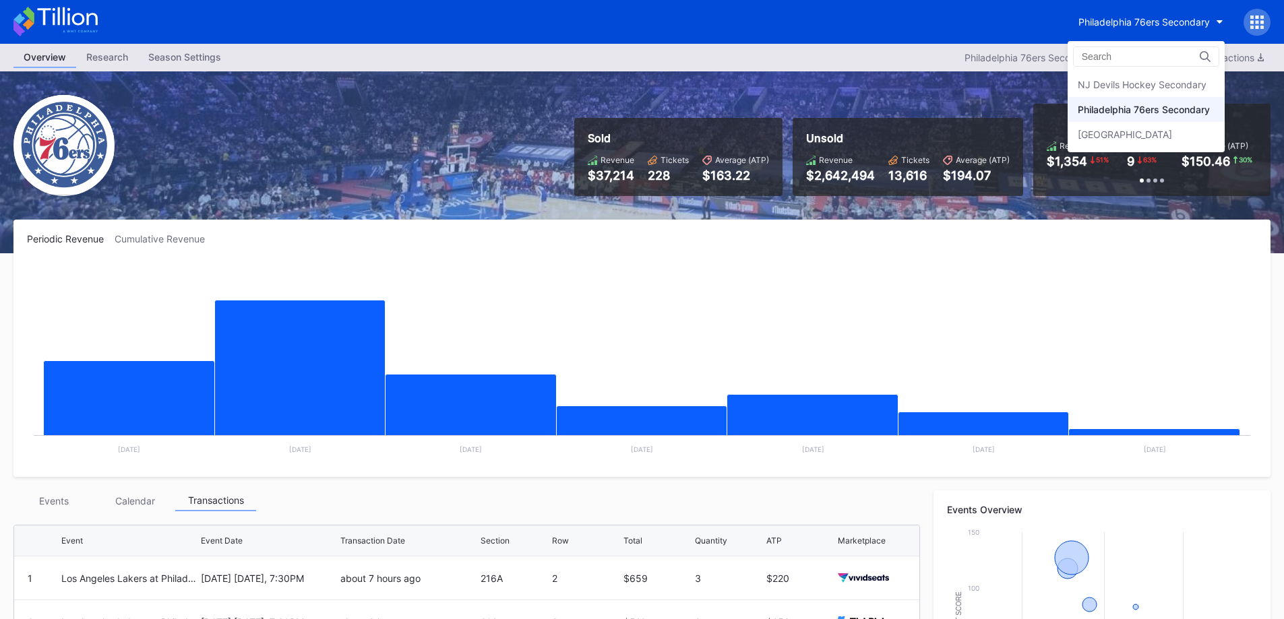
click at [1127, 133] on div "[GEOGRAPHIC_DATA]" at bounding box center [1124, 134] width 94 height 11
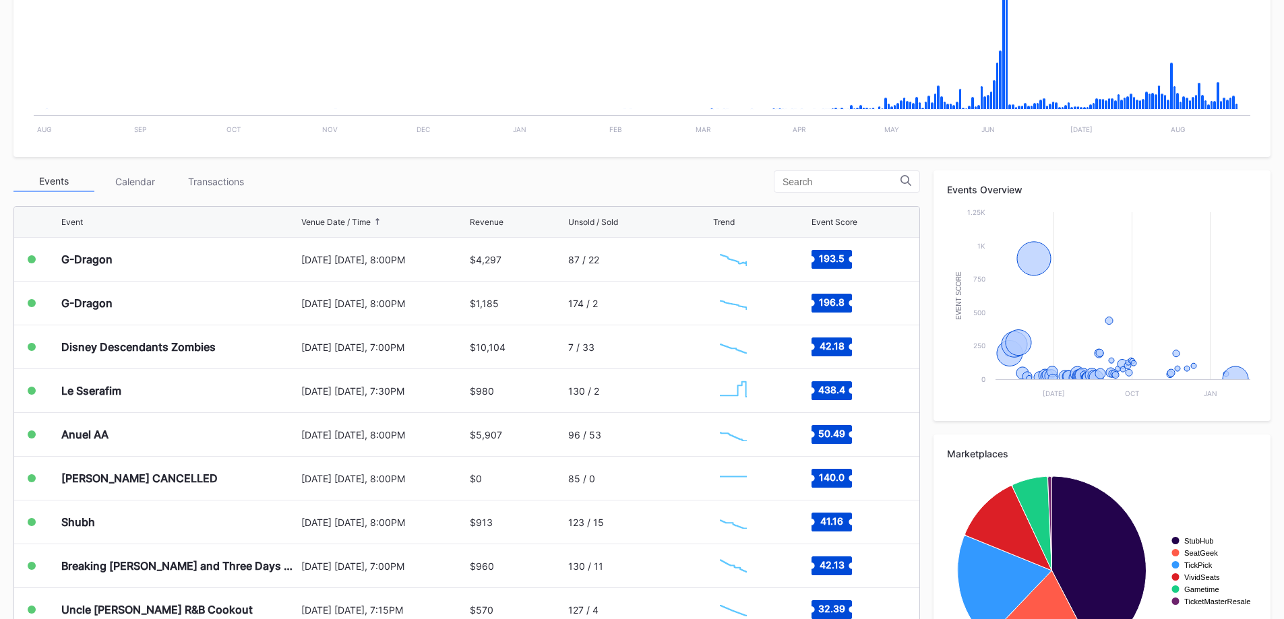
scroll to position [412, 0]
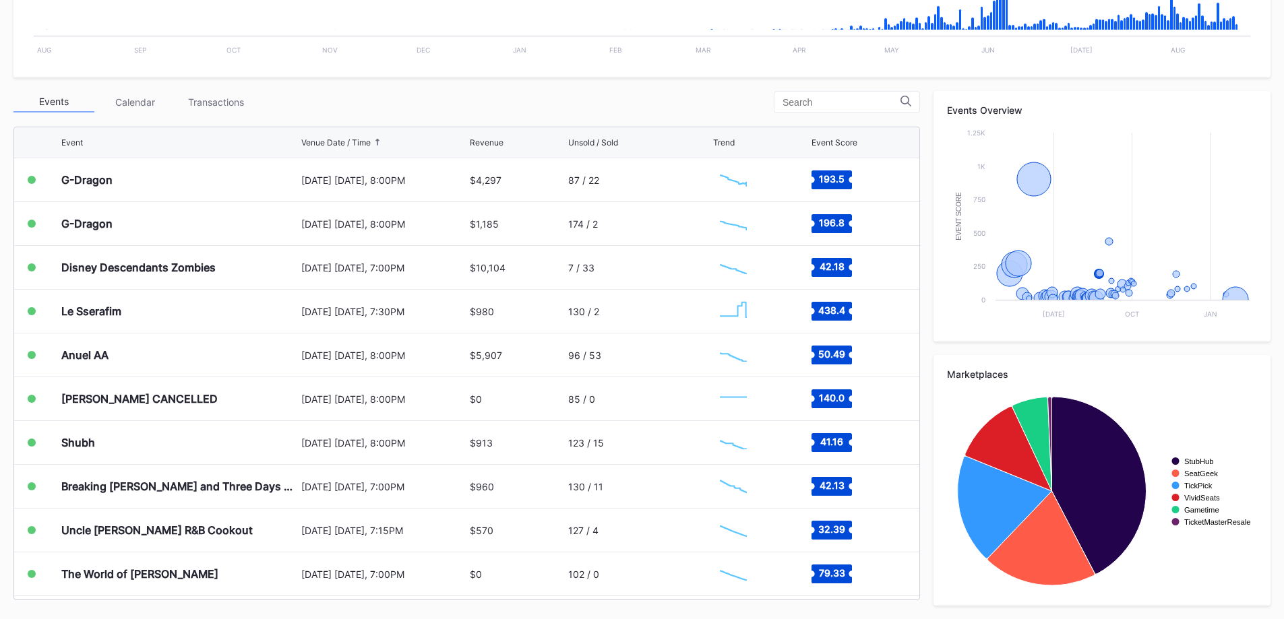
click at [210, 179] on div "G-Dragon" at bounding box center [179, 179] width 237 height 43
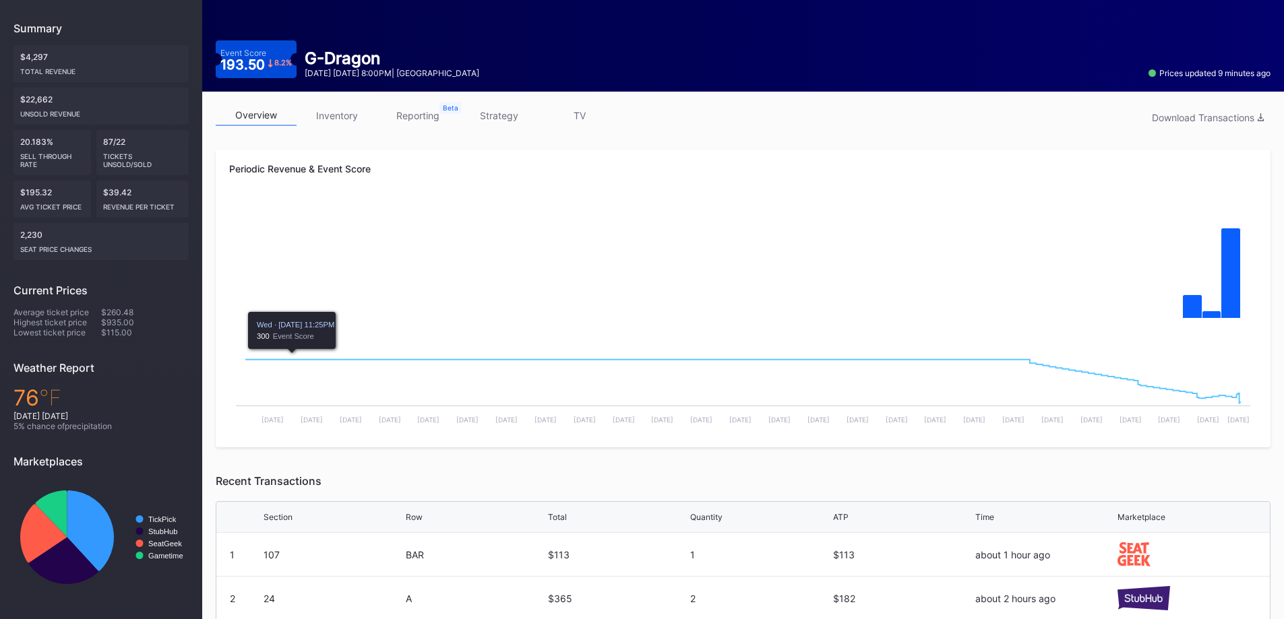
scroll to position [119, 0]
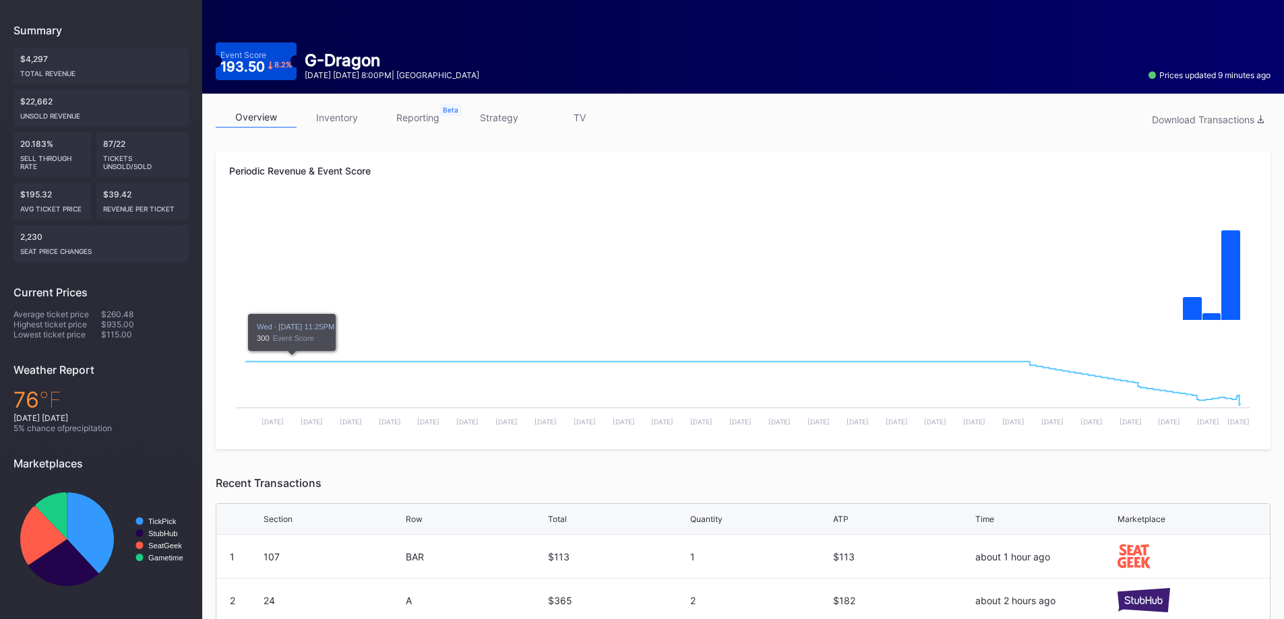
click at [344, 120] on link "inventory" at bounding box center [336, 117] width 81 height 21
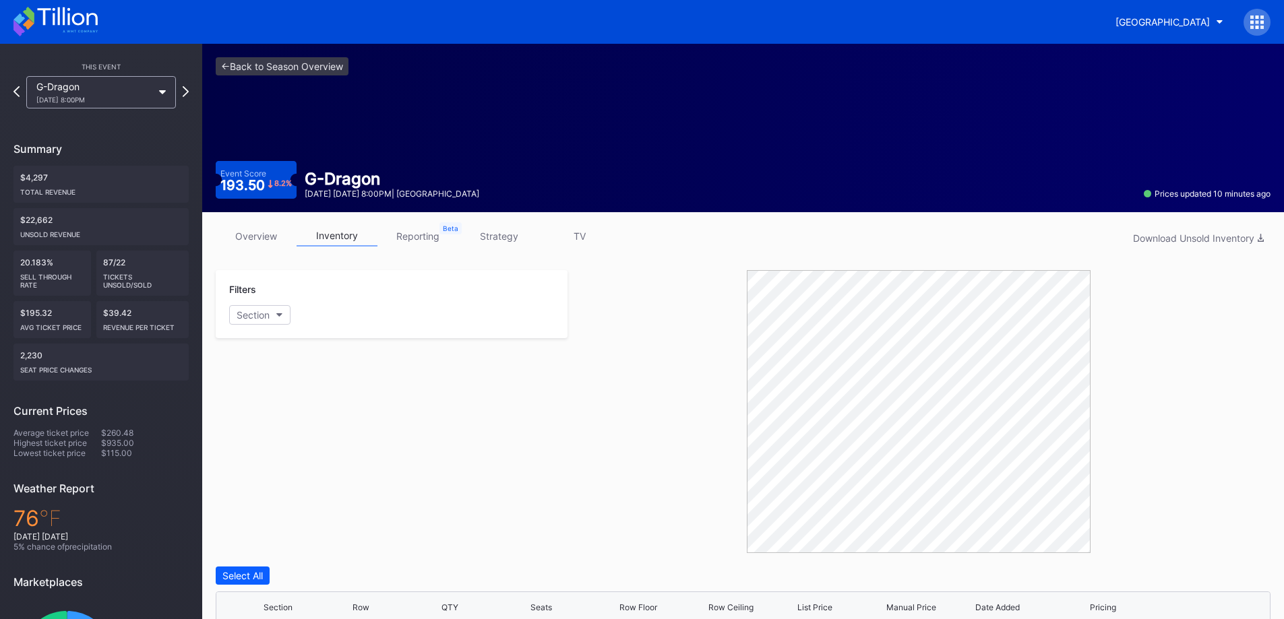
click at [285, 319] on button "Section" at bounding box center [259, 315] width 61 height 20
click at [301, 429] on div "24" at bounding box center [307, 440] width 157 height 25
click at [303, 465] on div "25" at bounding box center [307, 465] width 157 height 25
click at [303, 489] on div "34" at bounding box center [307, 490] width 157 height 25
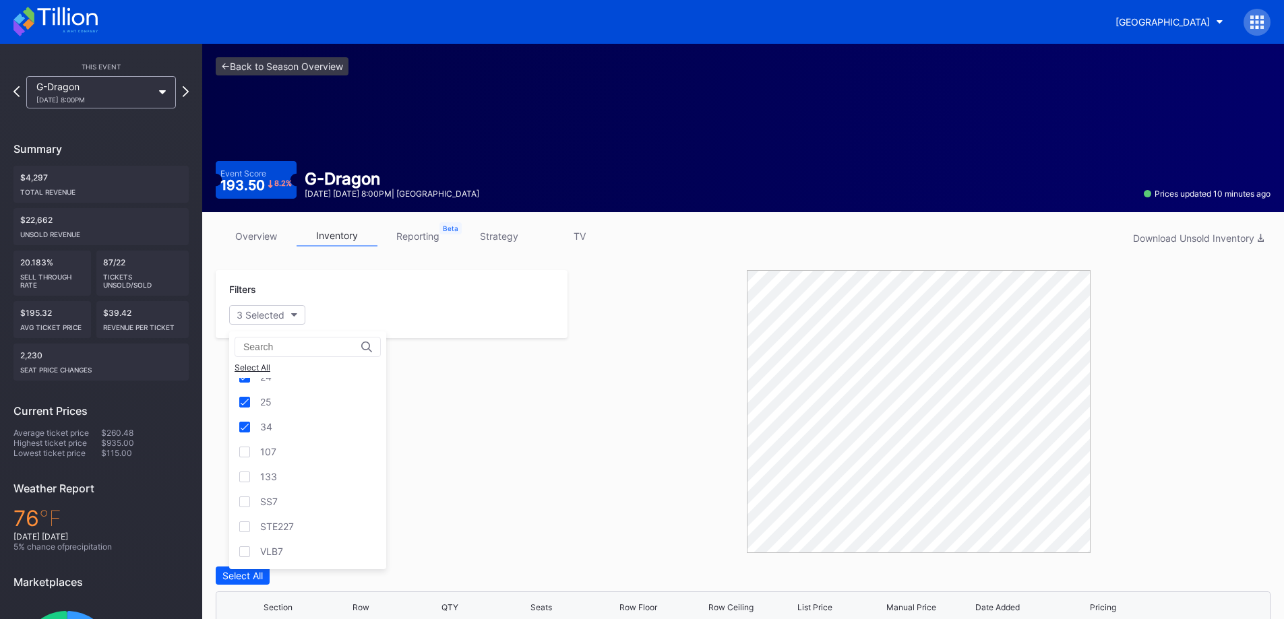
click at [304, 505] on div "SS7" at bounding box center [307, 501] width 157 height 25
click at [311, 544] on div "VLB7" at bounding box center [307, 551] width 157 height 25
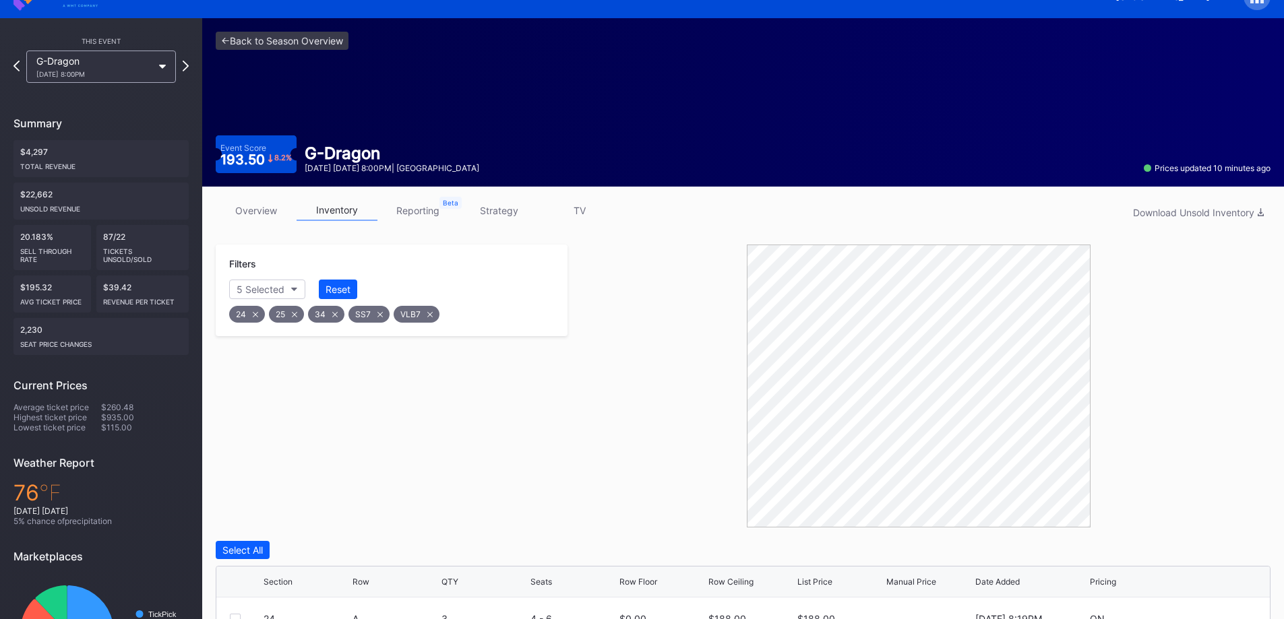
scroll to position [0, 0]
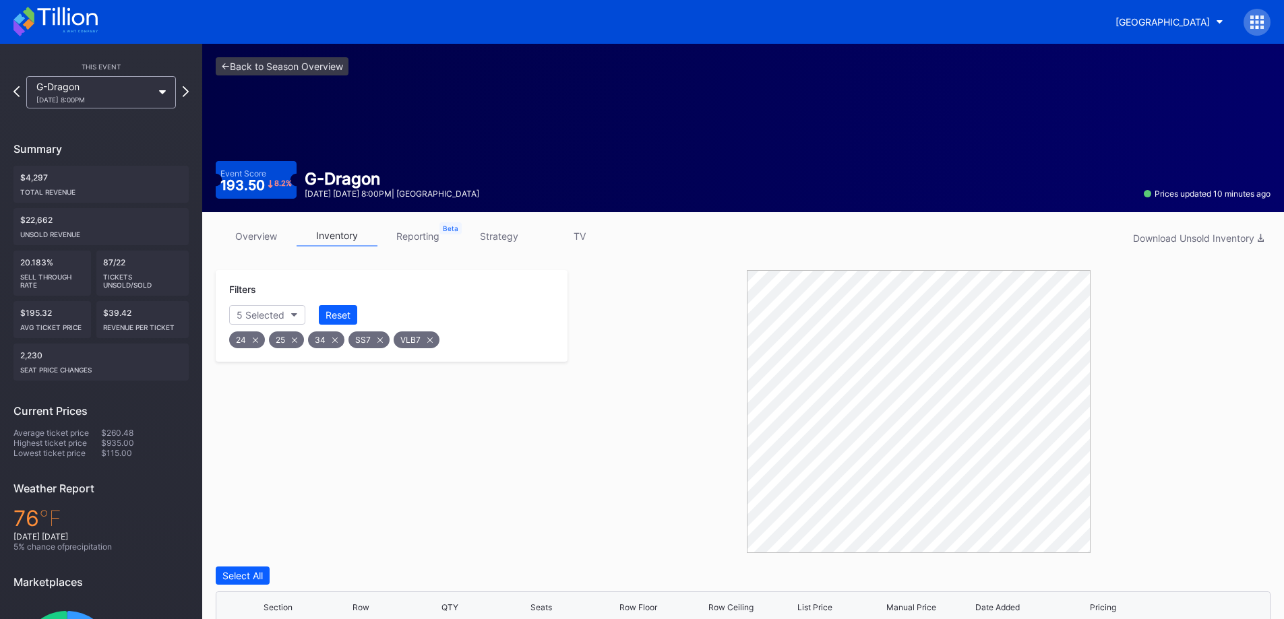
click at [165, 99] on div "G-Dragon [DATE] 8:00PM" at bounding box center [101, 92] width 150 height 32
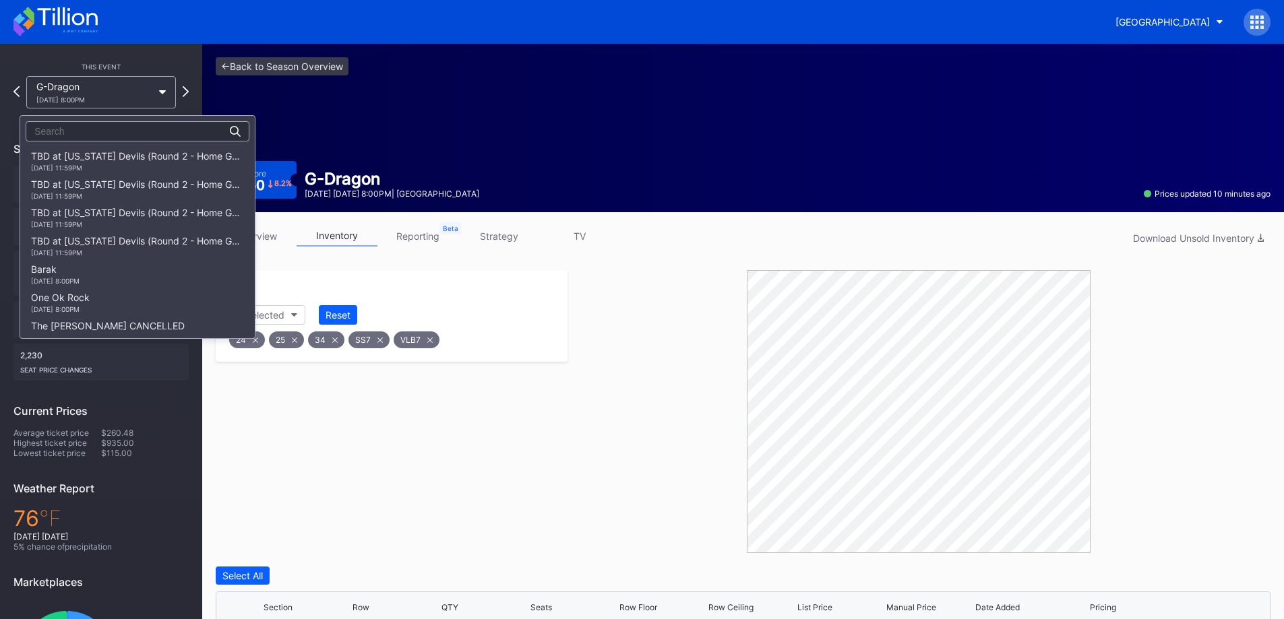
scroll to position [934, 0]
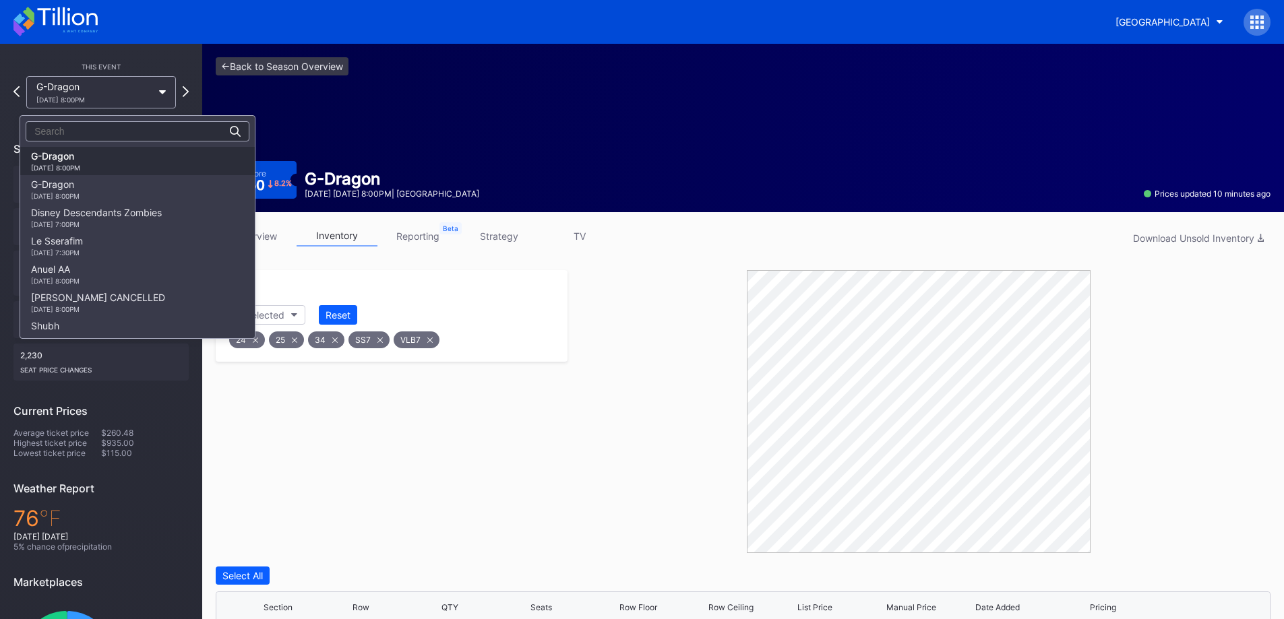
click at [146, 186] on div "G-Dragon [DATE] 8:00PM" at bounding box center [137, 189] width 234 height 28
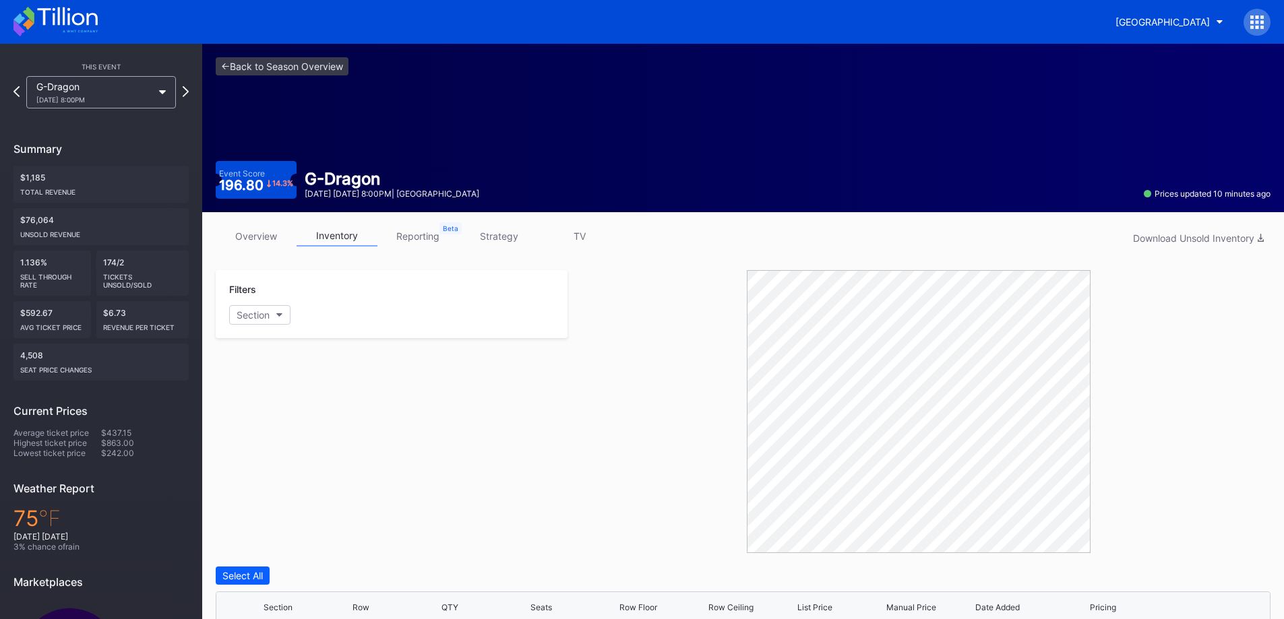
click at [278, 319] on button "Section" at bounding box center [259, 315] width 61 height 20
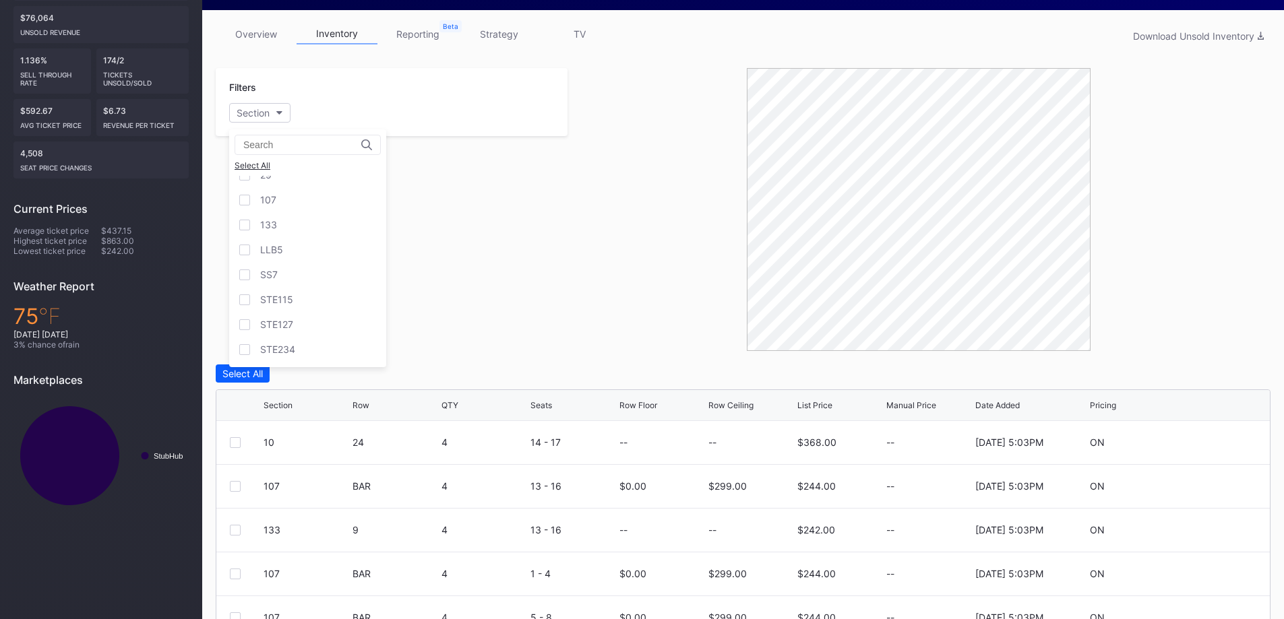
scroll to position [121, 0]
click at [294, 288] on div "133" at bounding box center [307, 292] width 157 height 25
click at [294, 268] on div "107" at bounding box center [307, 267] width 157 height 25
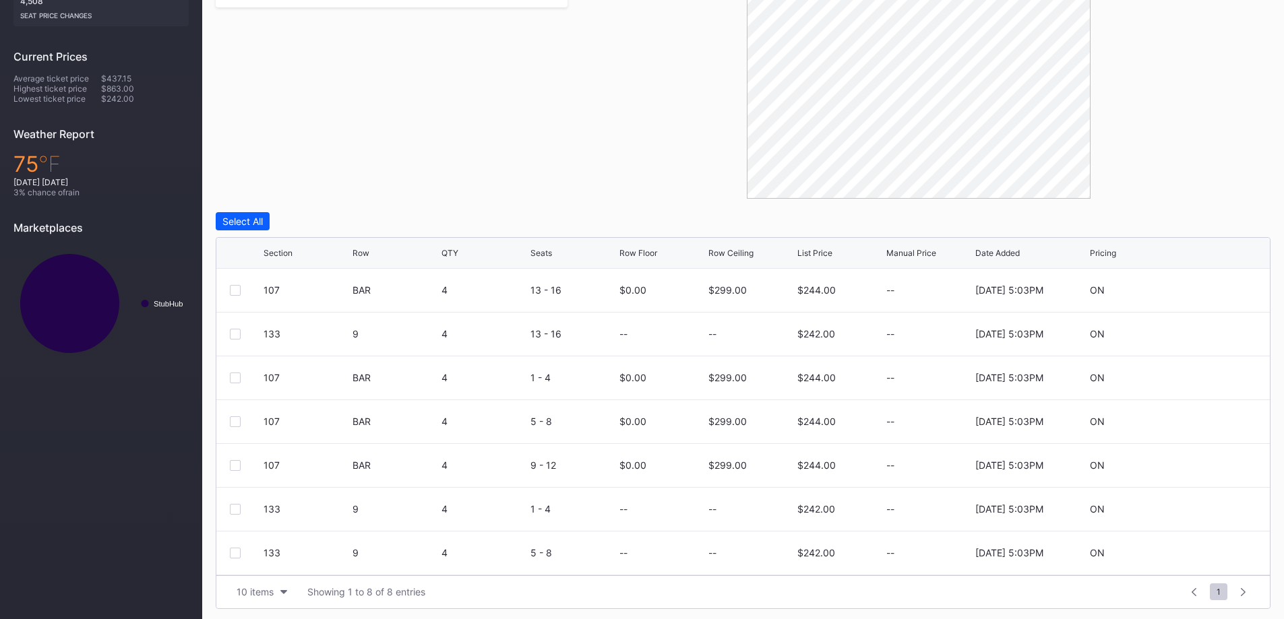
scroll to position [358, 0]
click at [360, 242] on div "Section Row QTY Seats Row Floor Row Ceiling List Price Manual Price Date Added …" at bounding box center [742, 249] width 1053 height 31
click at [363, 245] on div "Section Row QTY Seats Row Floor Row Ceiling List Price Manual Price Date Added …" at bounding box center [742, 249] width 1053 height 31
click at [356, 251] on div "Row" at bounding box center [360, 250] width 17 height 10
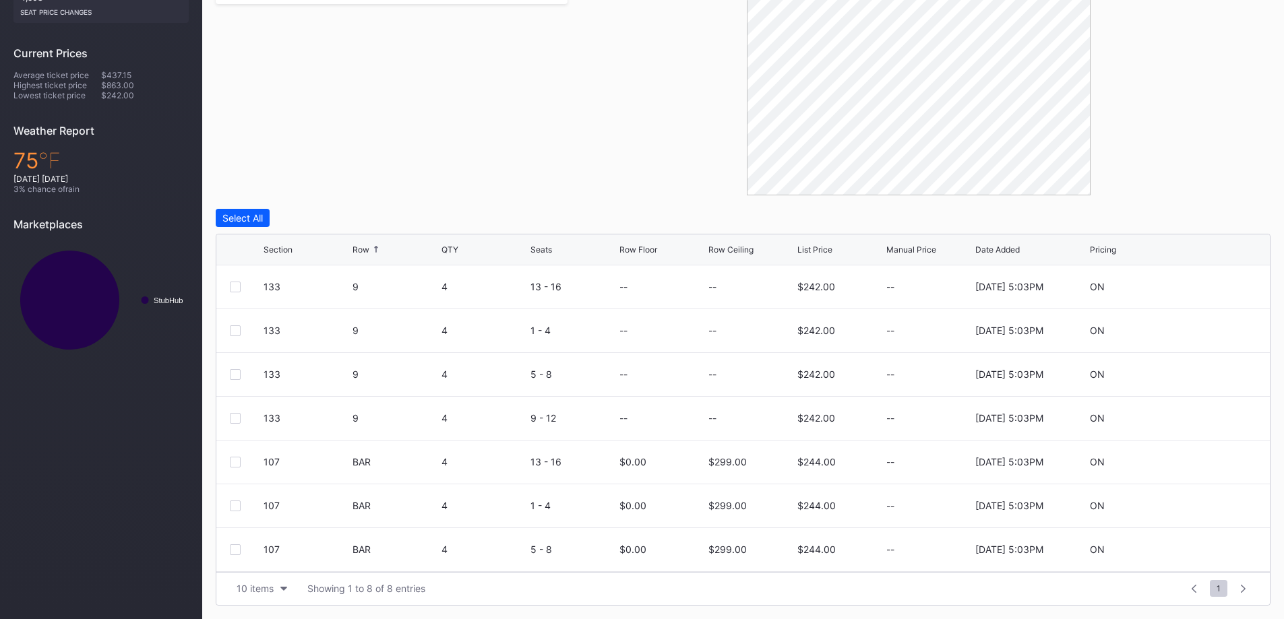
click at [356, 251] on div "Row" at bounding box center [360, 250] width 17 height 10
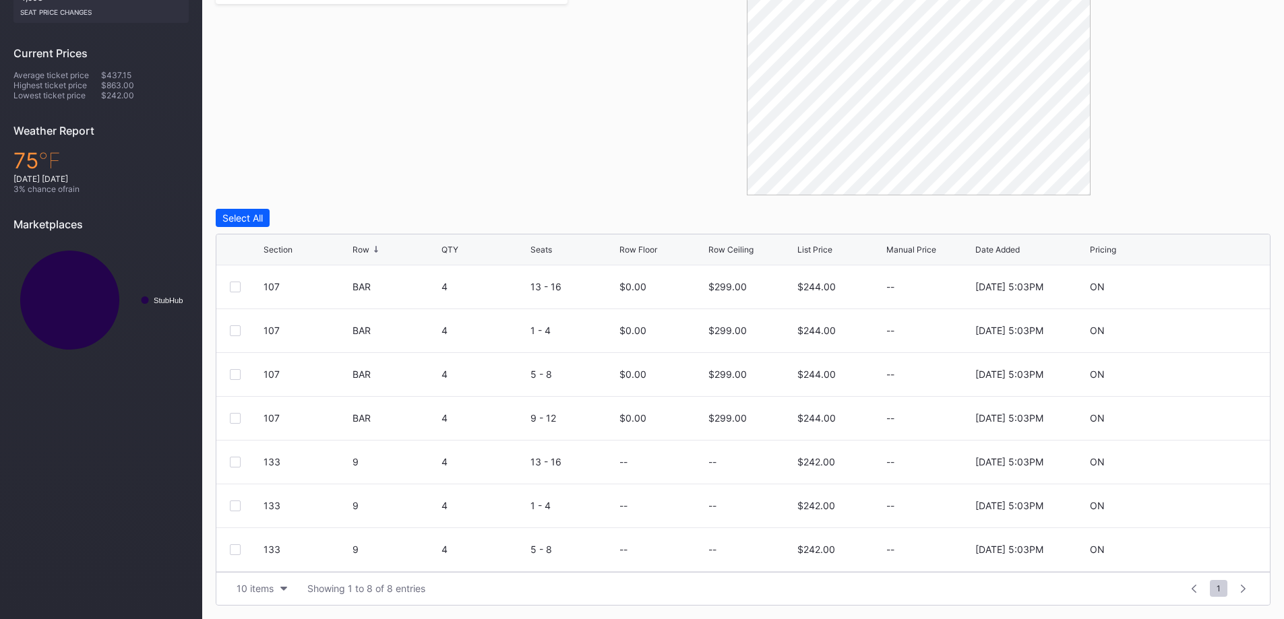
click at [239, 286] on div at bounding box center [235, 287] width 11 height 11
click at [232, 325] on div at bounding box center [235, 330] width 11 height 11
click at [237, 377] on div at bounding box center [235, 374] width 11 height 11
click at [234, 418] on div at bounding box center [235, 418] width 11 height 11
click at [309, 218] on div "Edit 4 Rows" at bounding box center [312, 217] width 52 height 11
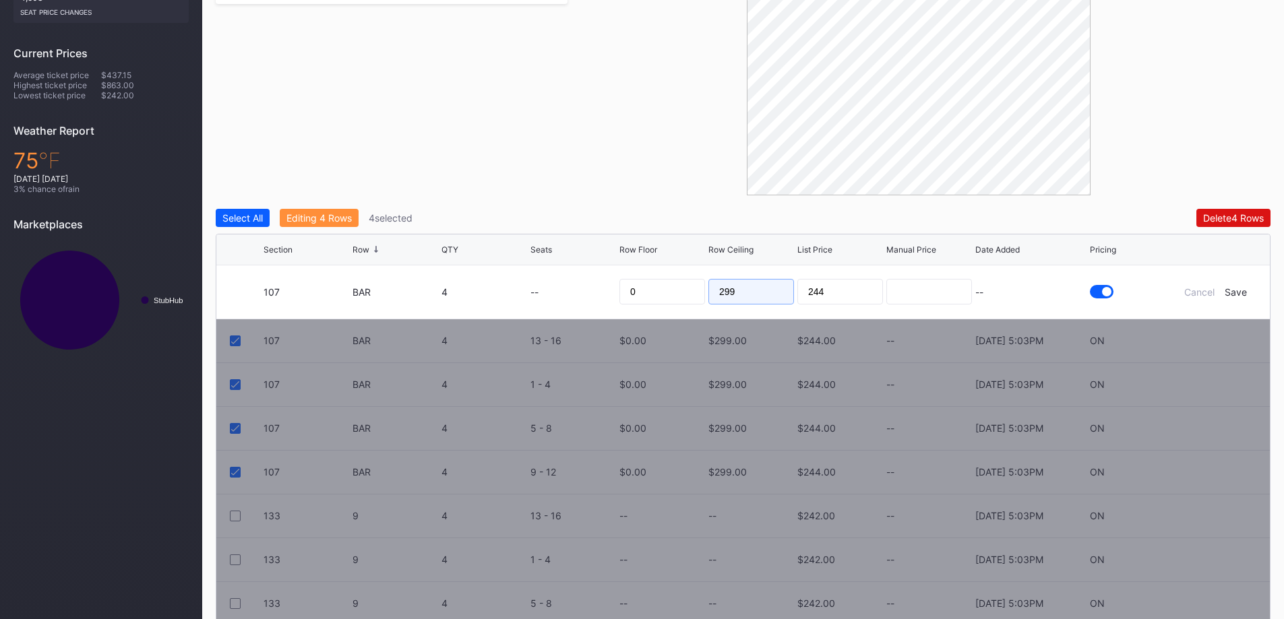
click at [743, 288] on input "299" at bounding box center [751, 292] width 86 height 26
type input "123"
click at [1232, 289] on div "Save" at bounding box center [1235, 291] width 22 height 11
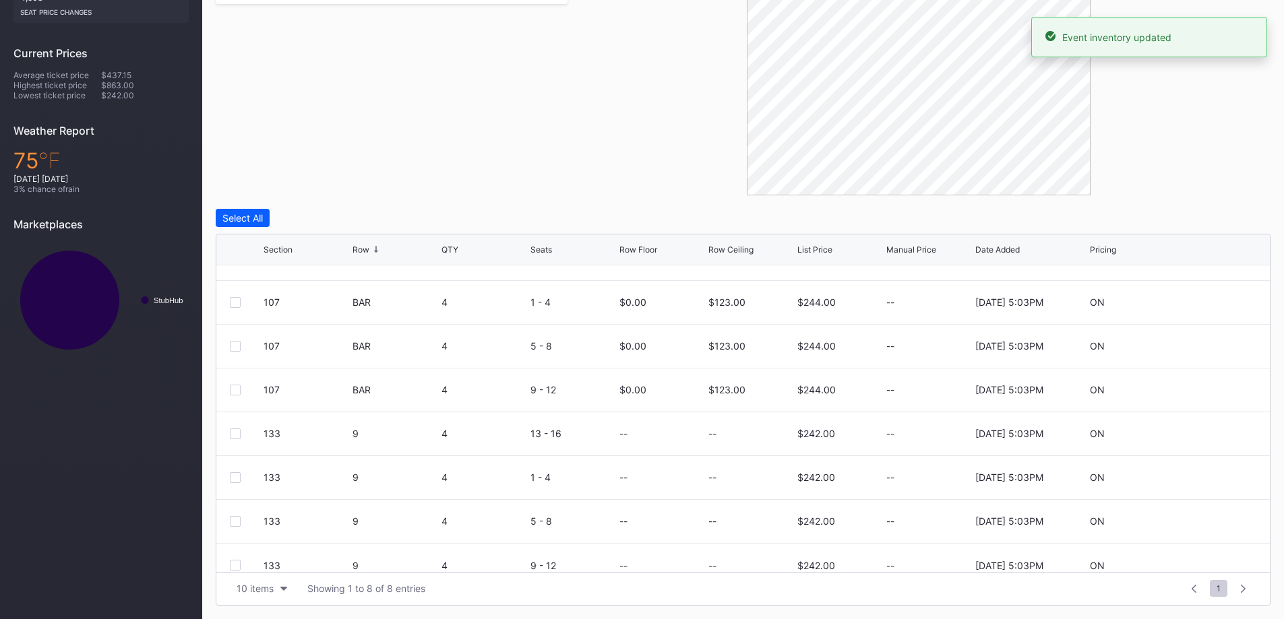
scroll to position [44, 0]
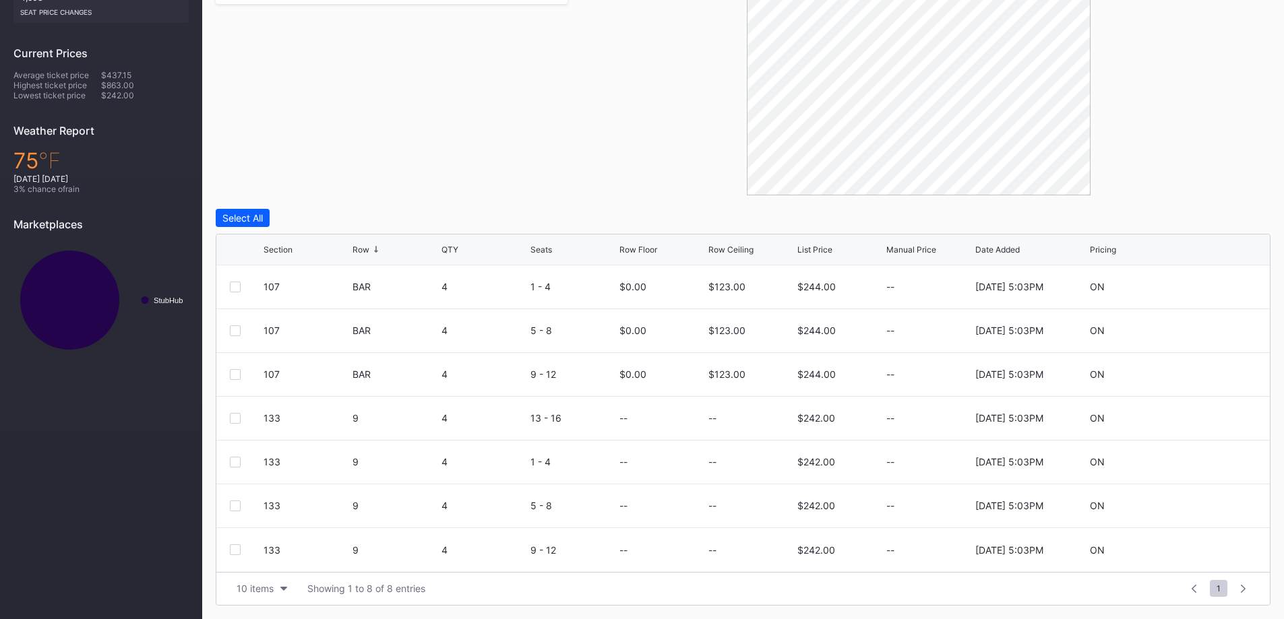
click at [226, 414] on div "133 9 4 13 - 16 -- -- $242.00 -- [DATE] 5:03PM ON" at bounding box center [742, 419] width 1053 height 44
click at [235, 420] on div at bounding box center [235, 418] width 11 height 11
click at [236, 462] on div at bounding box center [235, 462] width 11 height 11
click at [237, 503] on div at bounding box center [235, 506] width 11 height 11
click at [238, 551] on div at bounding box center [235, 549] width 11 height 11
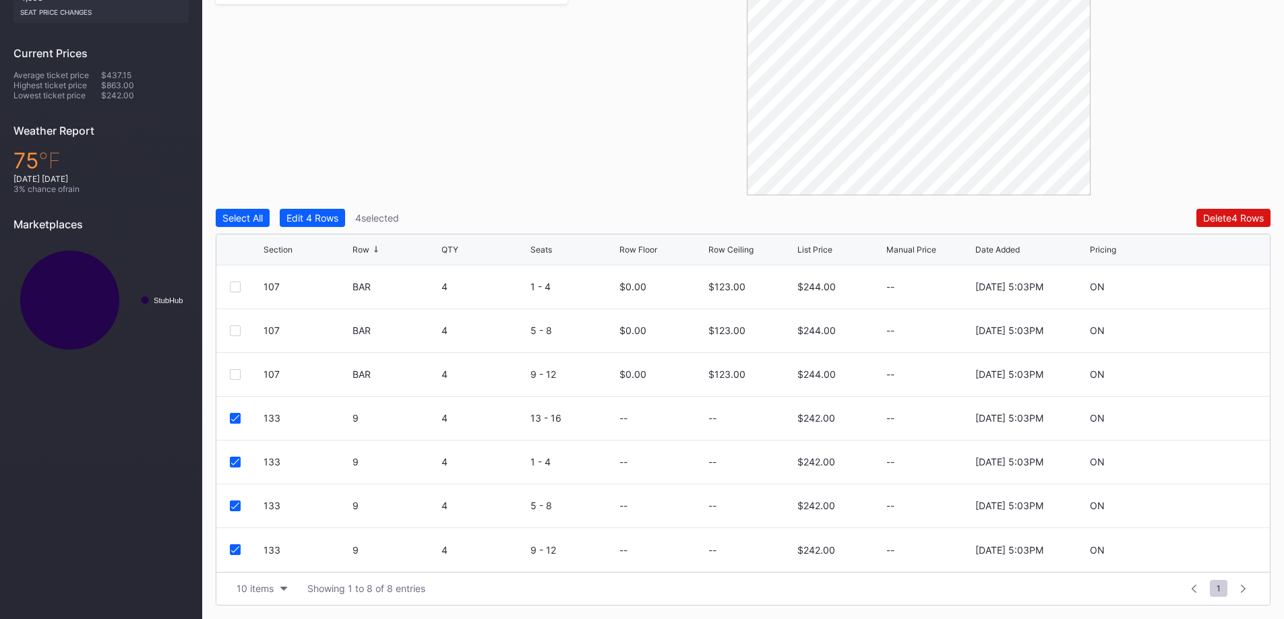
click at [329, 216] on div "Edit 4 Rows" at bounding box center [312, 217] width 52 height 11
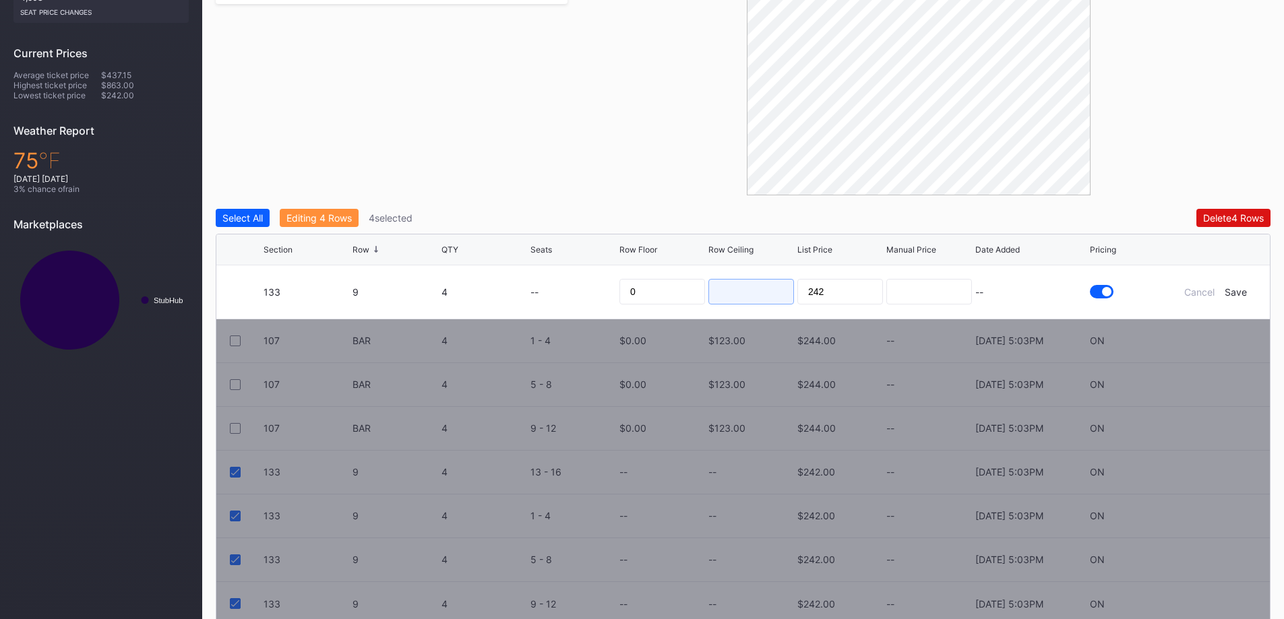
click at [732, 287] on input at bounding box center [751, 292] width 86 height 26
type input "129"
click at [1234, 294] on div "Save" at bounding box center [1235, 291] width 22 height 11
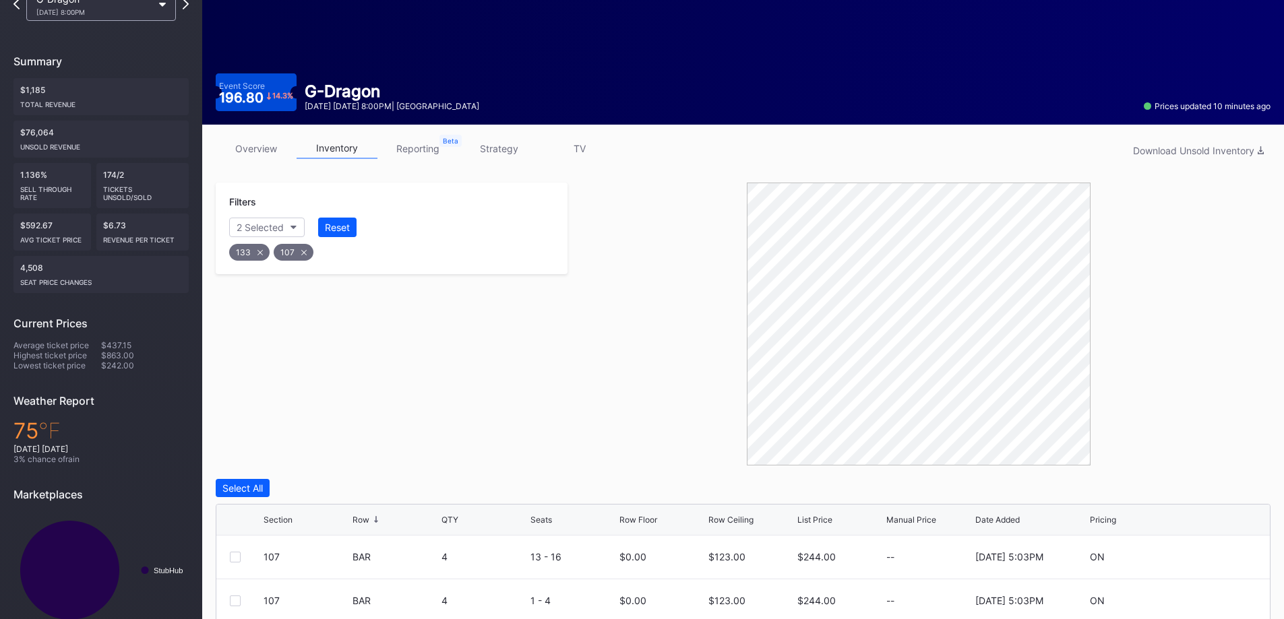
scroll to position [212, 0]
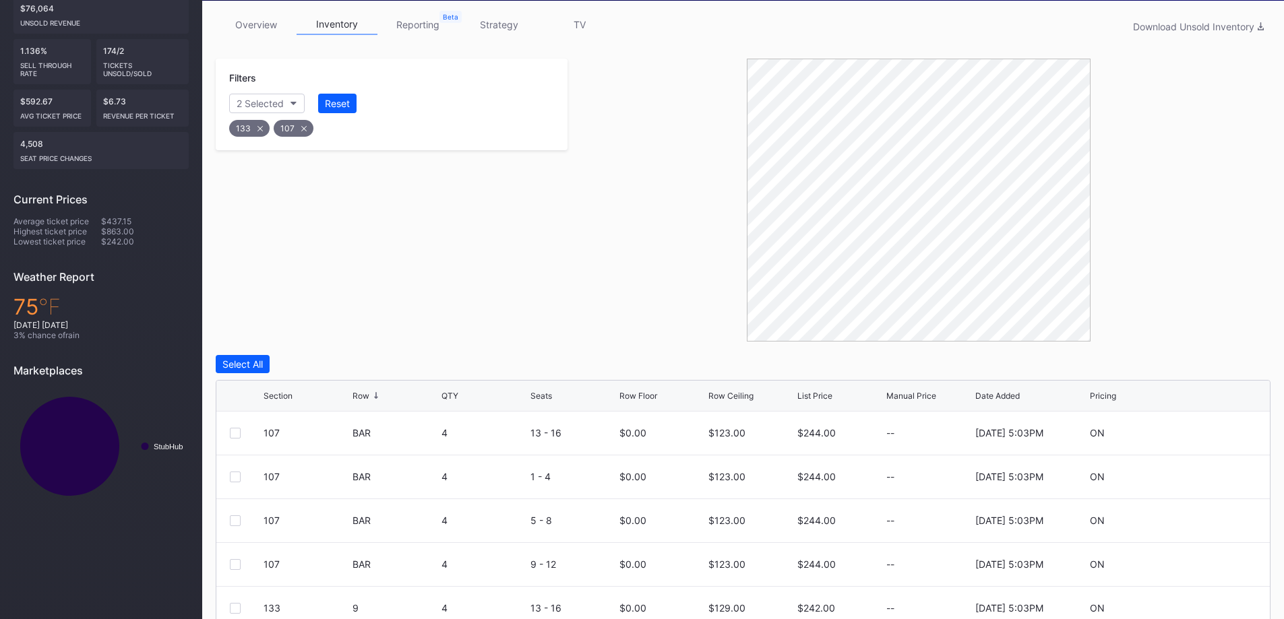
click at [362, 116] on div "133 107" at bounding box center [391, 125] width 329 height 28
click at [340, 106] on div "Reset" at bounding box center [337, 103] width 25 height 11
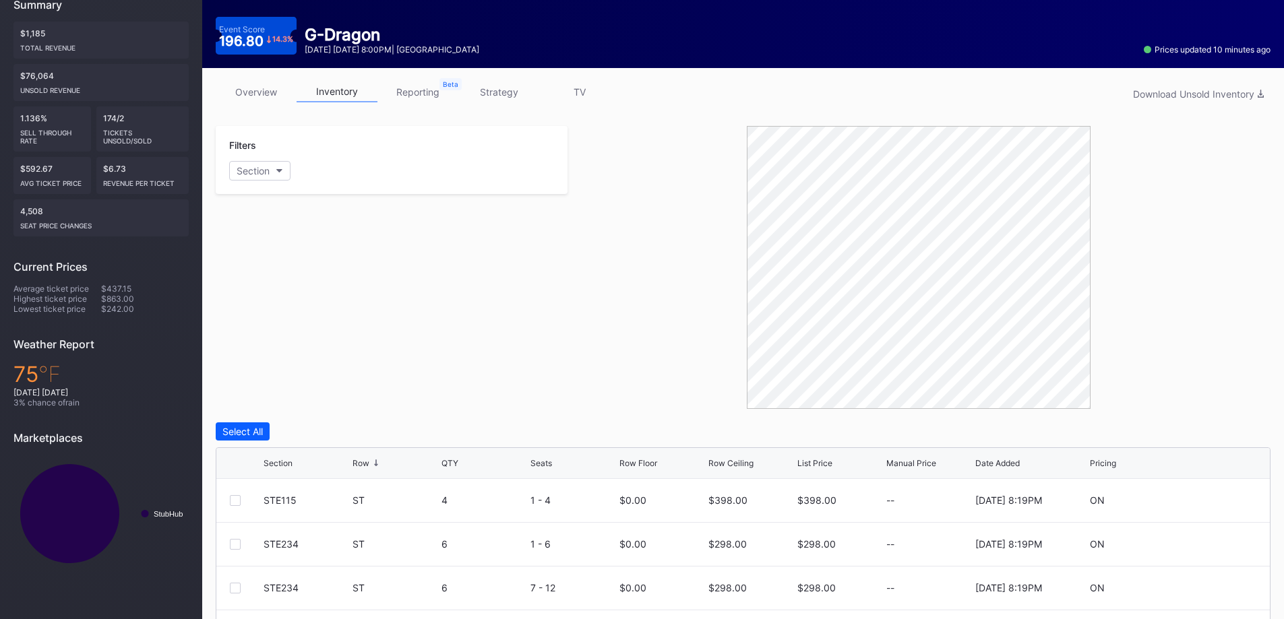
click at [336, 89] on link "inventory" at bounding box center [336, 92] width 81 height 21
click at [263, 168] on div "Section" at bounding box center [253, 170] width 33 height 11
click at [304, 252] on div "10" at bounding box center [307, 246] width 157 height 25
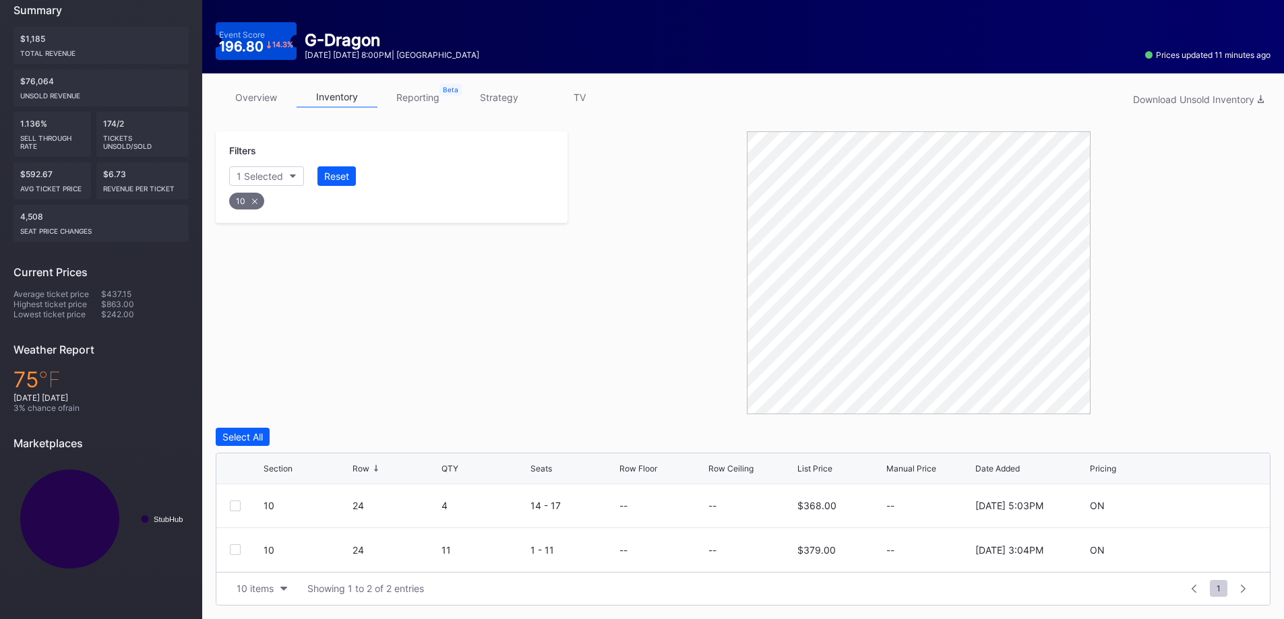
click at [253, 434] on div "Select All" at bounding box center [242, 436] width 40 height 11
click at [327, 436] on div "Edit 2 Rows" at bounding box center [322, 436] width 51 height 11
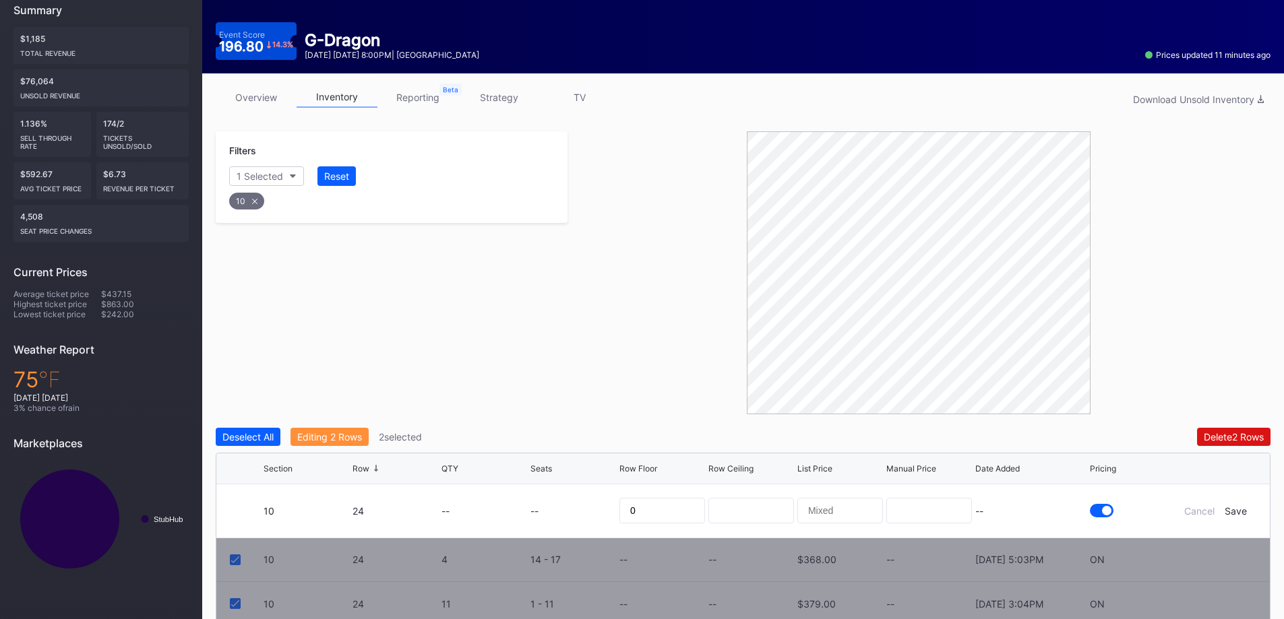
click at [720, 524] on div at bounding box center [751, 510] width 86 height 53
click at [739, 512] on input at bounding box center [751, 511] width 86 height 26
type input "168"
click at [1240, 515] on div "Save" at bounding box center [1235, 510] width 22 height 11
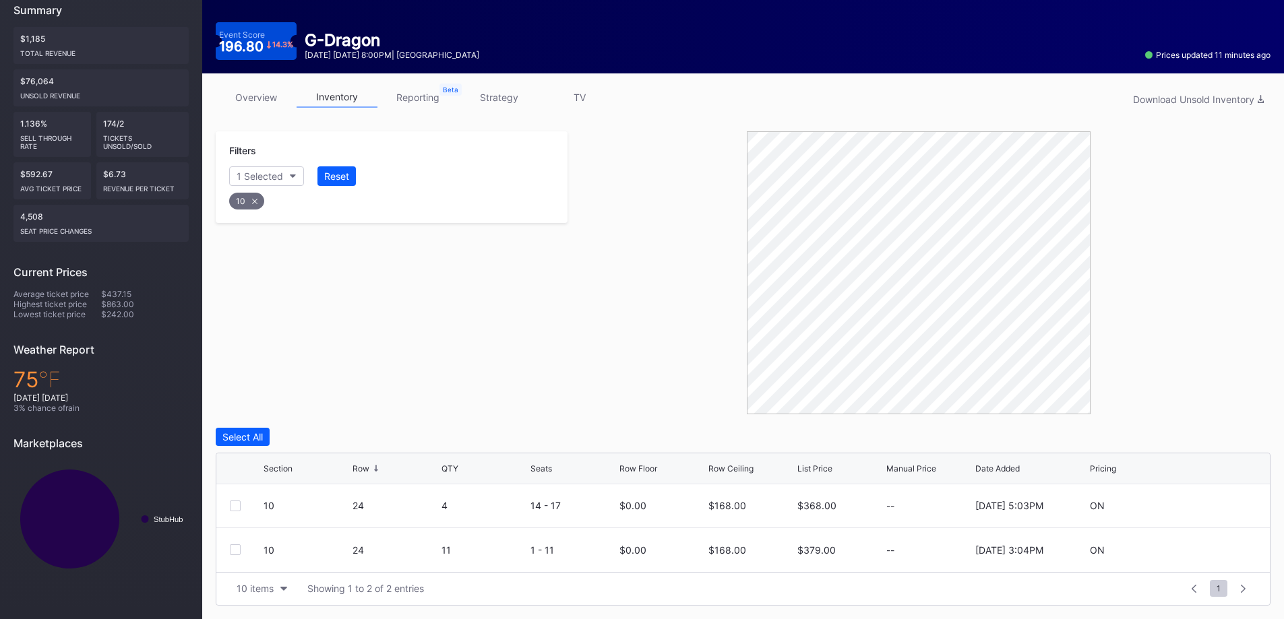
click at [340, 167] on button "Reset" at bounding box center [336, 176] width 38 height 20
click at [289, 176] on button "Section" at bounding box center [259, 176] width 61 height 20
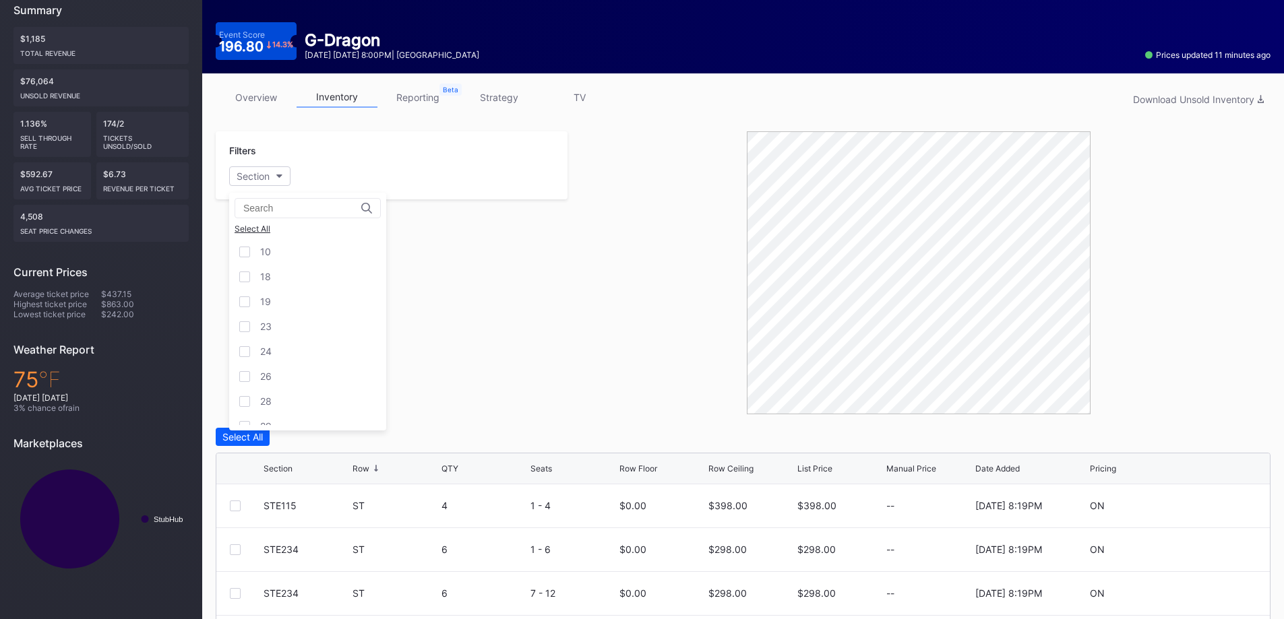
click at [309, 334] on div "23" at bounding box center [307, 326] width 157 height 25
click at [307, 360] on div "24" at bounding box center [307, 351] width 157 height 25
click at [303, 379] on div "26" at bounding box center [307, 376] width 157 height 25
click at [298, 402] on div "28" at bounding box center [307, 401] width 157 height 25
click at [293, 361] on div "29" at bounding box center [307, 358] width 157 height 25
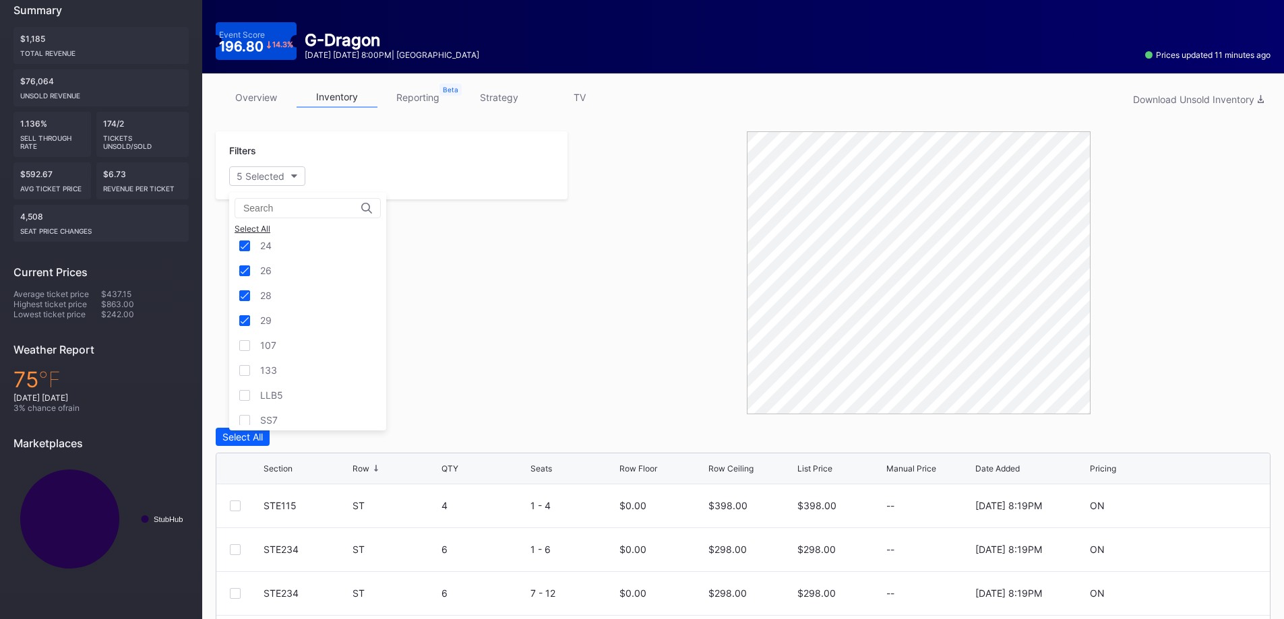
scroll to position [188, 0]
click at [307, 344] on div "SS7" at bounding box center [307, 337] width 157 height 25
click at [307, 316] on div "LLB5" at bounding box center [307, 313] width 157 height 25
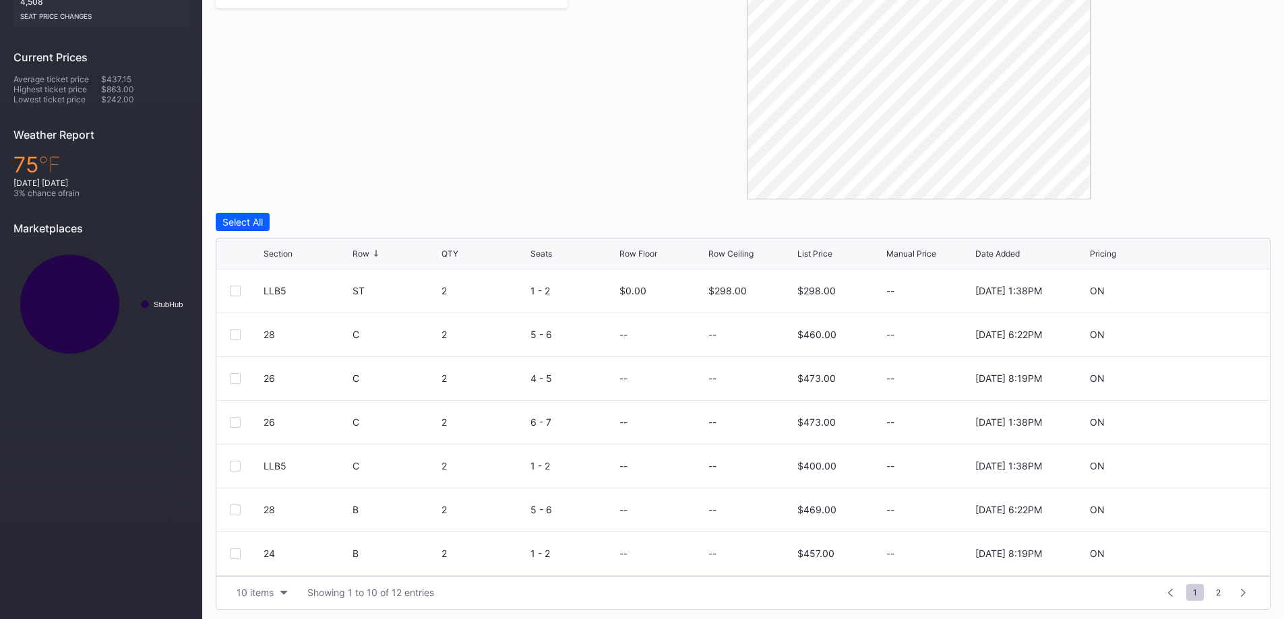
scroll to position [358, 0]
click at [367, 242] on div "Section Row QTY Seats Row Floor Row Ceiling List Price Manual Price Date Added …" at bounding box center [742, 249] width 1053 height 31
click at [366, 243] on div "Section Row QTY Seats Row Floor Row Ceiling List Price Manual Price Date Added …" at bounding box center [742, 249] width 1053 height 31
click at [366, 257] on div "Section Row QTY Seats Row Floor Row Ceiling List Price Manual Price Date Added …" at bounding box center [742, 249] width 1053 height 31
click at [366, 251] on div "Row" at bounding box center [360, 250] width 17 height 10
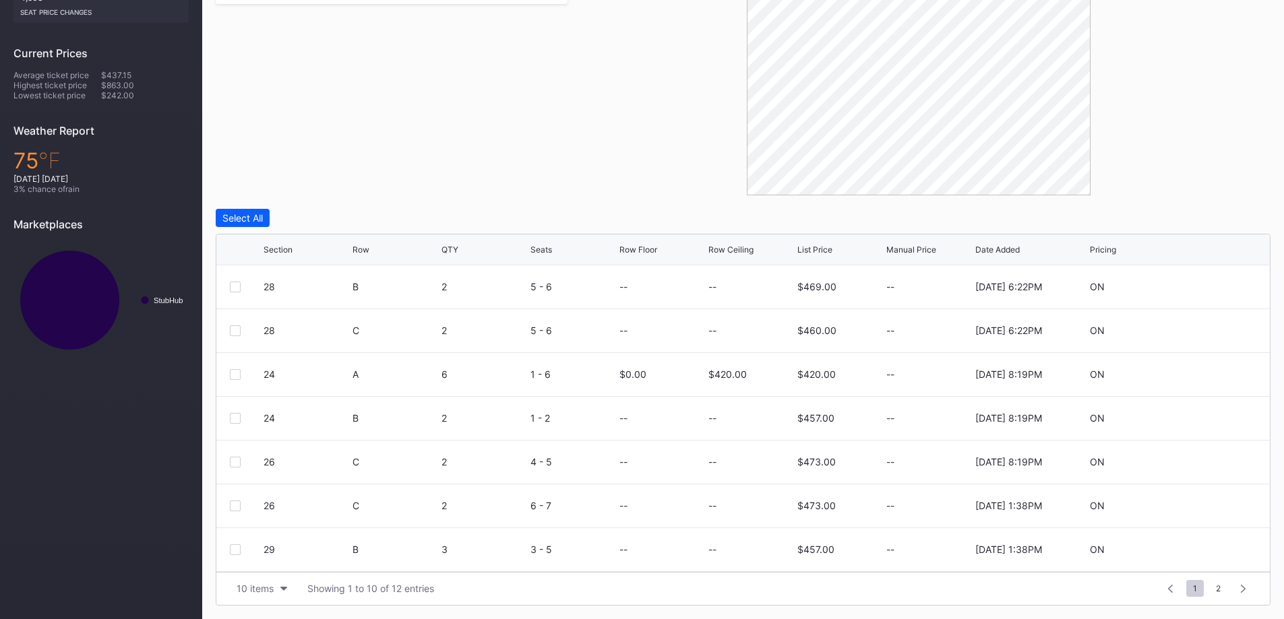
click at [366, 251] on div "Row" at bounding box center [360, 250] width 17 height 10
click at [239, 285] on div at bounding box center [235, 287] width 11 height 11
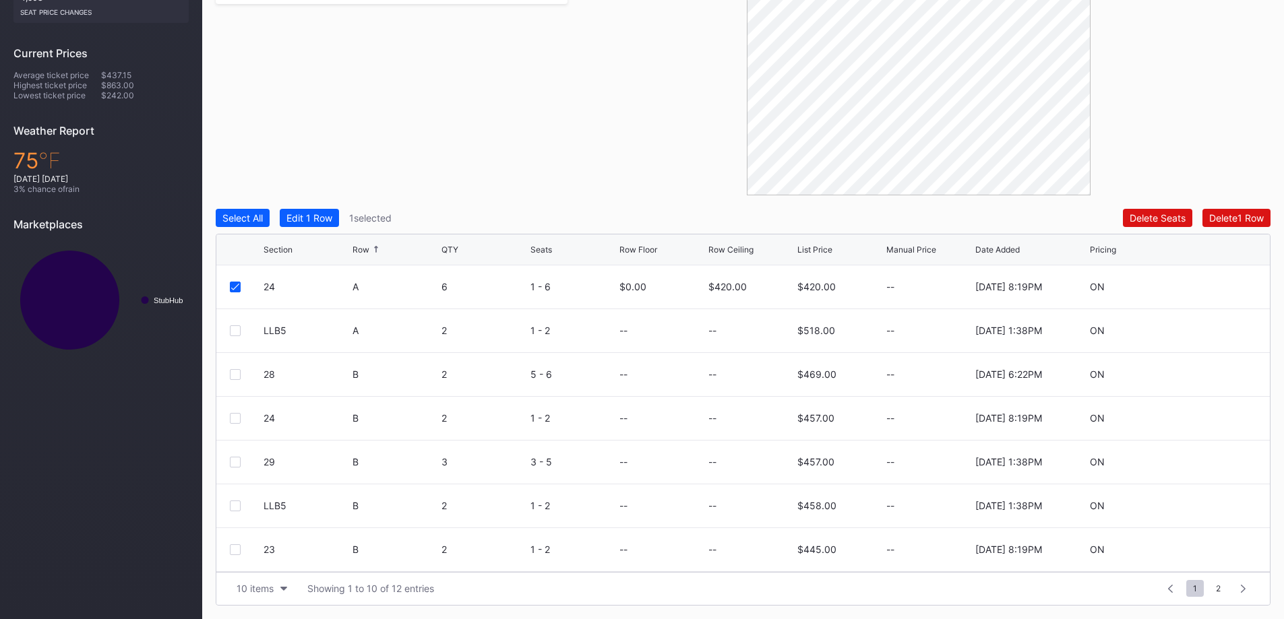
click at [232, 332] on div at bounding box center [235, 330] width 11 height 11
click at [327, 218] on div "Edit 2 Rows" at bounding box center [311, 217] width 51 height 11
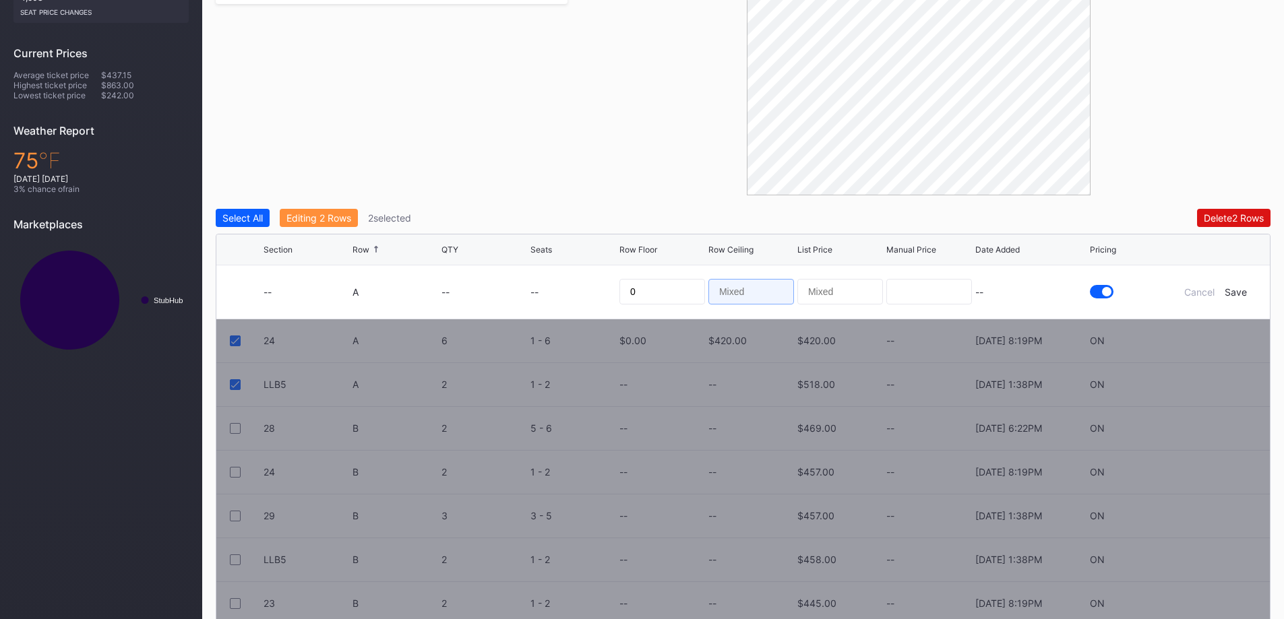
click at [752, 294] on input at bounding box center [751, 292] width 86 height 26
type input "185"
click at [1243, 293] on div "Save" at bounding box center [1235, 291] width 22 height 11
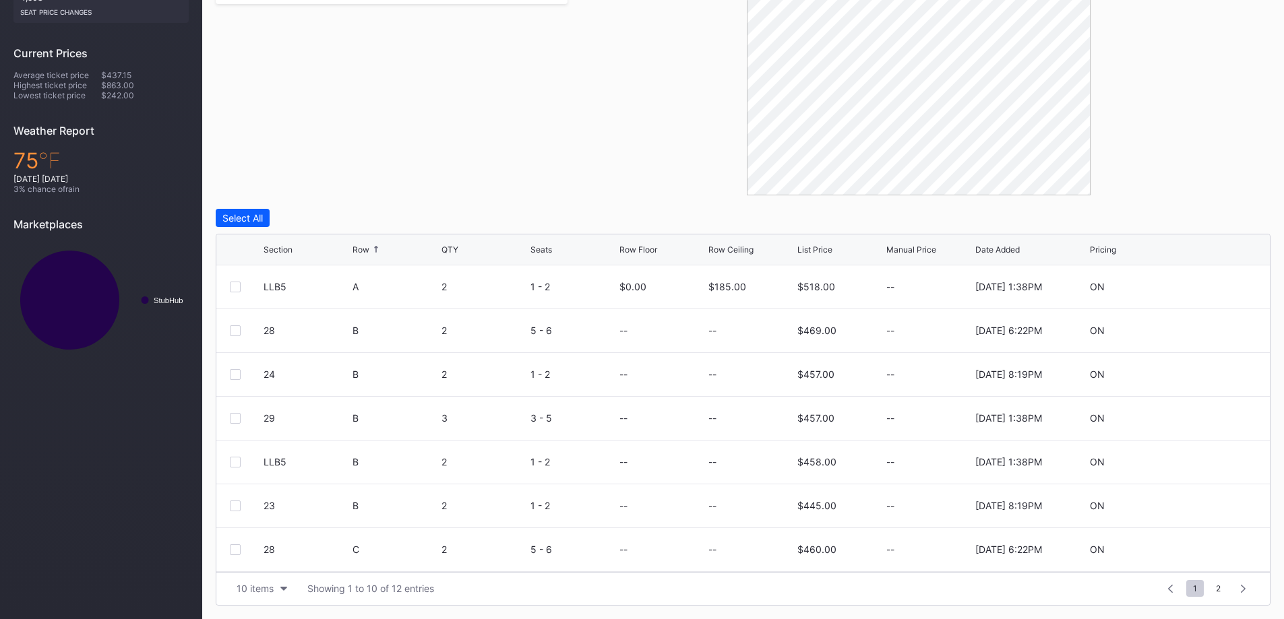
scroll to position [67, 0]
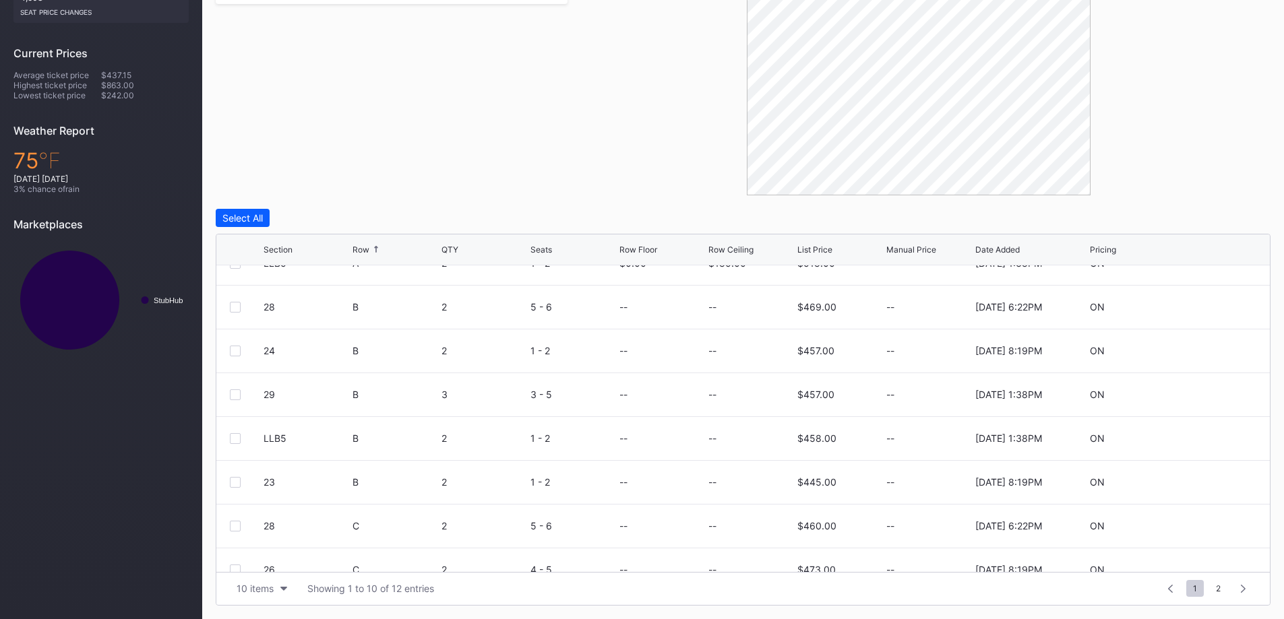
click at [239, 309] on div at bounding box center [235, 307] width 11 height 11
click at [232, 355] on div at bounding box center [235, 351] width 11 height 11
click at [312, 224] on button "Edit 2 Rows" at bounding box center [312, 218] width 65 height 18
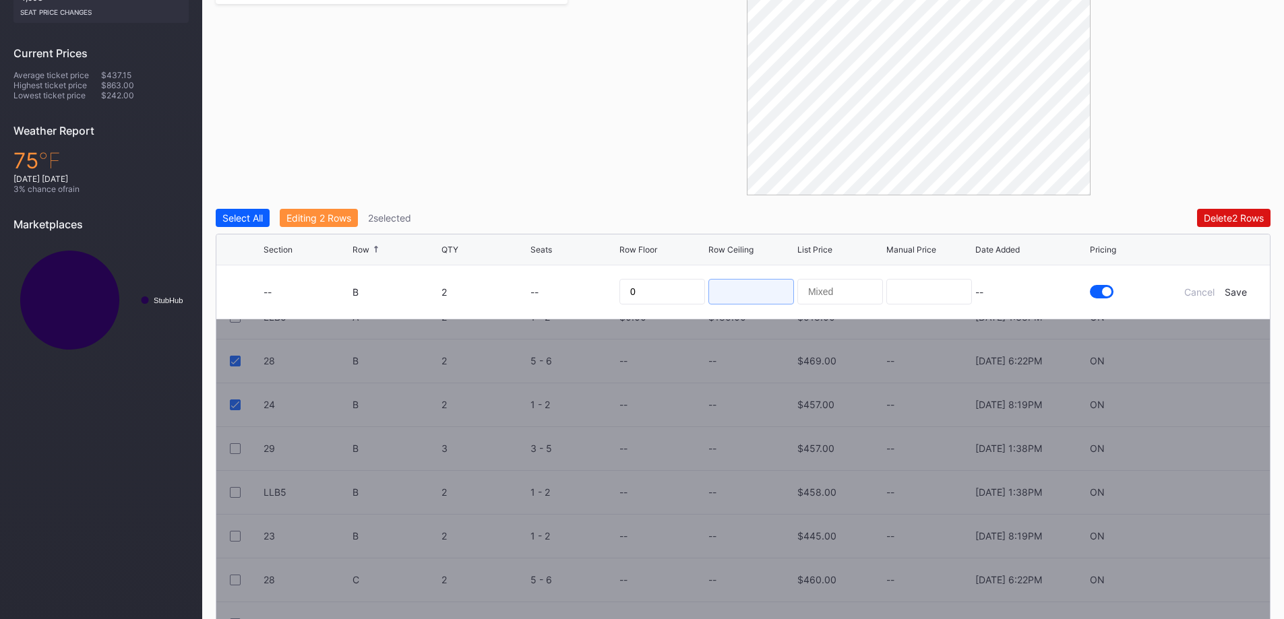
click at [730, 290] on input at bounding box center [751, 292] width 86 height 26
type input "186"
click at [1227, 290] on div "Save" at bounding box center [1235, 291] width 22 height 11
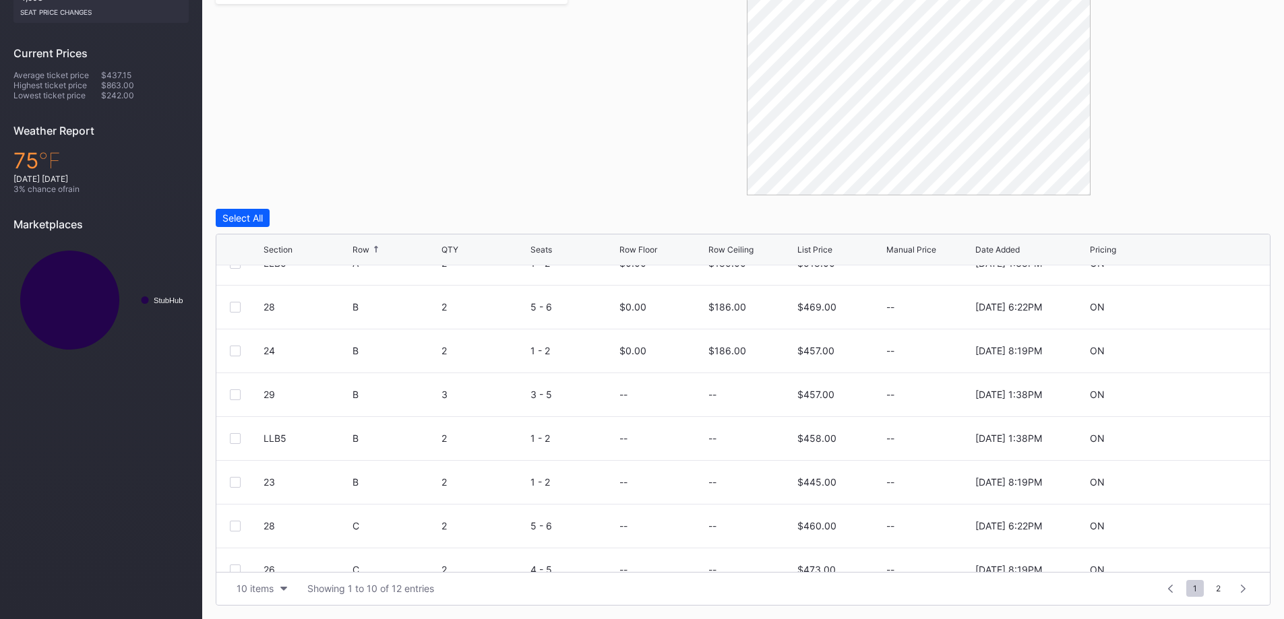
click at [234, 397] on div at bounding box center [235, 394] width 11 height 11
click at [234, 437] on div at bounding box center [235, 438] width 11 height 11
click at [319, 220] on div "Edit 2 Rows" at bounding box center [311, 217] width 51 height 11
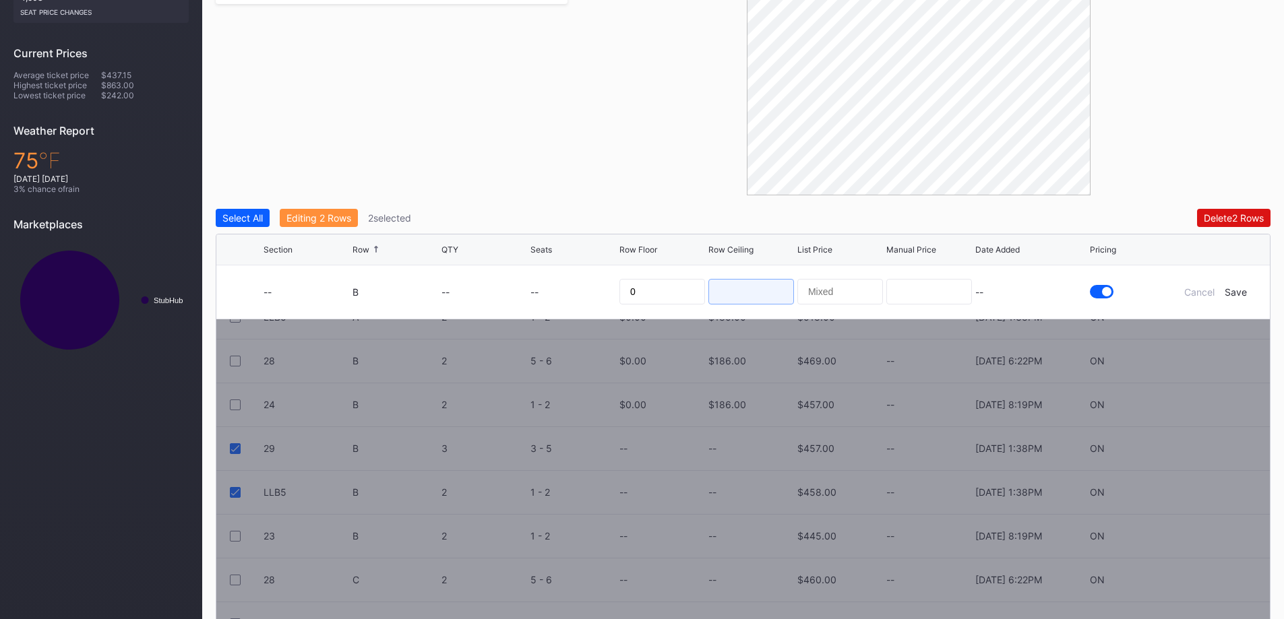
click at [769, 296] on input at bounding box center [751, 292] width 86 height 26
type input "184"
click at [1236, 292] on div "Save" at bounding box center [1235, 291] width 22 height 11
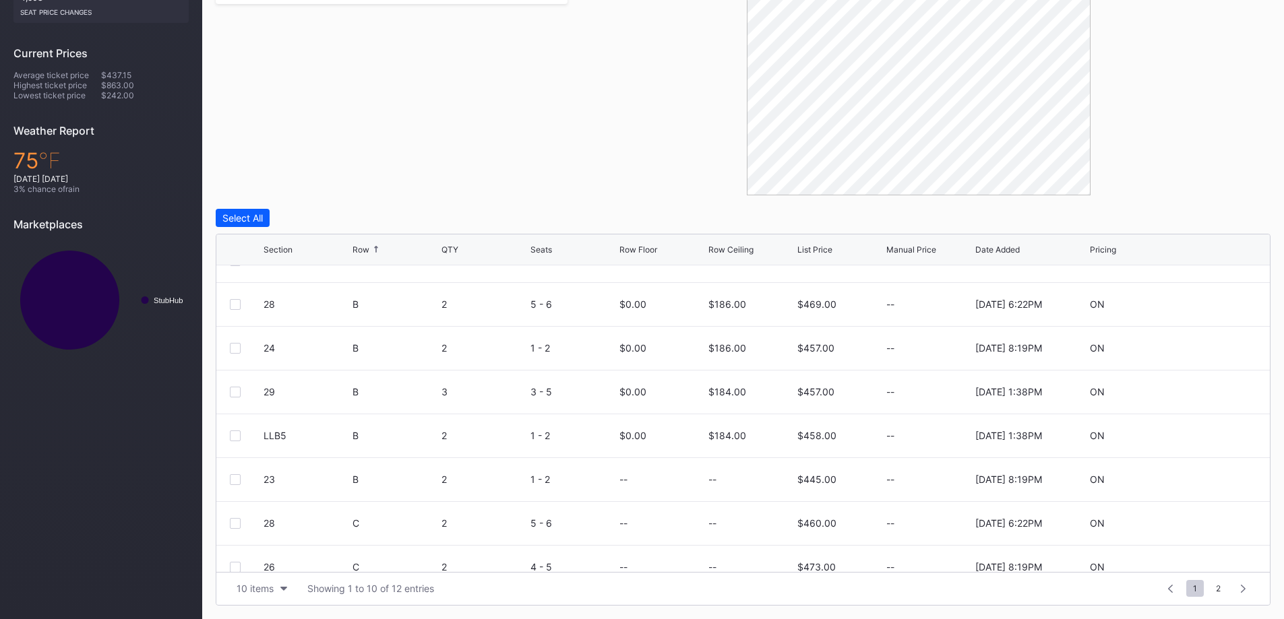
scroll to position [131, 0]
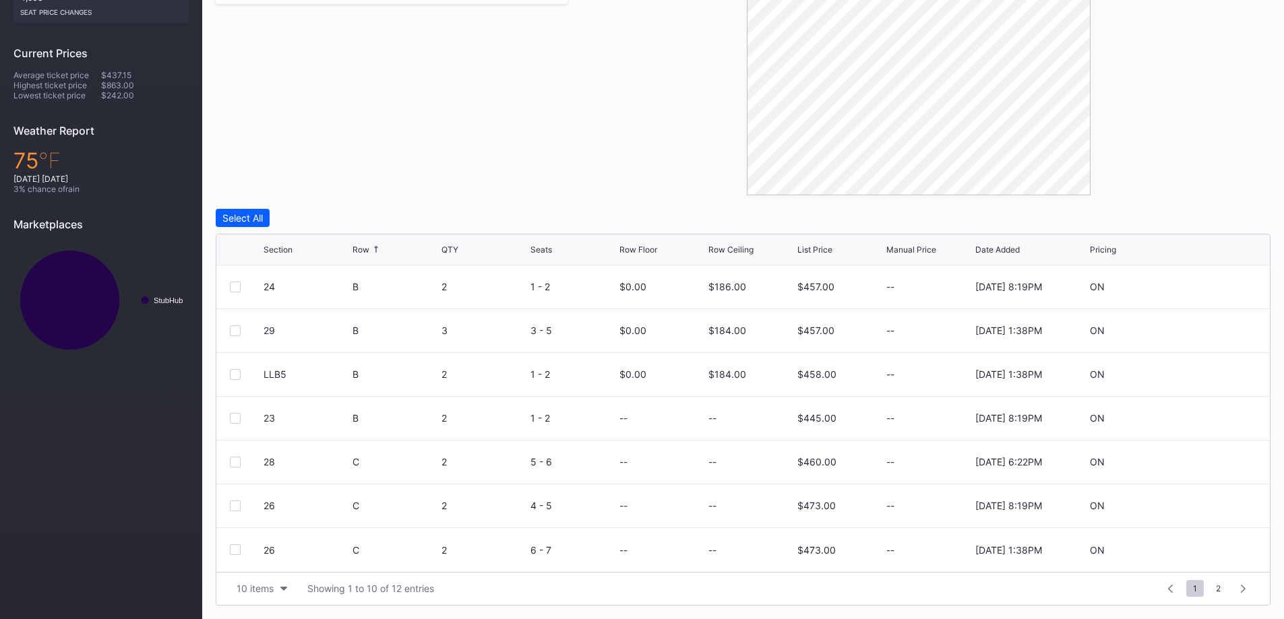
click at [234, 460] on div at bounding box center [235, 462] width 11 height 11
click at [232, 504] on div at bounding box center [235, 506] width 11 height 11
click at [259, 590] on div "10 items" at bounding box center [255, 588] width 37 height 11
click at [273, 551] on div "200 items" at bounding box center [262, 554] width 44 height 11
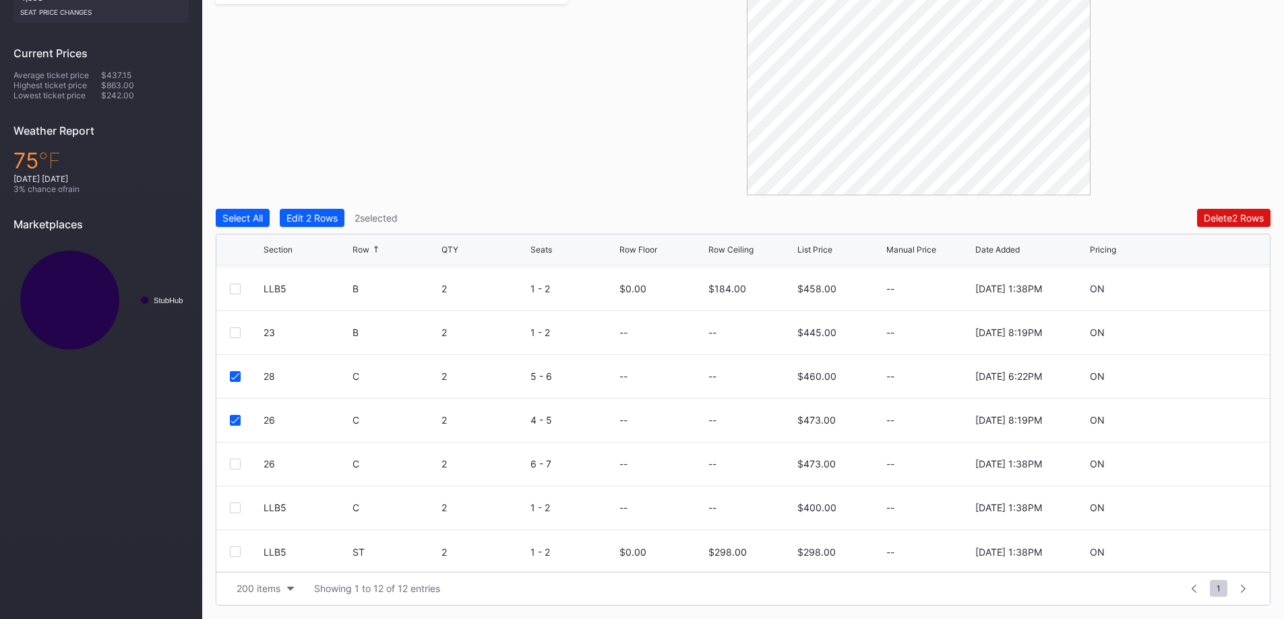
scroll to position [219, 0]
click at [237, 328] on div at bounding box center [235, 330] width 11 height 11
click at [338, 212] on div "Edit 3 Rows" at bounding box center [312, 217] width 52 height 11
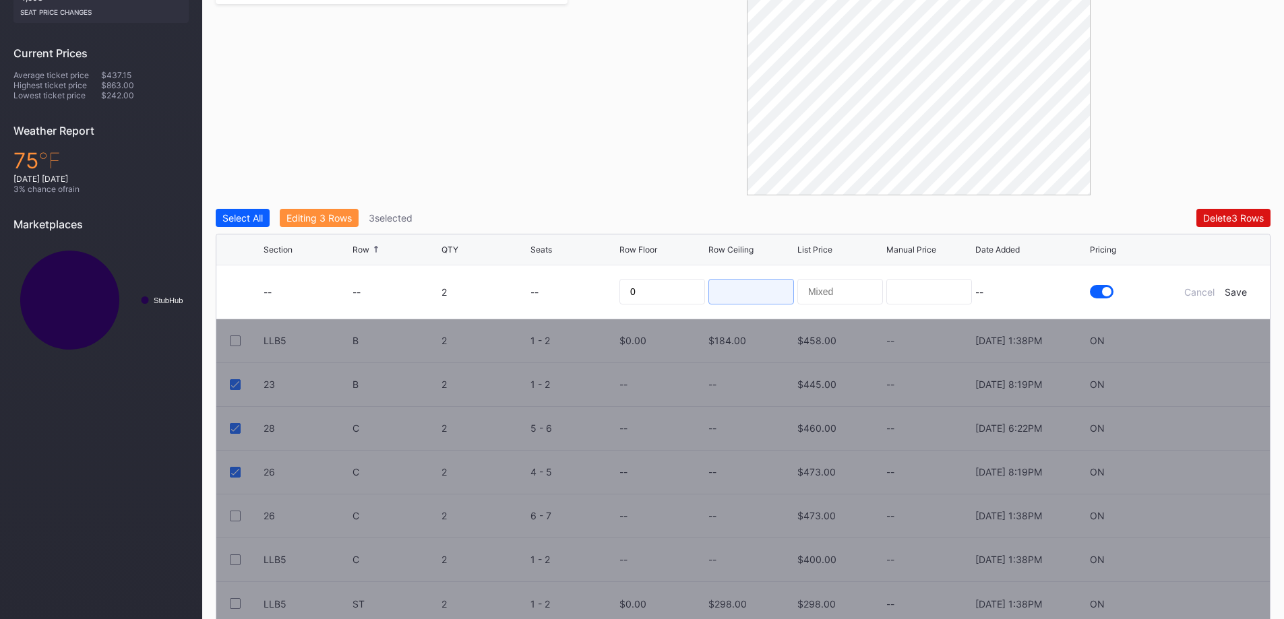
click at [736, 290] on input at bounding box center [751, 292] width 86 height 26
type input "183"
click at [1243, 292] on div "Save" at bounding box center [1235, 291] width 22 height 11
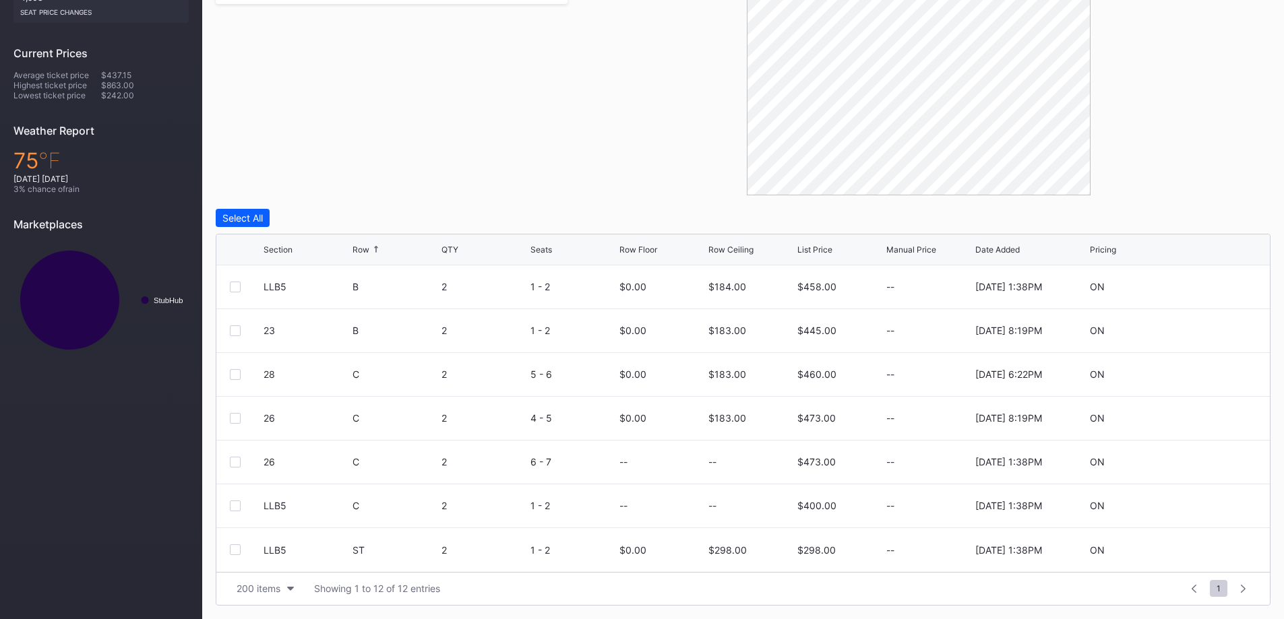
click at [231, 467] on div at bounding box center [235, 462] width 11 height 11
click at [233, 503] on div at bounding box center [235, 506] width 11 height 11
click at [310, 215] on div "Edit 2 Rows" at bounding box center [311, 217] width 51 height 11
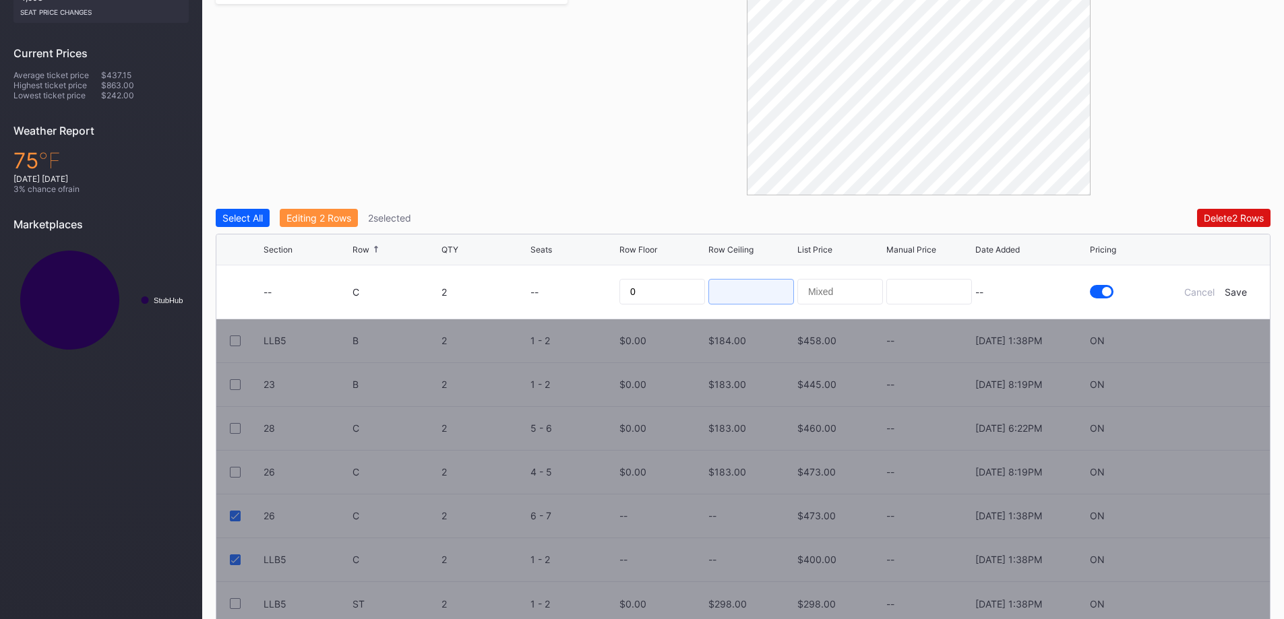
click at [739, 299] on input at bounding box center [751, 292] width 86 height 26
type input "182"
click at [1251, 292] on div "Cancel Save" at bounding box center [1215, 291] width 81 height 11
click at [1240, 292] on div "Save" at bounding box center [1235, 291] width 22 height 11
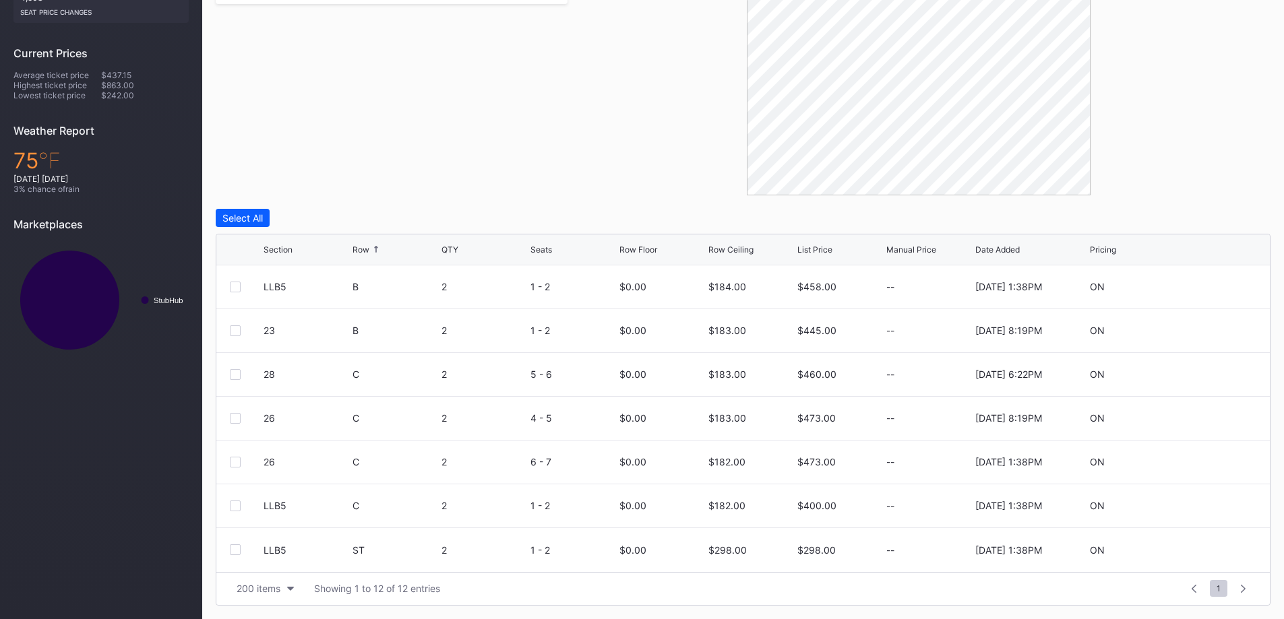
click at [1210, 548] on icon at bounding box center [1215, 550] width 10 height 10
click at [759, 559] on input "298" at bounding box center [751, 555] width 86 height 26
click at [759, 561] on div "298" at bounding box center [751, 555] width 86 height 54
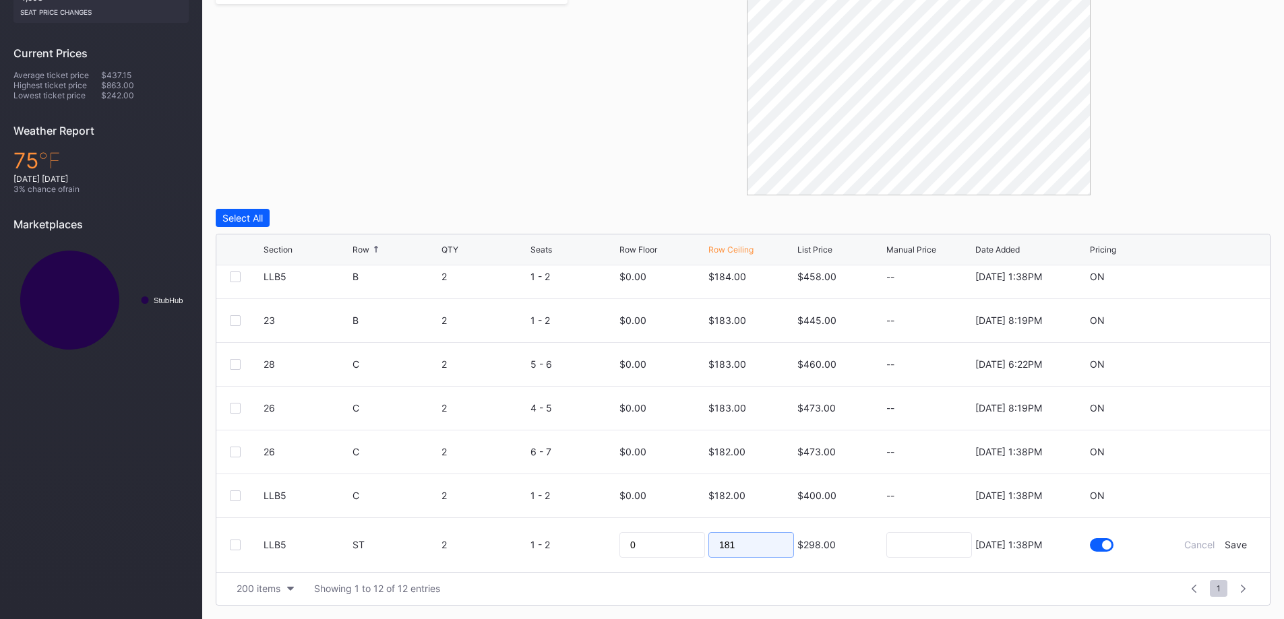
type input "181"
click at [1231, 542] on div "Save" at bounding box center [1235, 544] width 22 height 11
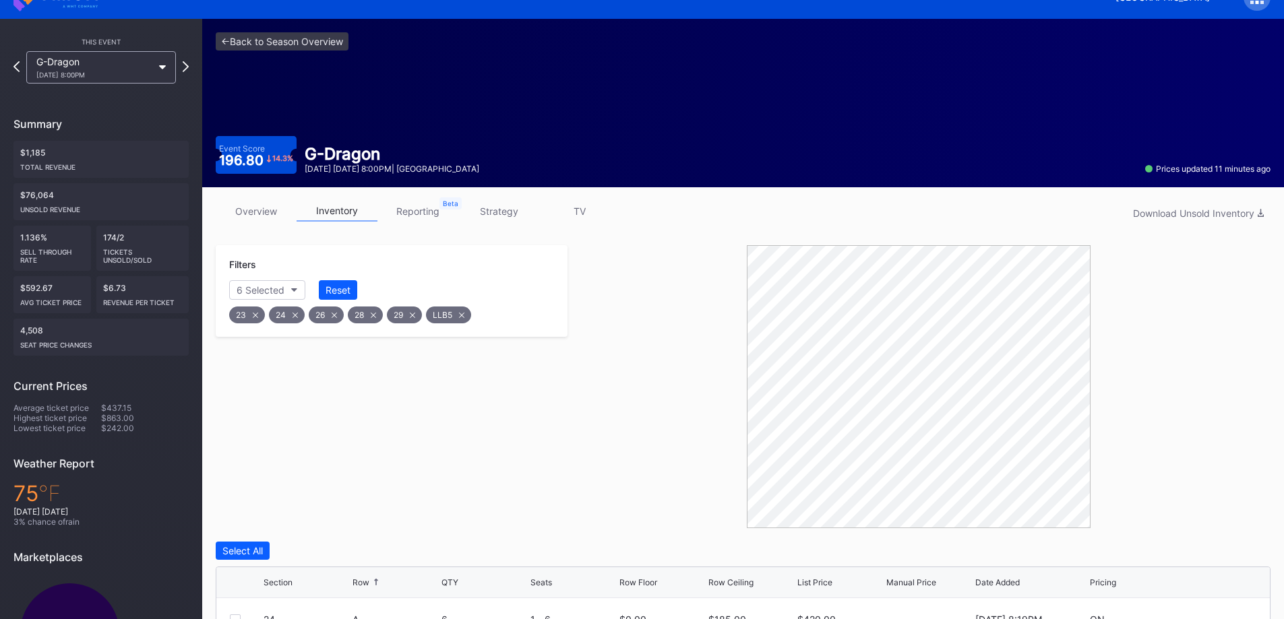
scroll to position [0, 0]
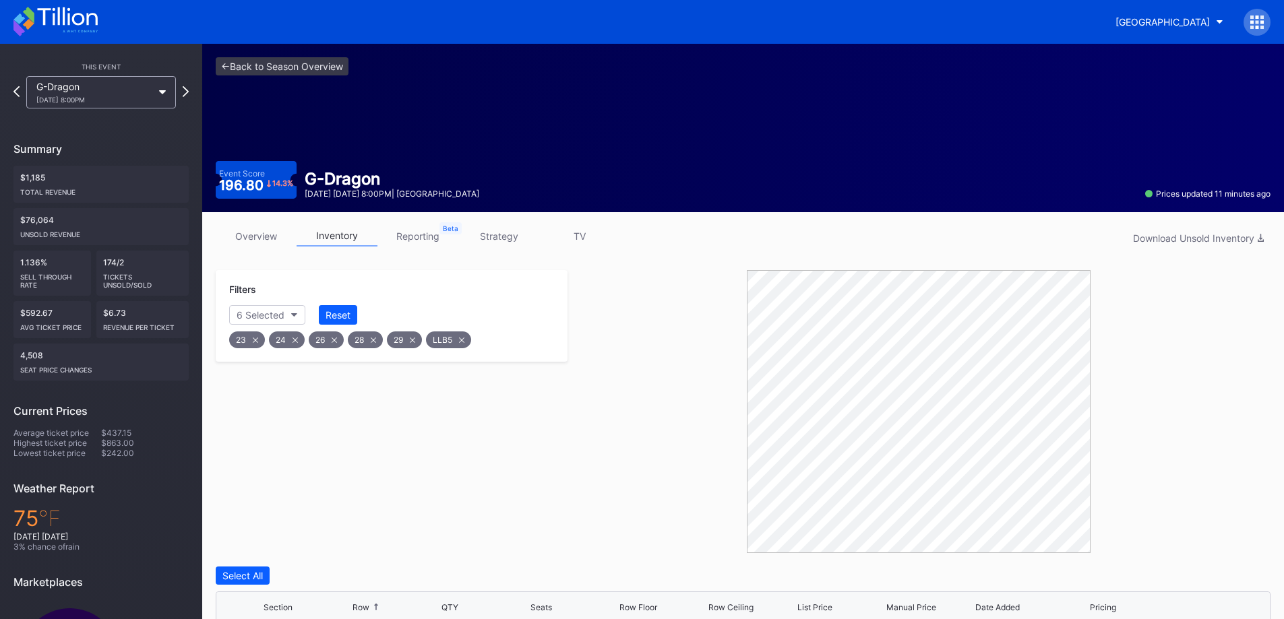
click at [348, 321] on button "Reset" at bounding box center [338, 315] width 38 height 20
click at [1183, 28] on button "[GEOGRAPHIC_DATA]" at bounding box center [1169, 21] width 128 height 25
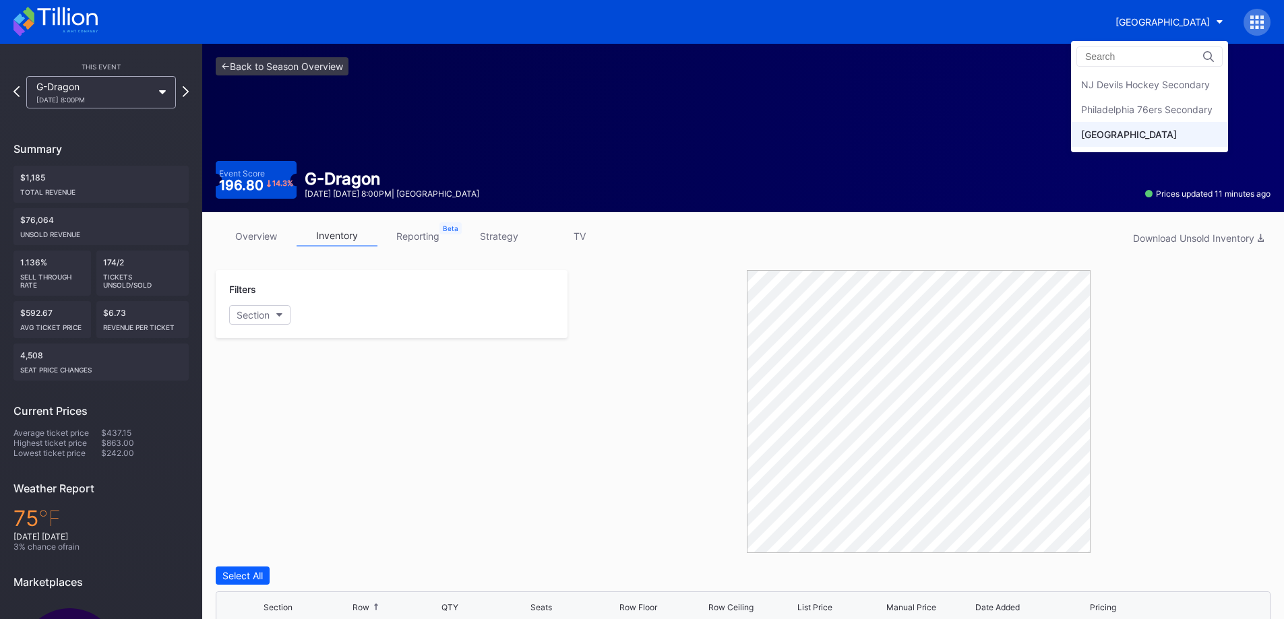
click at [1176, 85] on div "NJ Devils Hockey Secondary" at bounding box center [1145, 84] width 129 height 11
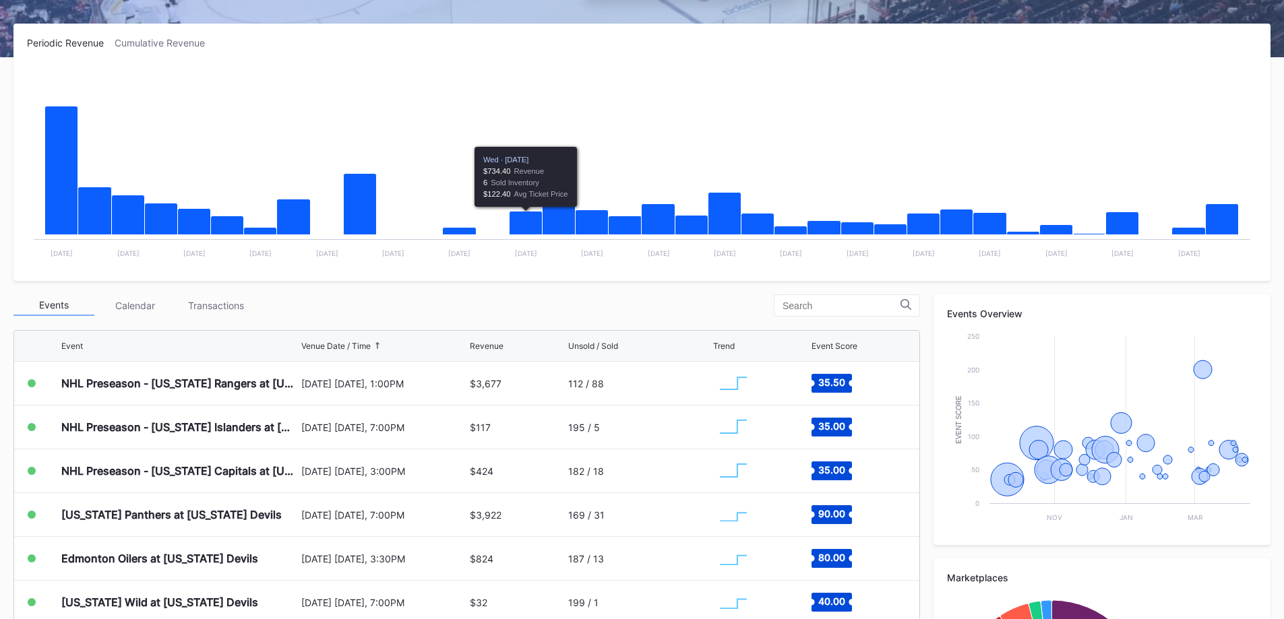
scroll to position [270, 0]
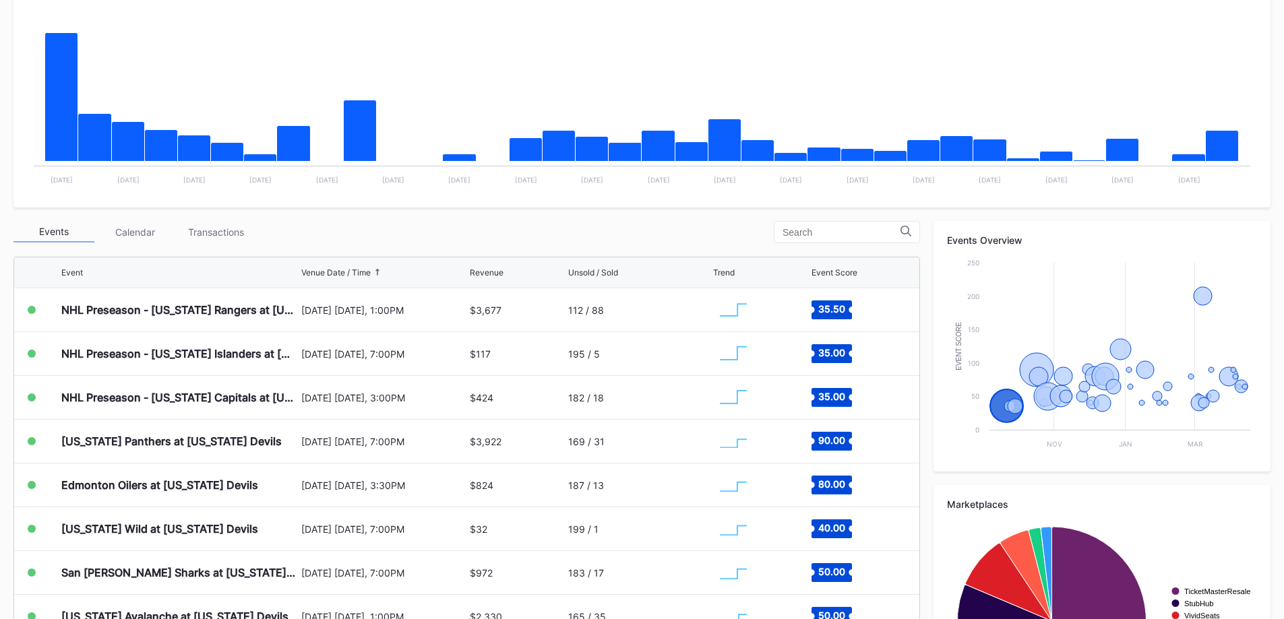
click at [738, 317] on rect "Chart title" at bounding box center [733, 310] width 40 height 34
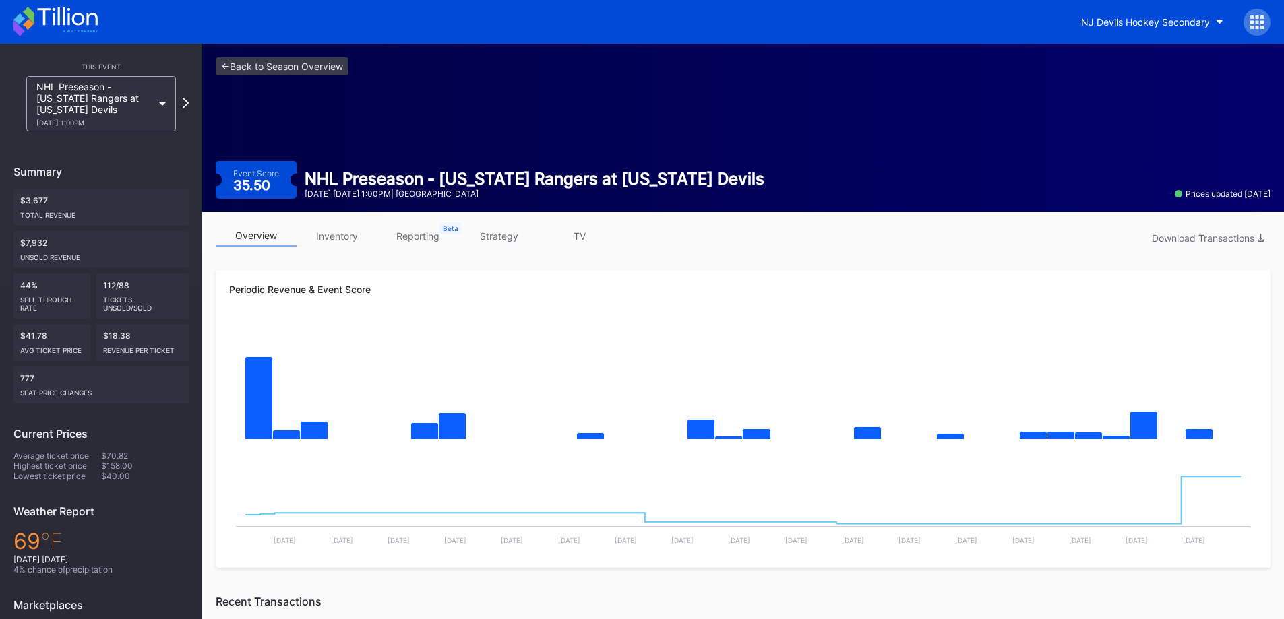
click at [75, 25] on icon at bounding box center [67, 16] width 60 height 18
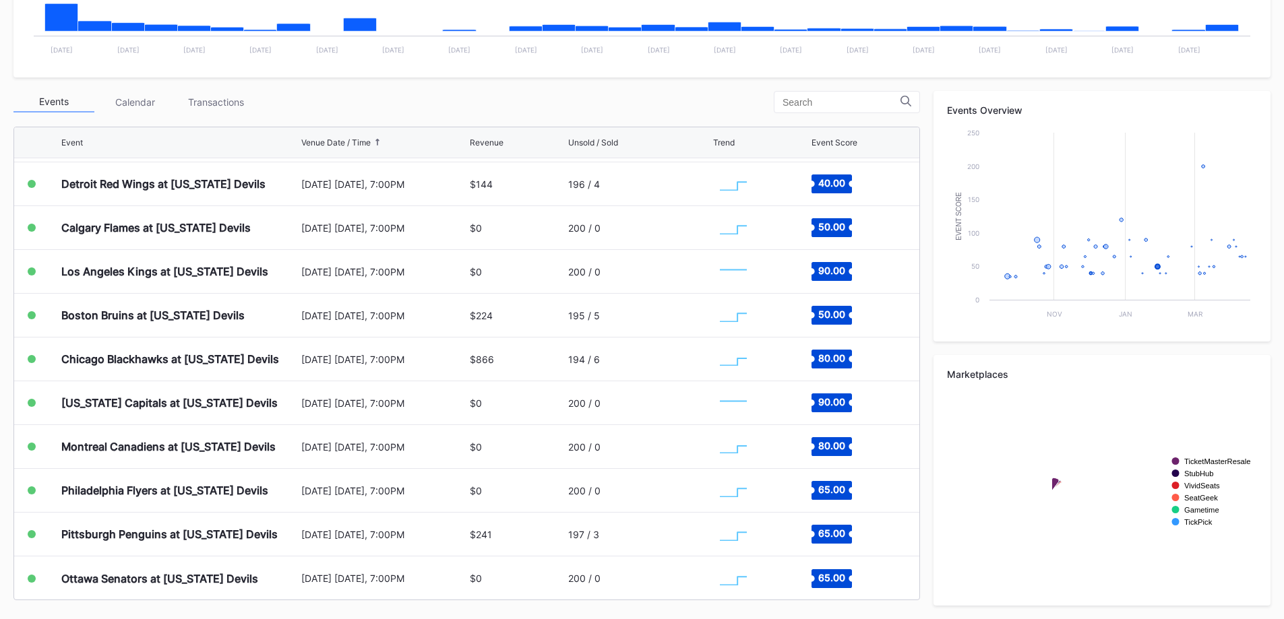
scroll to position [1486, 0]
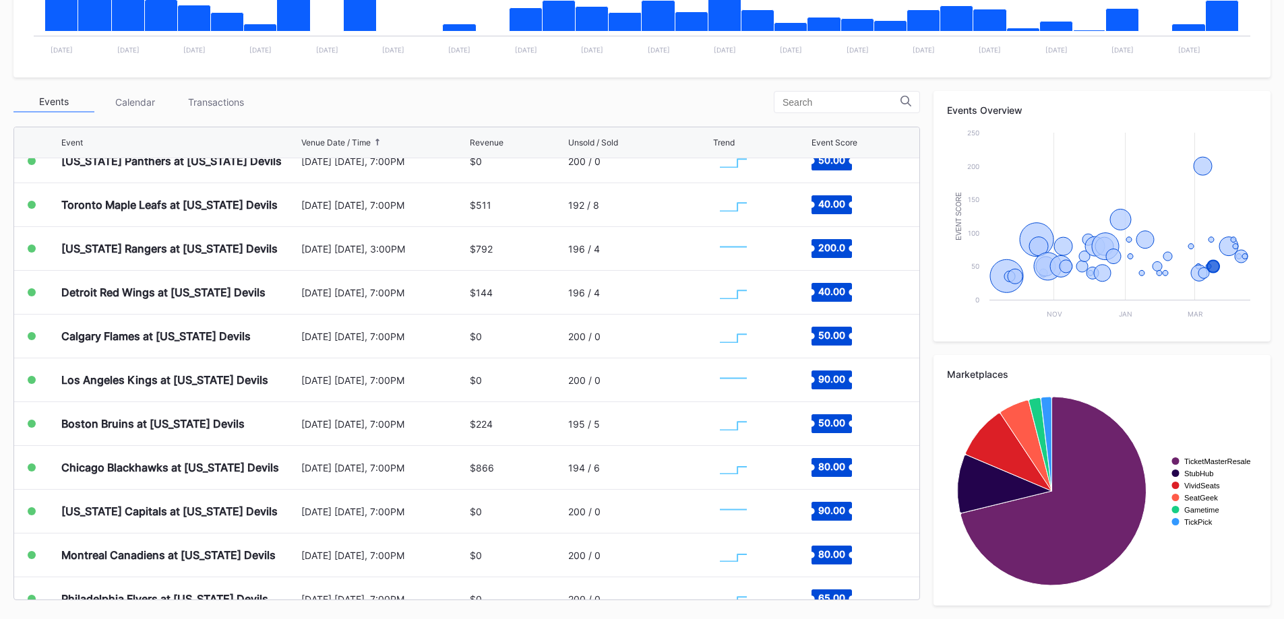
drag, startPoint x: 596, startPoint y: 336, endPoint x: 603, endPoint y: 329, distance: 10.0
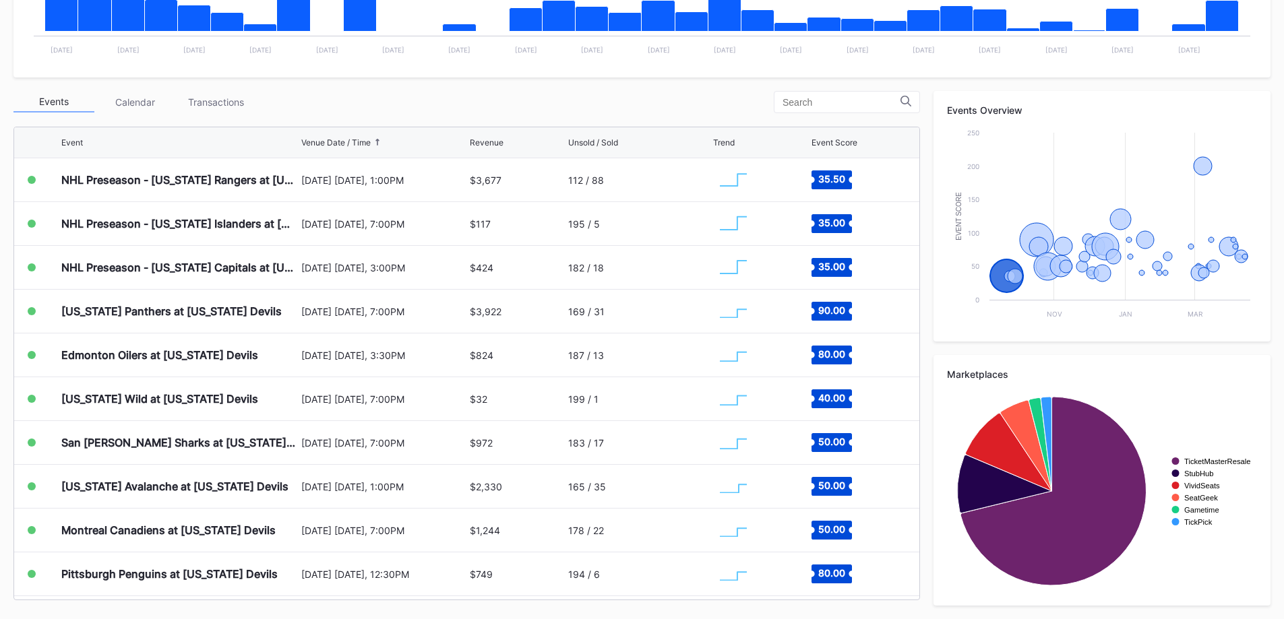
scroll to position [0, 0]
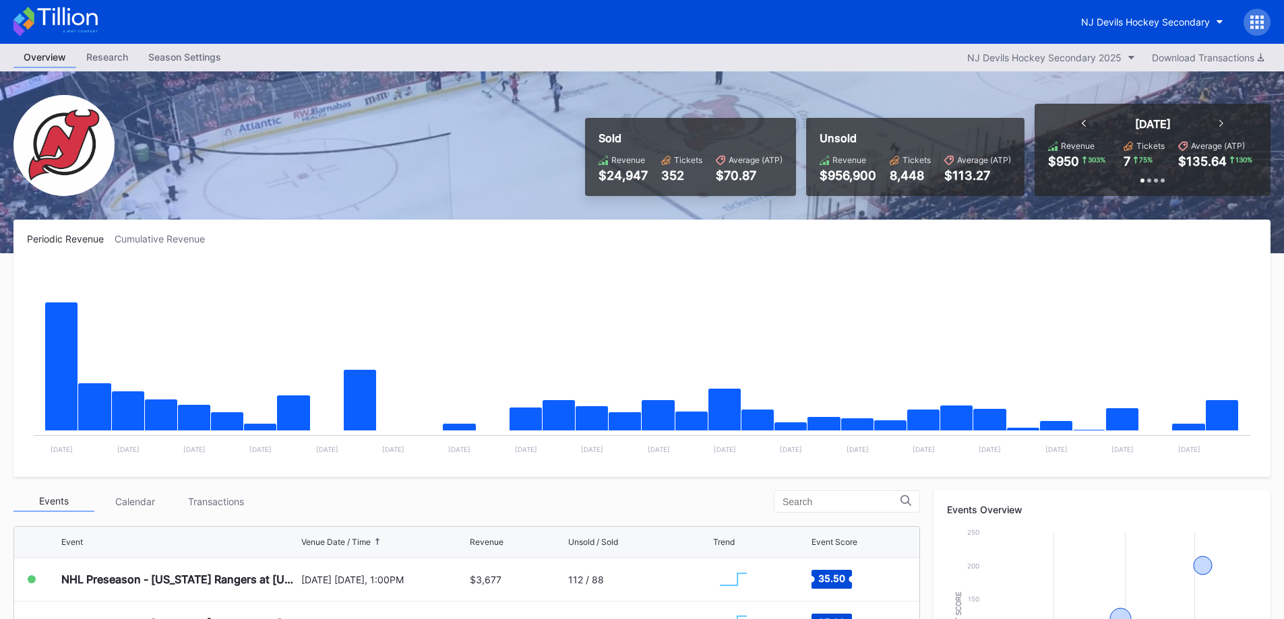
click at [1131, 29] on button "NJ Devils Hockey Secondary" at bounding box center [1152, 21] width 162 height 25
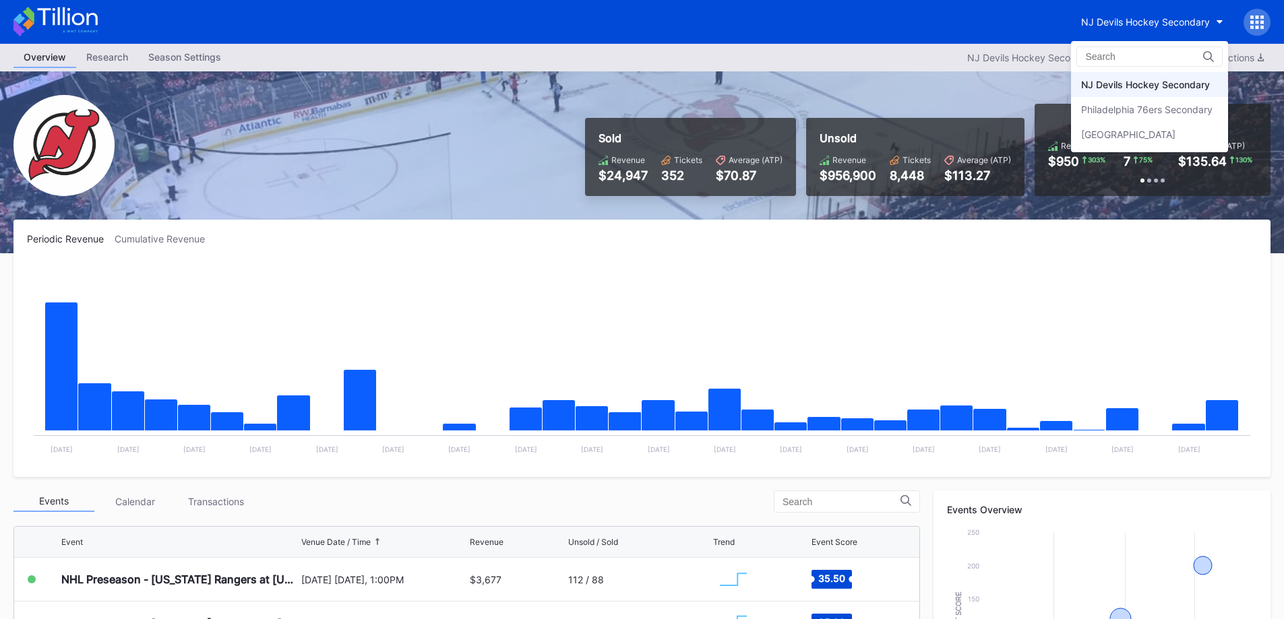
click at [1125, 96] on div "NJ Devils Hockey Secondary" at bounding box center [1149, 84] width 157 height 25
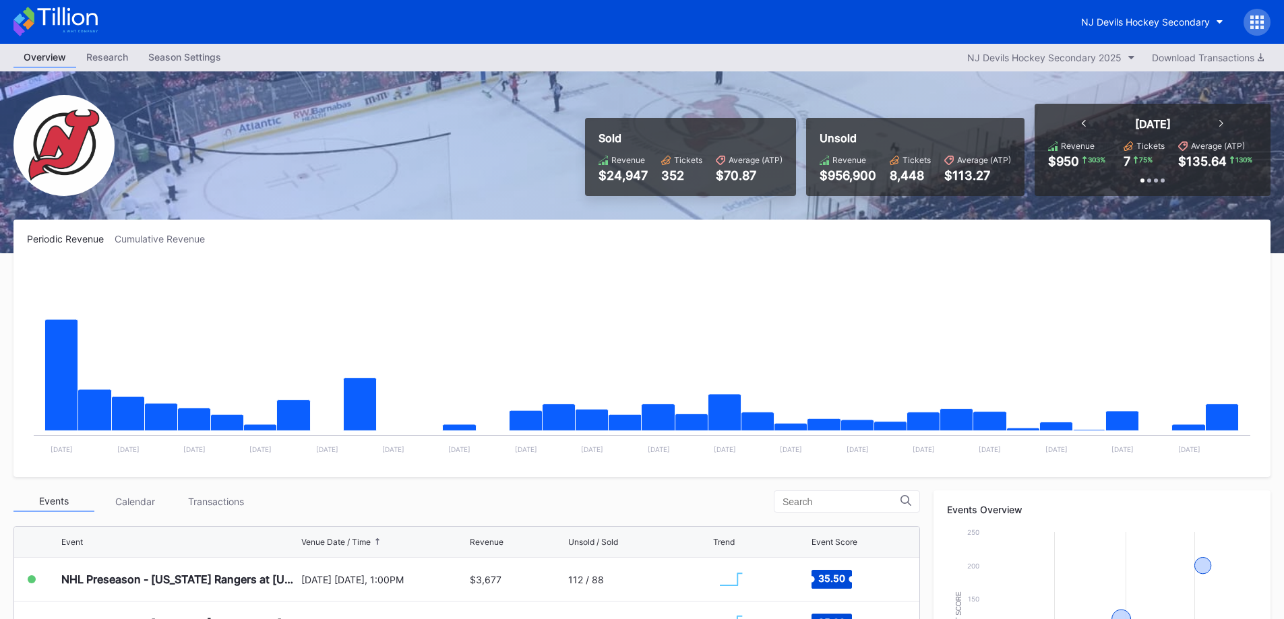
click at [1158, 26] on div "NJ Devils Hockey Secondary" at bounding box center [1145, 21] width 129 height 11
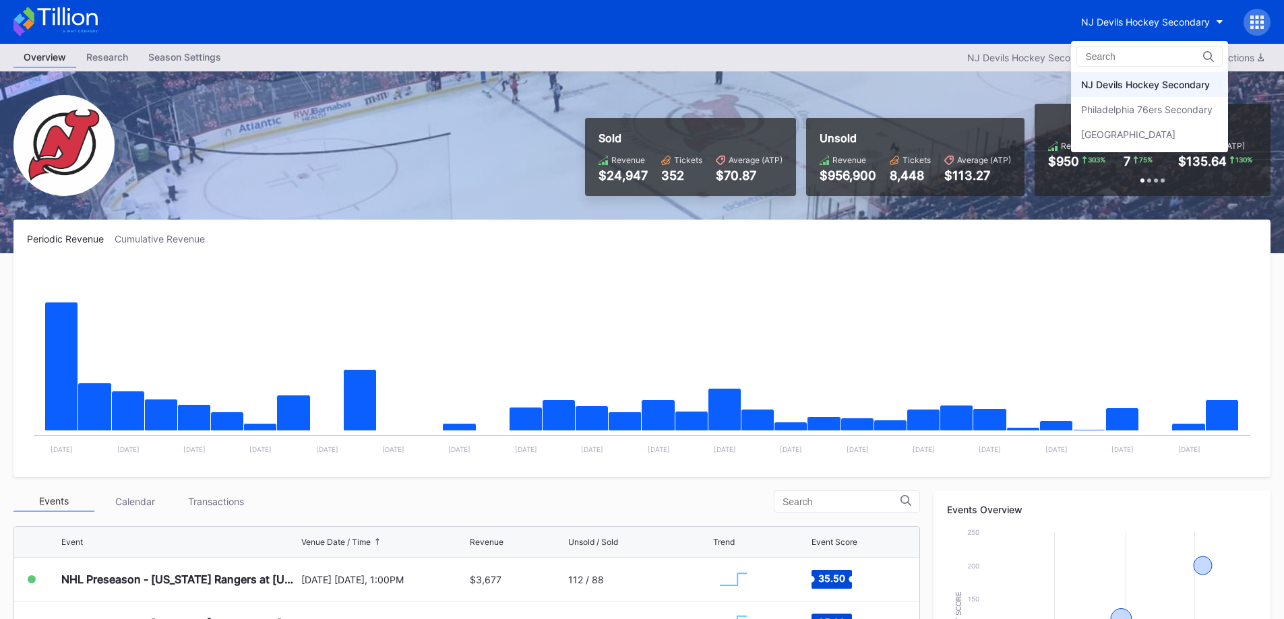
click at [1134, 111] on div "Philadelphia 76ers Secondary" at bounding box center [1146, 109] width 131 height 11
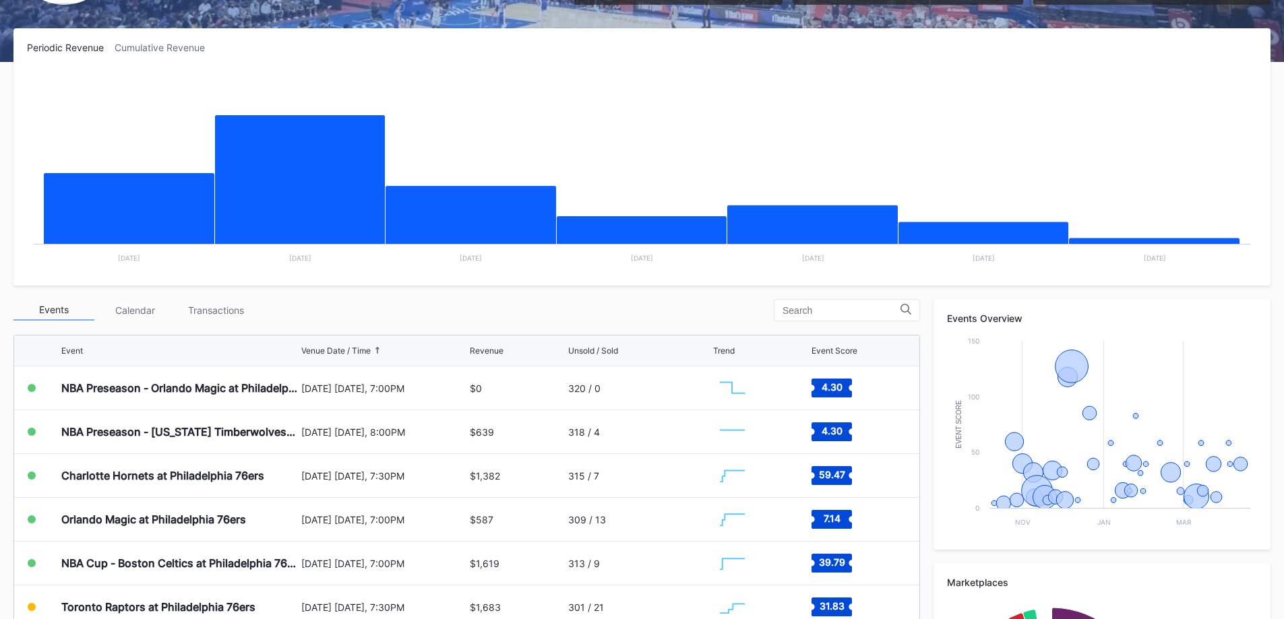
scroll to position [270, 0]
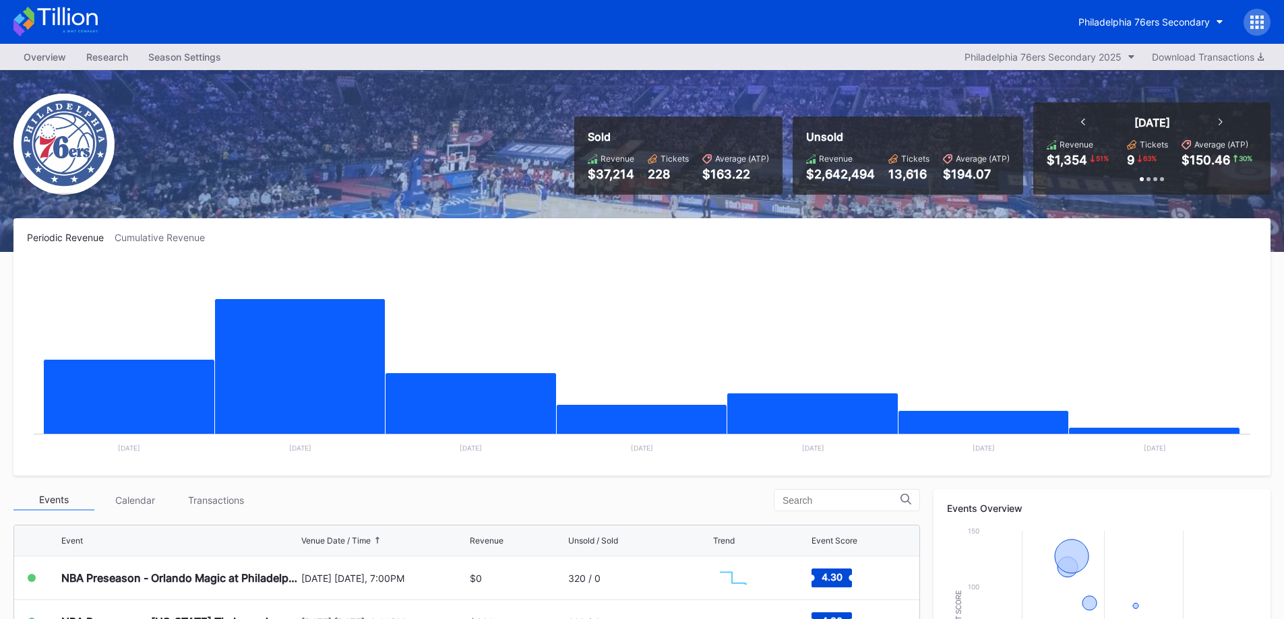
click at [1149, 14] on button "Philadelphia 76ers Secondary" at bounding box center [1150, 21] width 165 height 25
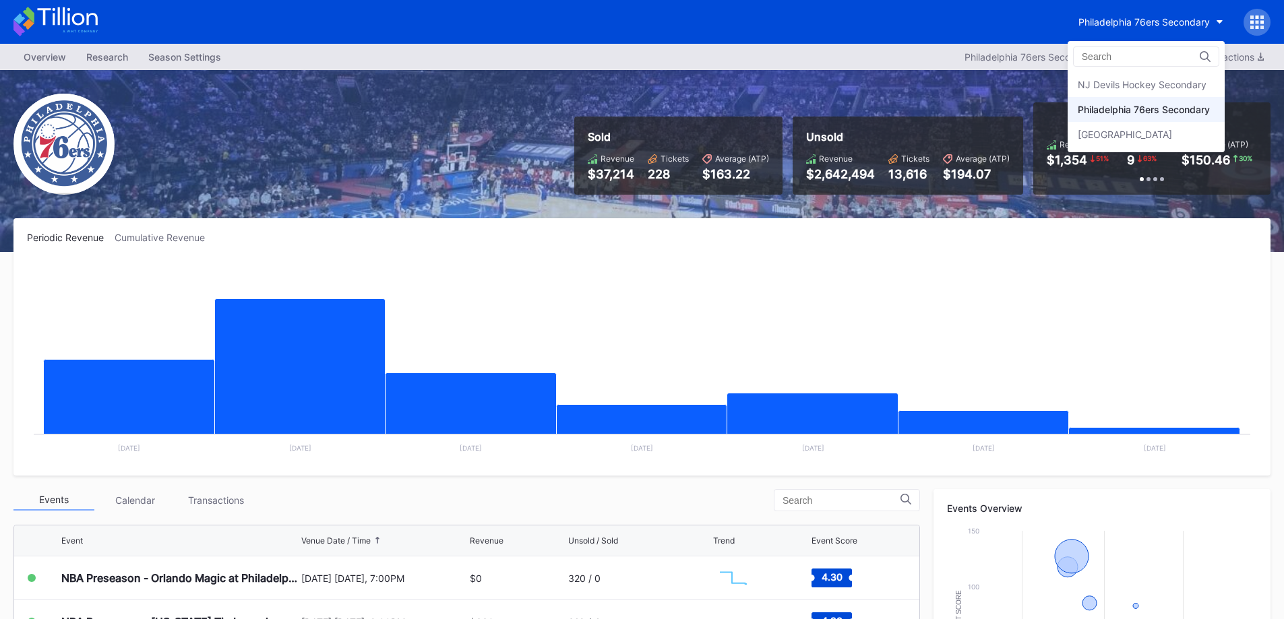
click at [1150, 84] on div "NJ Devils Hockey Secondary" at bounding box center [1141, 84] width 129 height 11
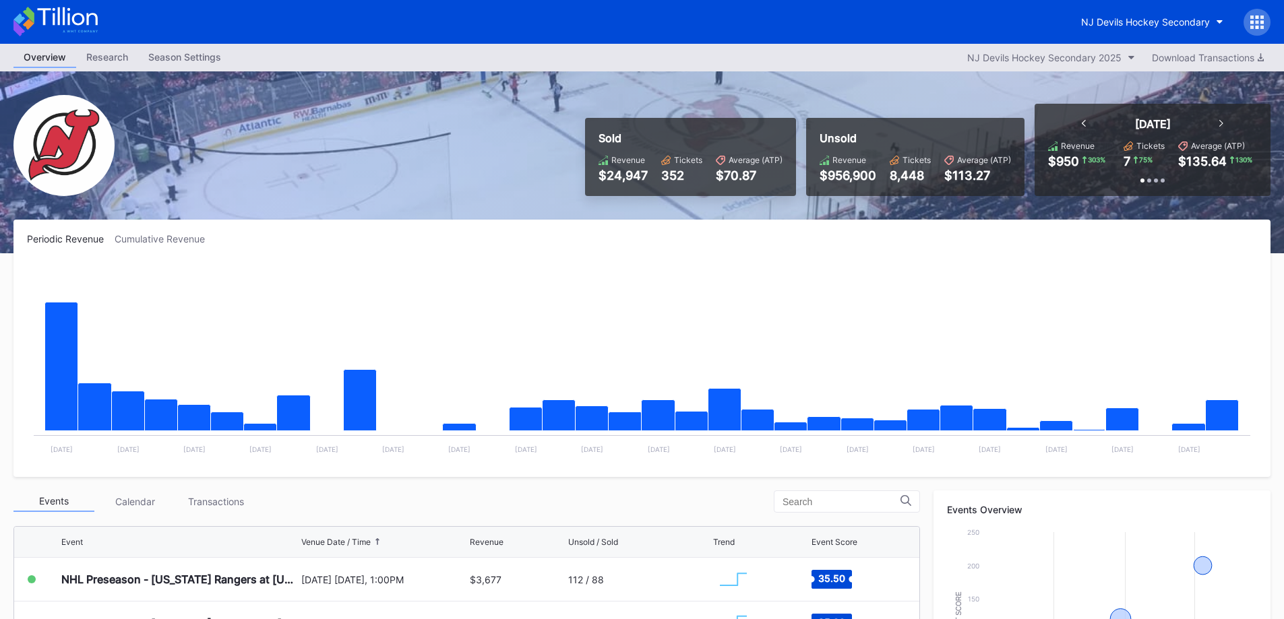
click at [1193, 25] on div "NJ Devils Hockey Secondary" at bounding box center [1145, 21] width 129 height 11
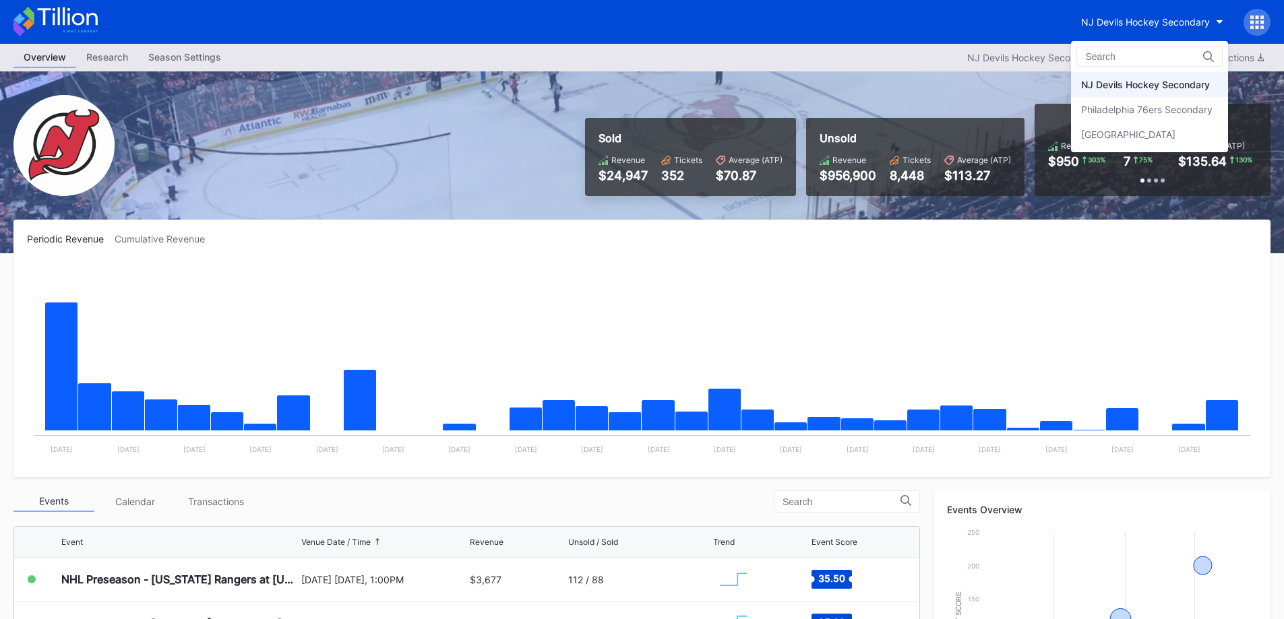
click at [1161, 129] on div "[GEOGRAPHIC_DATA]" at bounding box center [1128, 134] width 94 height 11
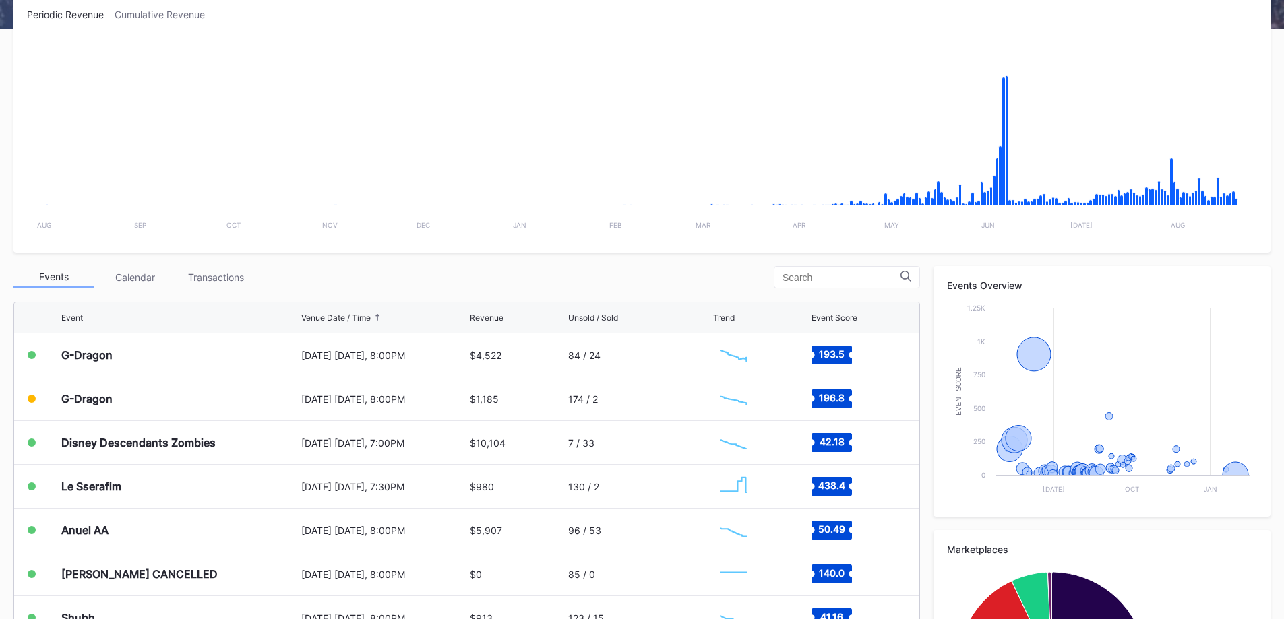
scroll to position [412, 0]
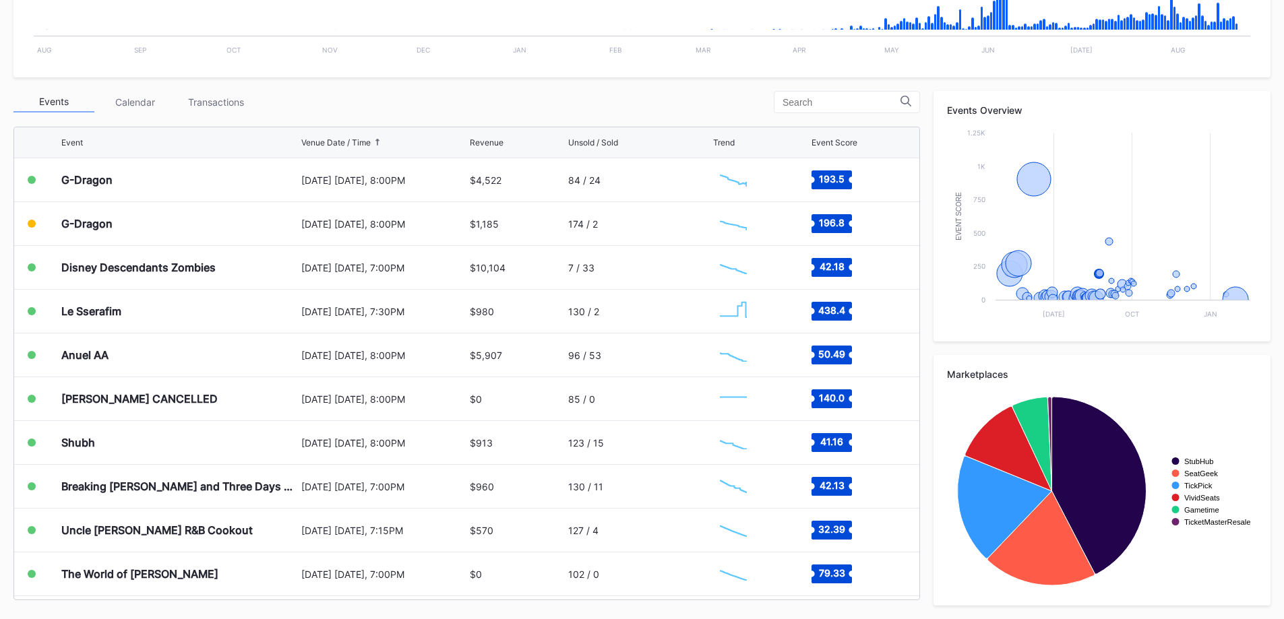
click at [197, 102] on div "Transactions" at bounding box center [215, 102] width 81 height 21
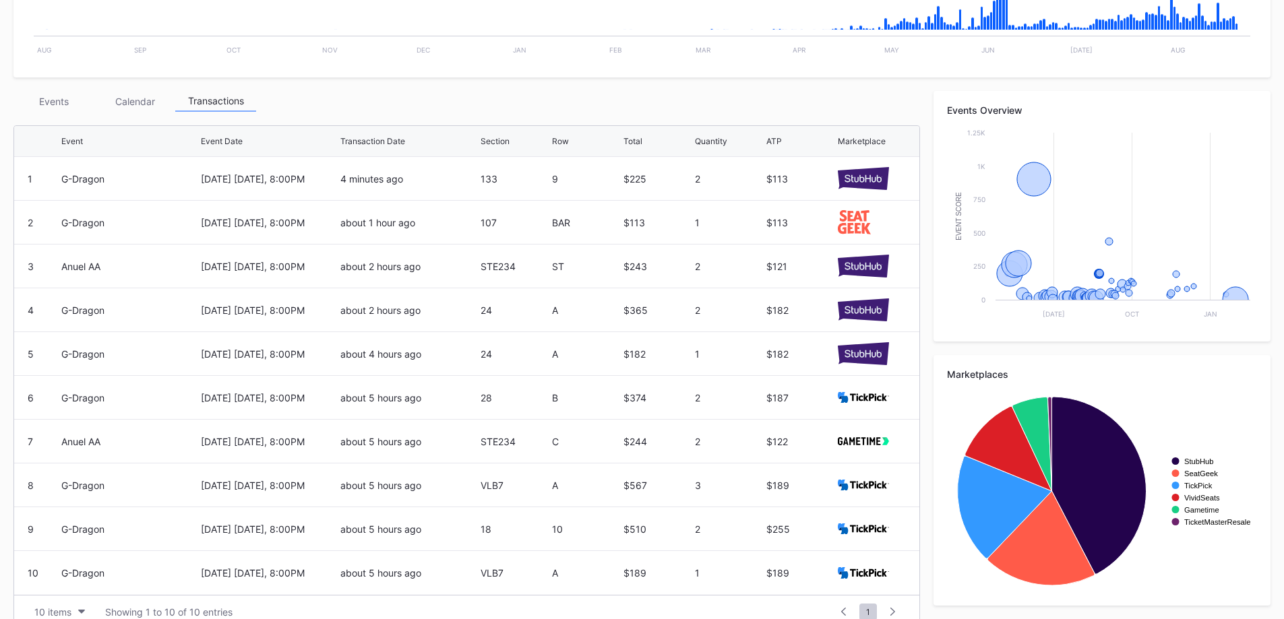
click at [51, 102] on div "Events" at bounding box center [53, 101] width 81 height 21
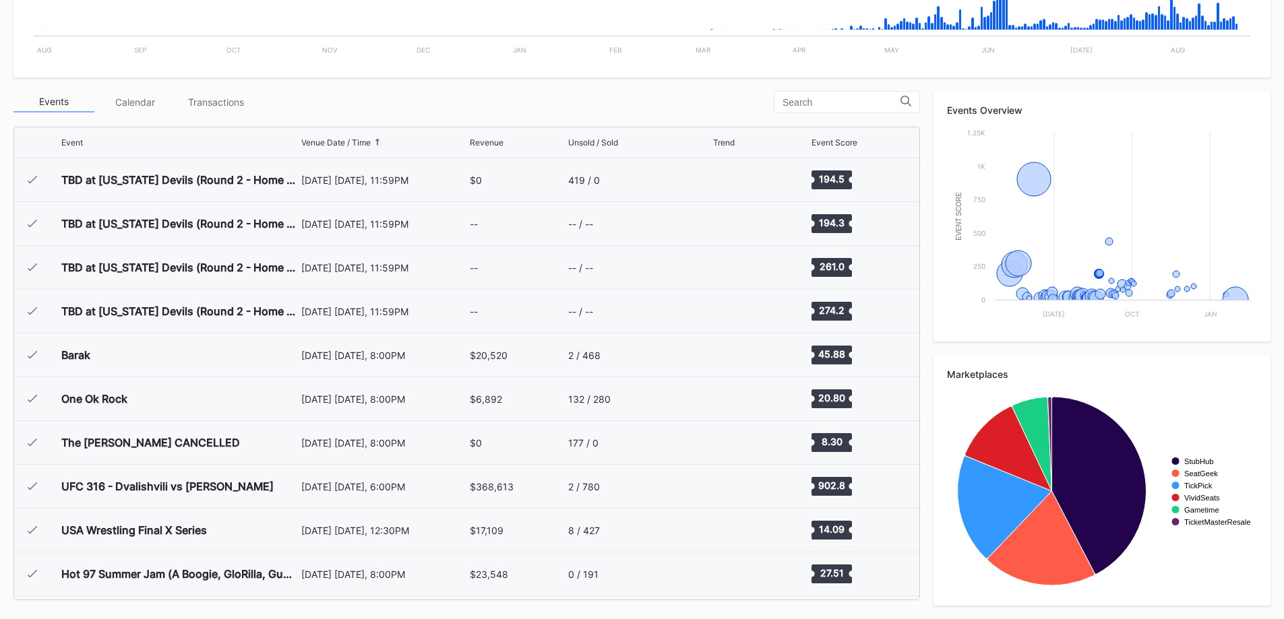
scroll to position [1445, 0]
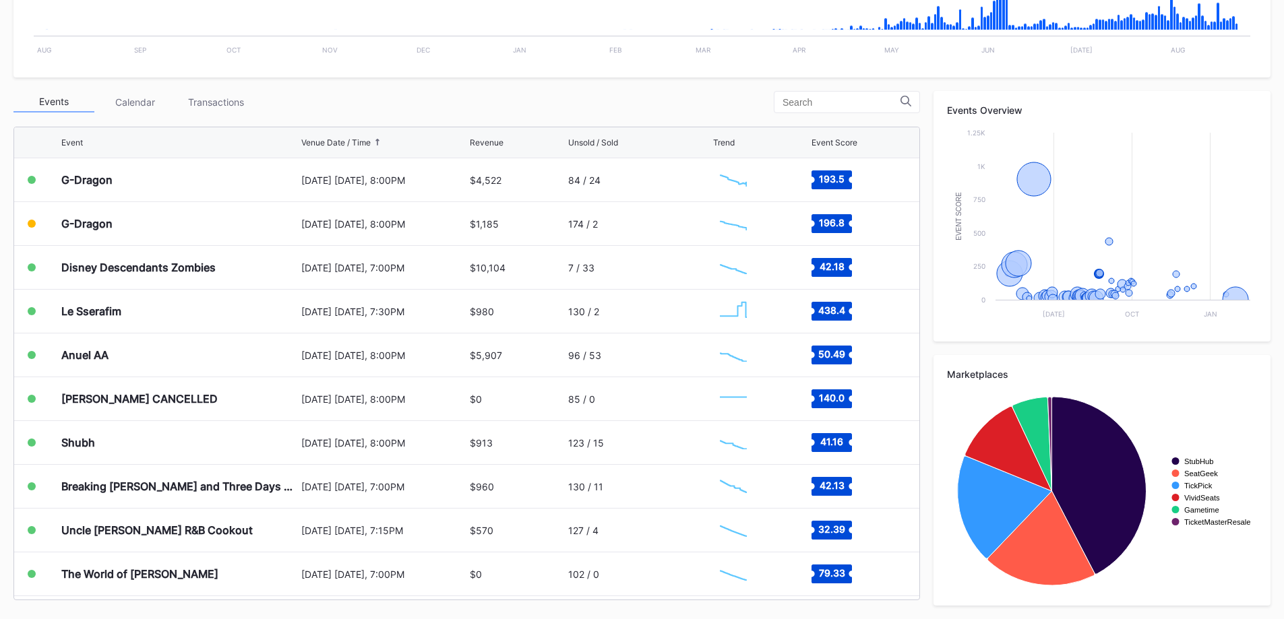
drag, startPoint x: 195, startPoint y: 105, endPoint x: 181, endPoint y: 107, distance: 13.6
click at [194, 105] on div "Transactions" at bounding box center [215, 102] width 81 height 21
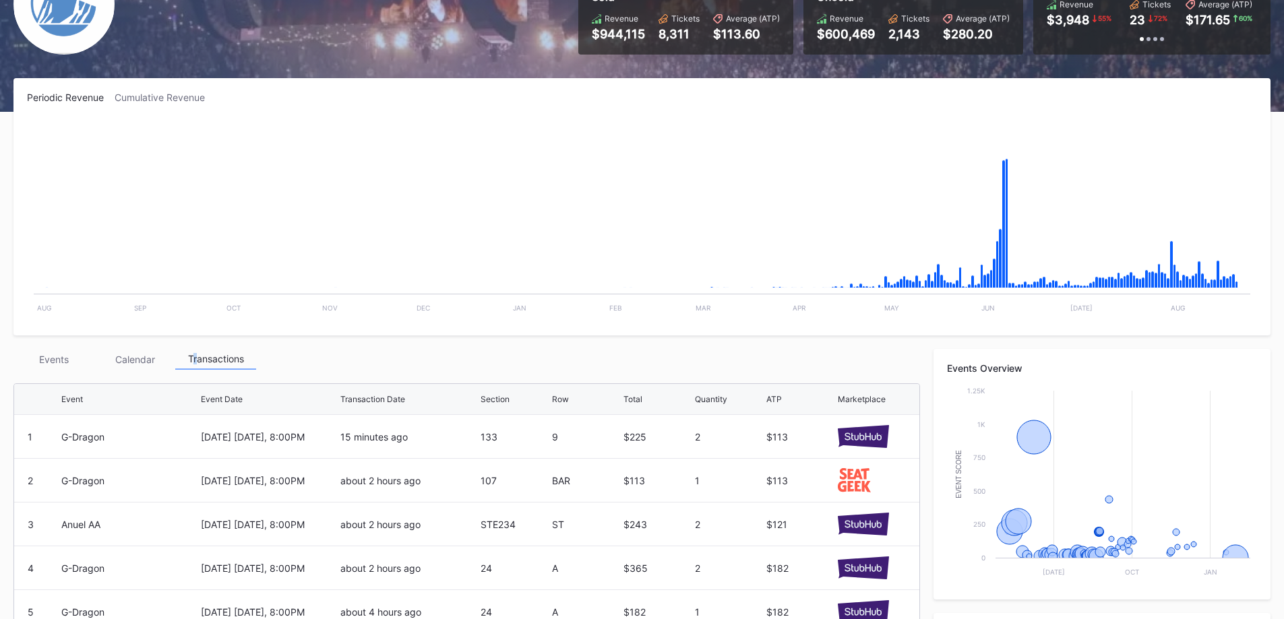
scroll to position [0, 0]
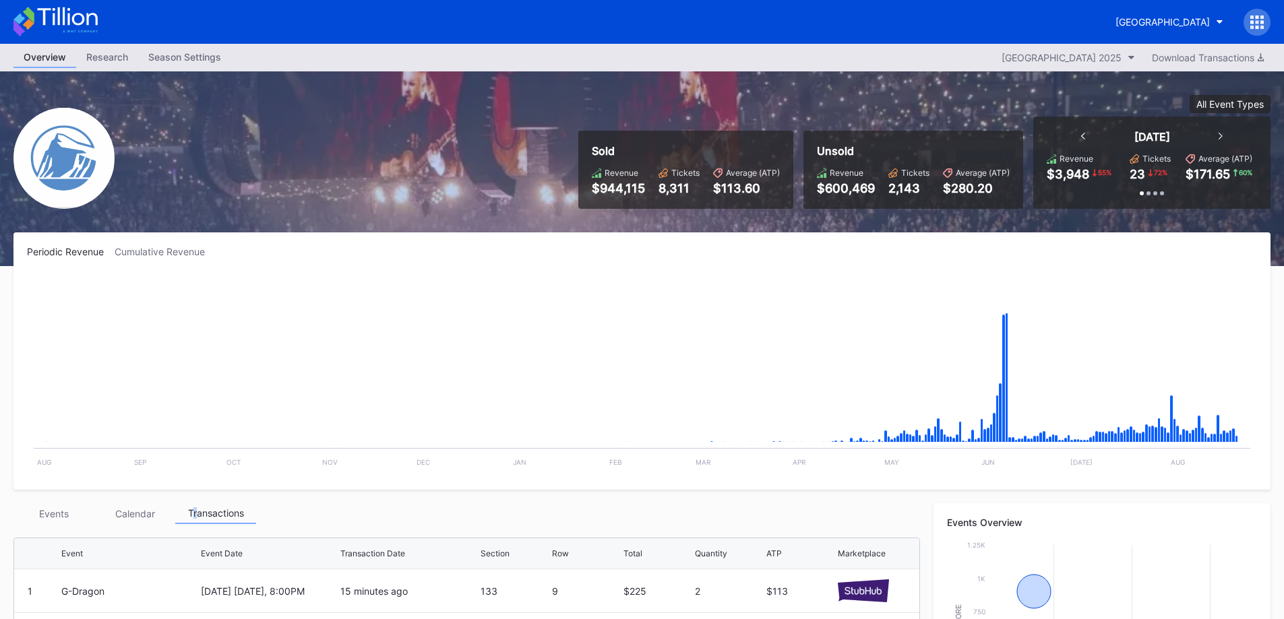
click at [1115, 24] on div "[GEOGRAPHIC_DATA]" at bounding box center [1162, 21] width 94 height 11
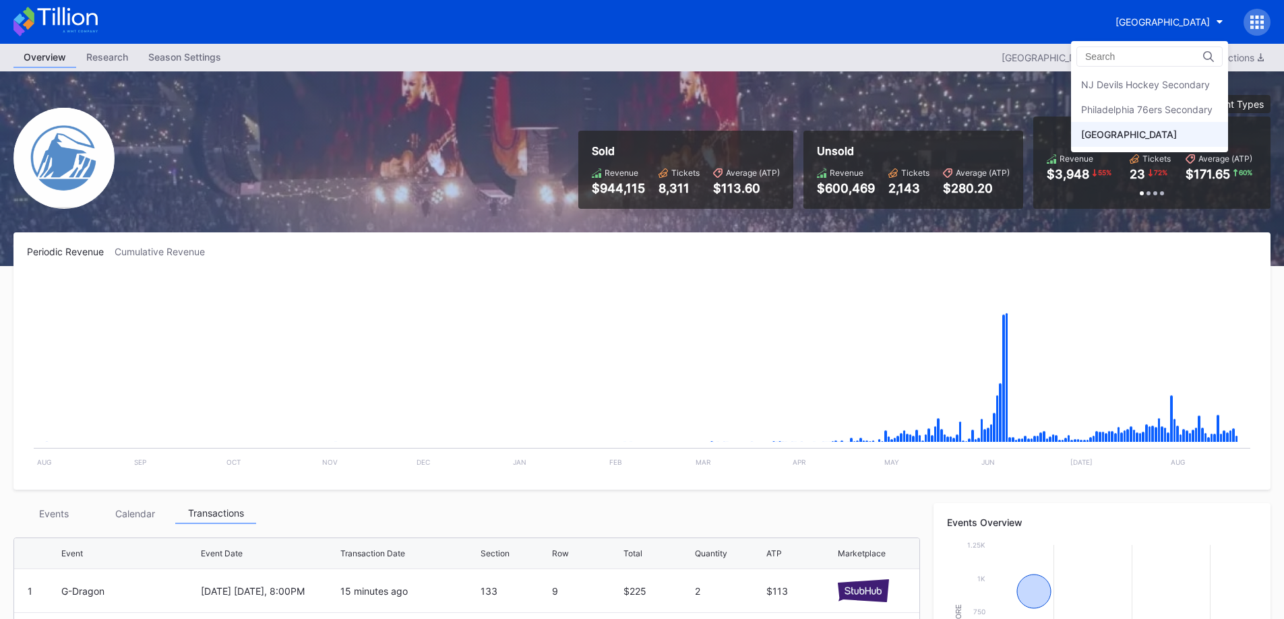
click at [1123, 90] on div "NJ Devils Hockey Secondary" at bounding box center [1145, 84] width 129 height 11
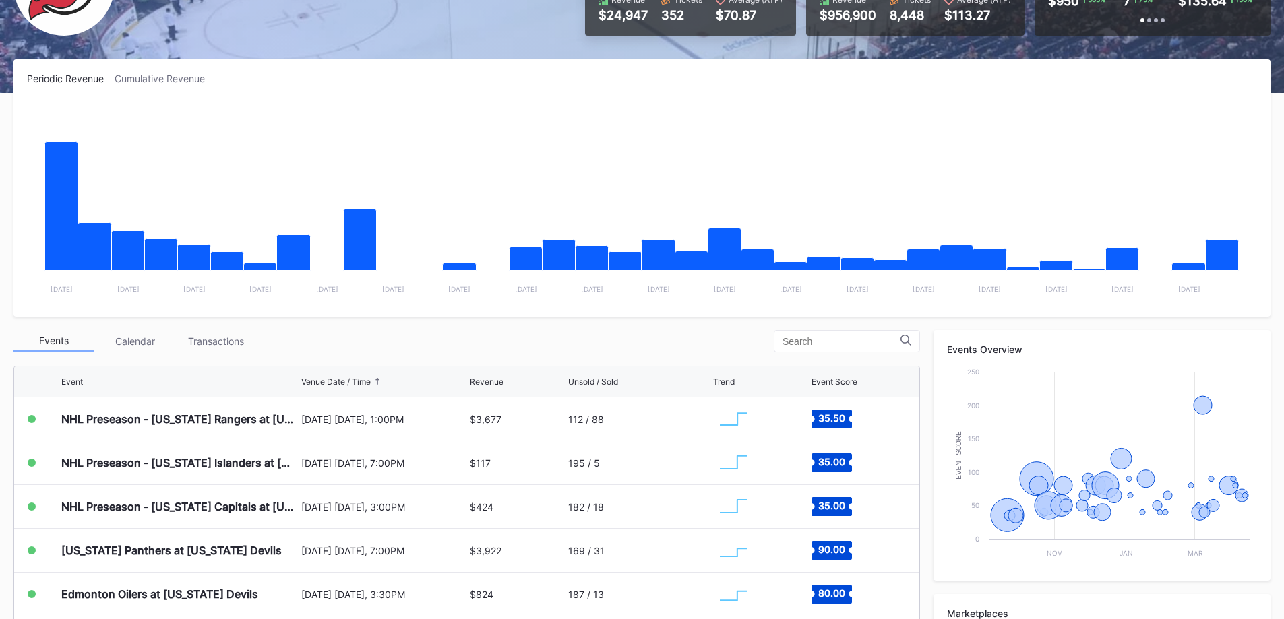
scroll to position [270, 0]
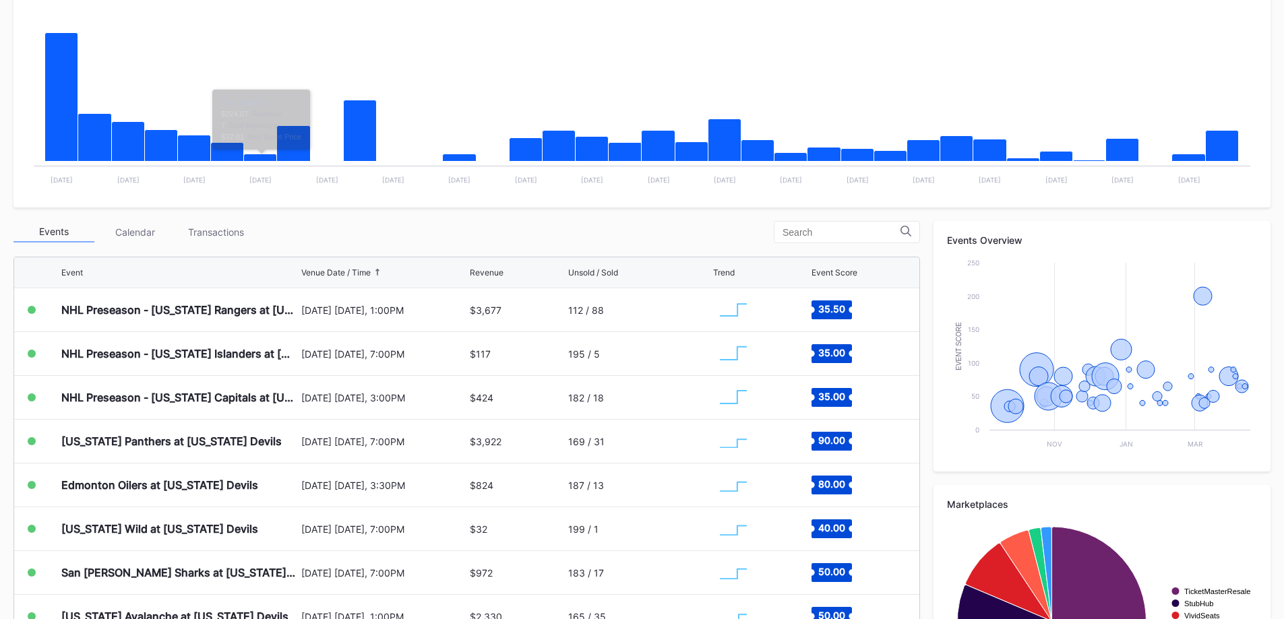
click at [199, 241] on div "Transactions" at bounding box center [215, 232] width 81 height 21
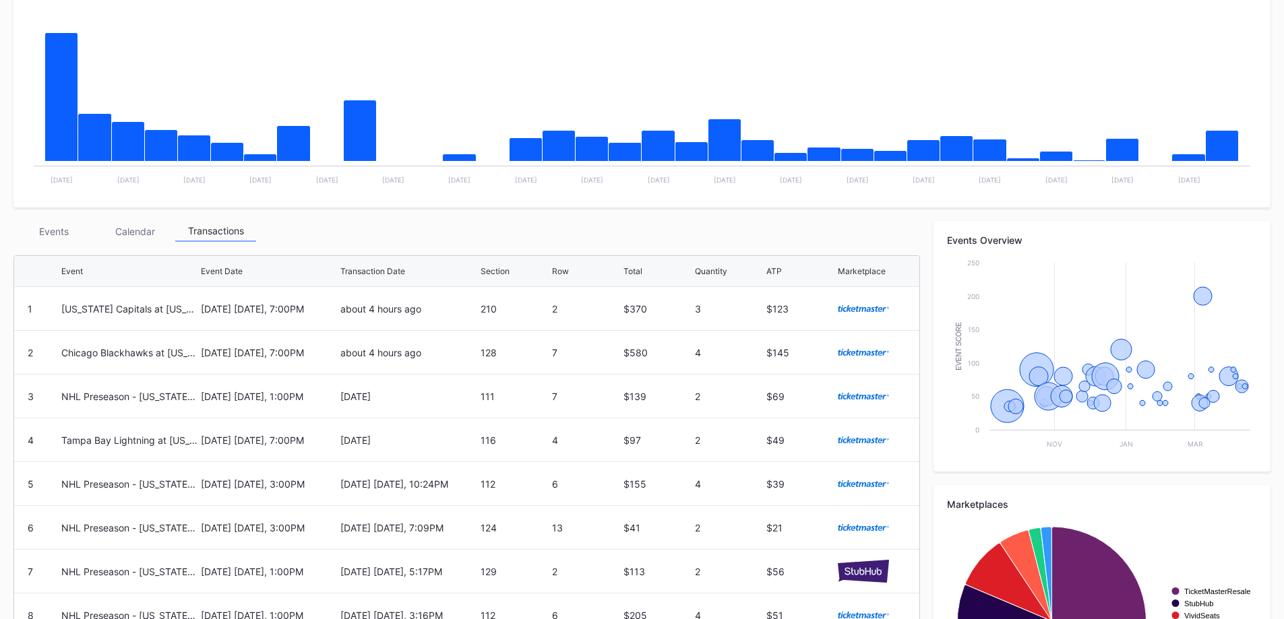
click at [35, 237] on div "Events" at bounding box center [53, 231] width 81 height 21
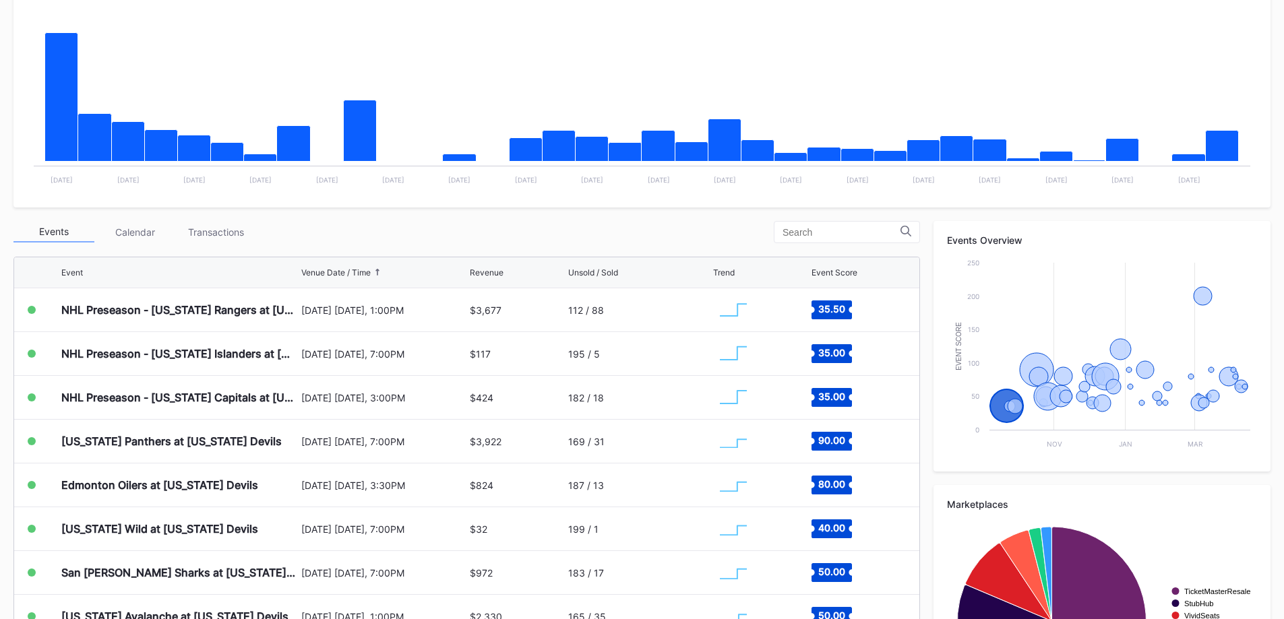
click at [235, 241] on div "Transactions" at bounding box center [215, 232] width 81 height 21
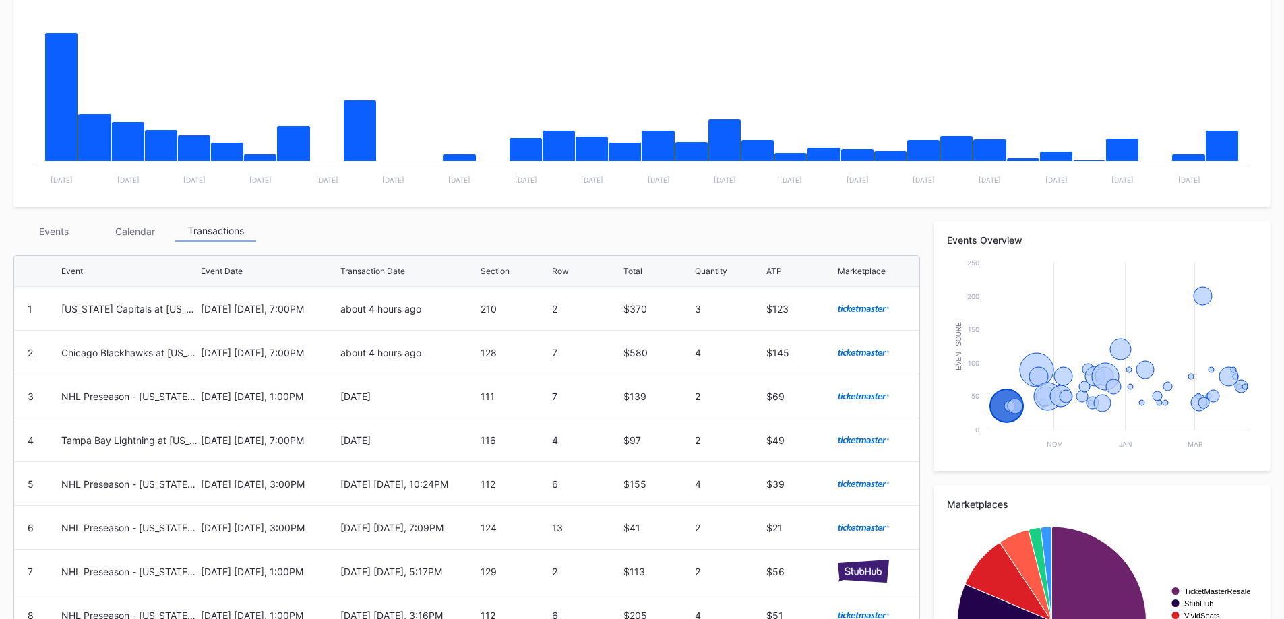
click at [57, 229] on div "Events" at bounding box center [53, 231] width 81 height 21
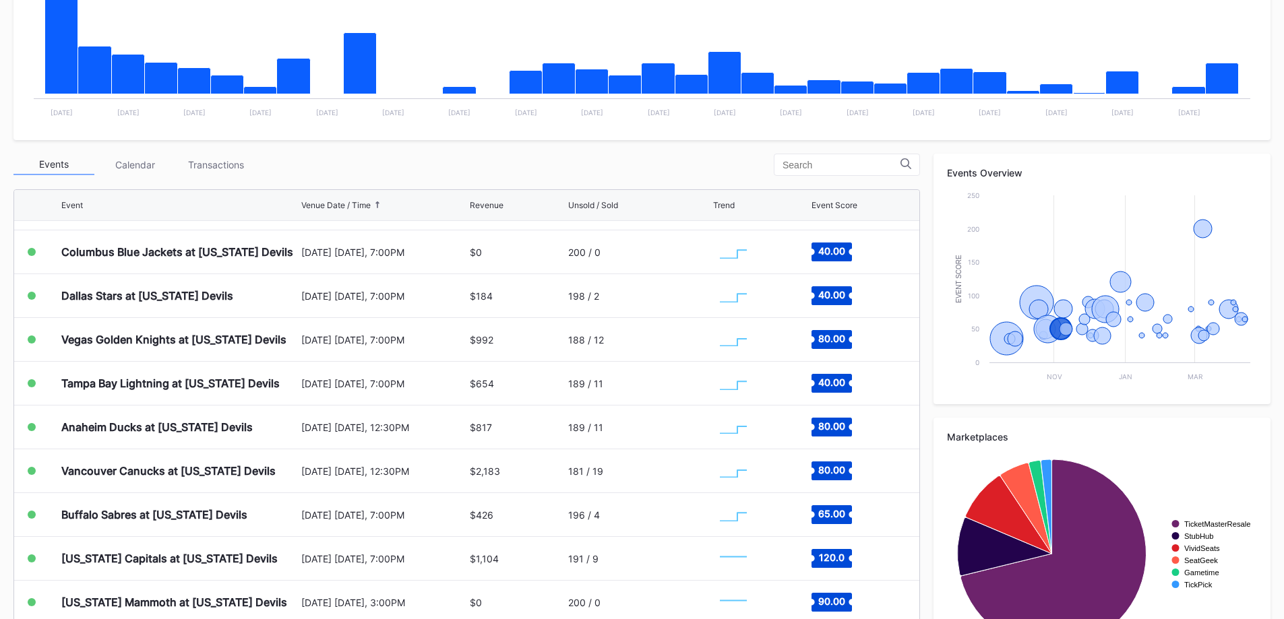
scroll to position [606, 0]
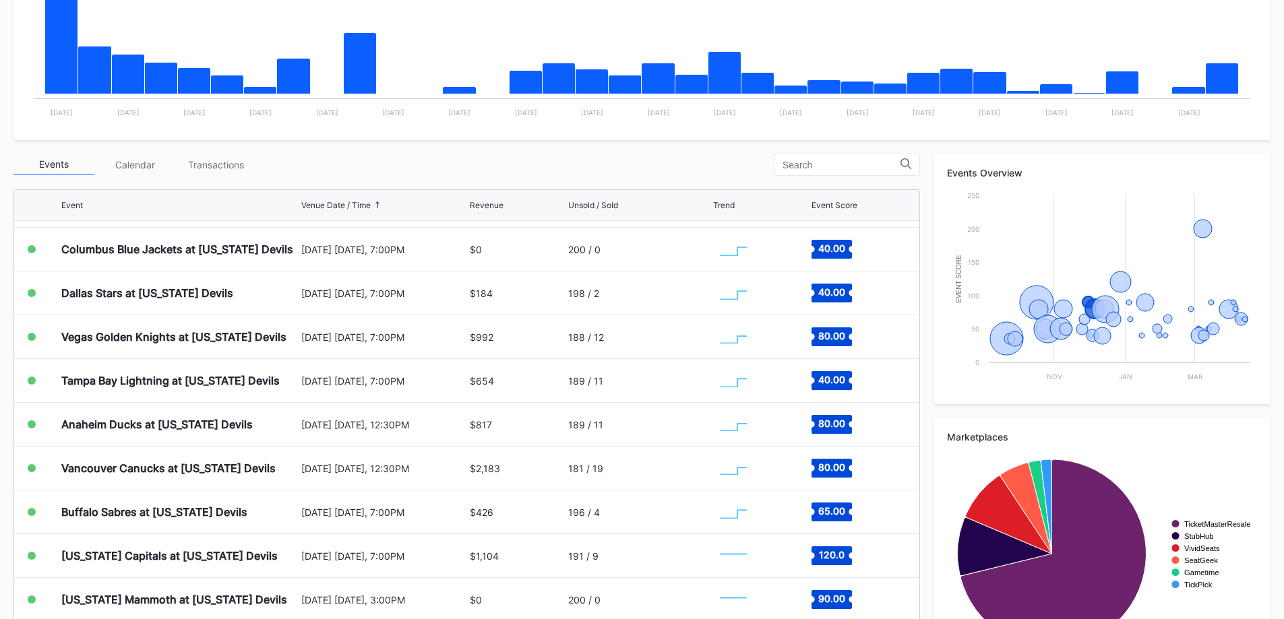
click at [849, 203] on div "Event Score" at bounding box center [834, 205] width 46 height 10
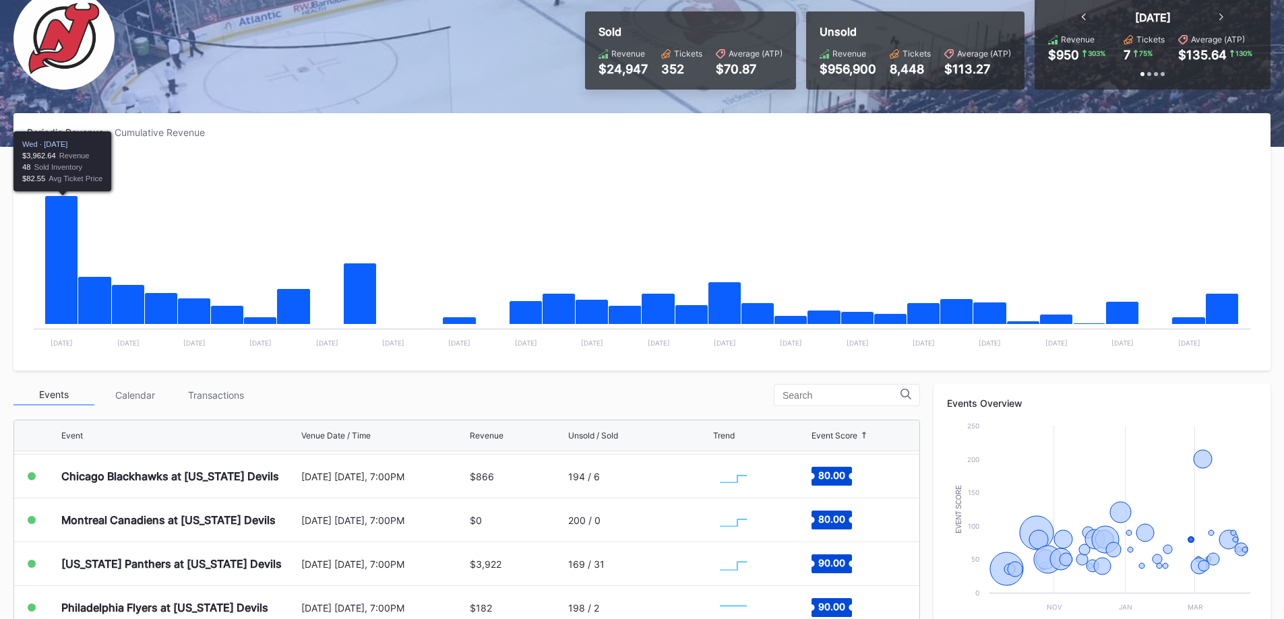
scroll to position [0, 0]
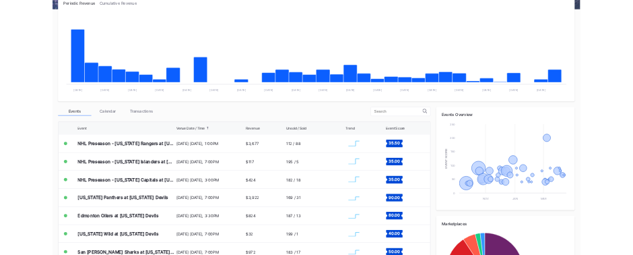
scroll to position [337, 0]
